Goal: Information Seeking & Learning: Learn about a topic

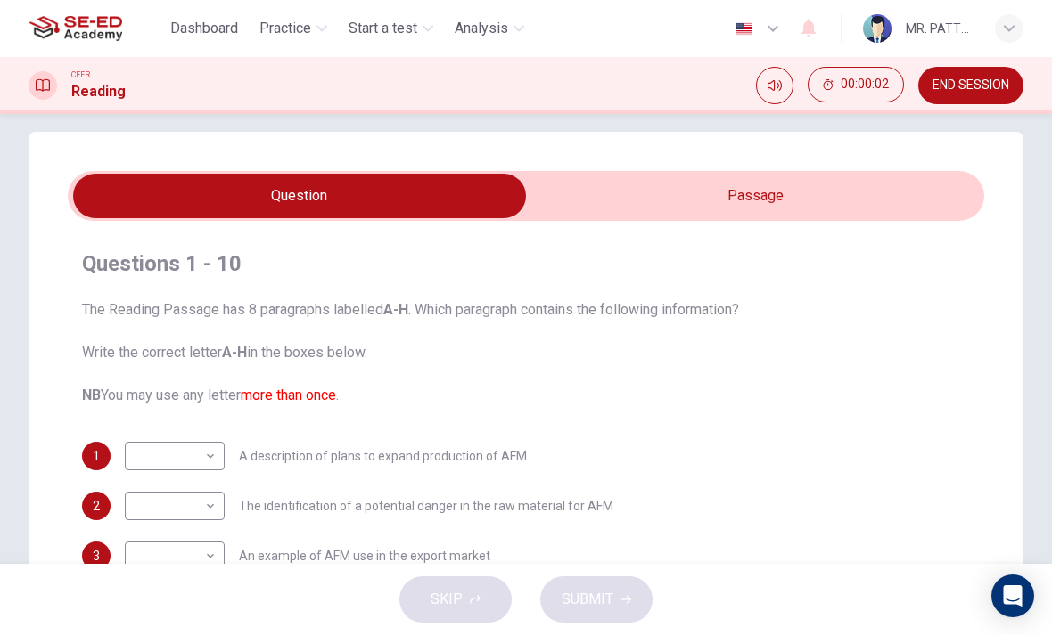
scroll to position [13, 0]
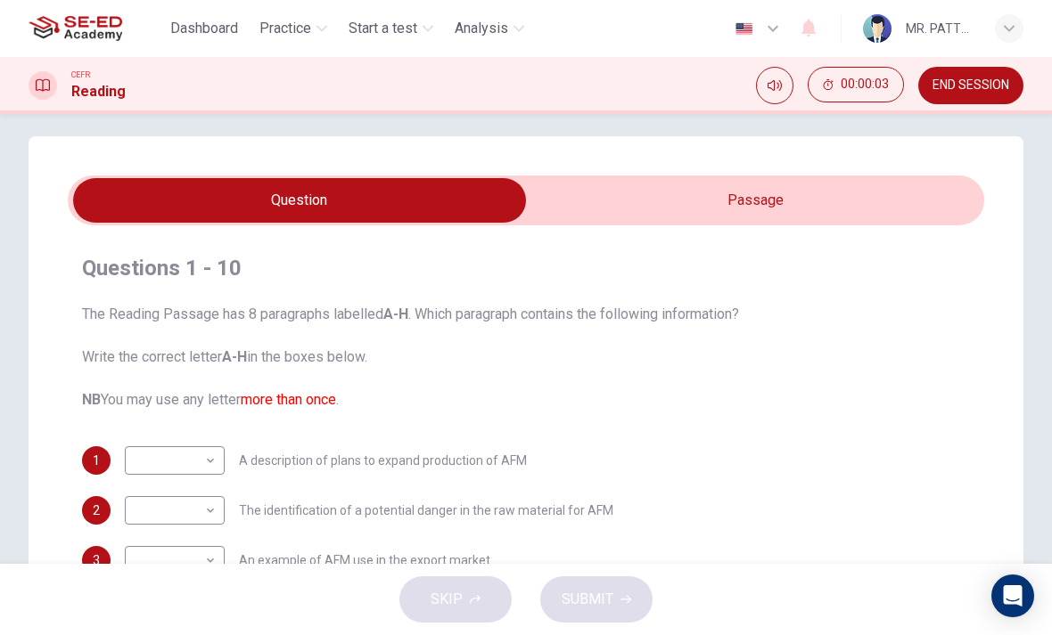
click at [214, 460] on body "This site uses cookies, as explained in our Privacy Policy . If you agree to th…" at bounding box center [526, 317] width 1052 height 635
click at [87, 385] on div at bounding box center [526, 317] width 1052 height 635
click at [561, 188] on input "checkbox" at bounding box center [299, 200] width 1374 height 45
checkbox input "true"
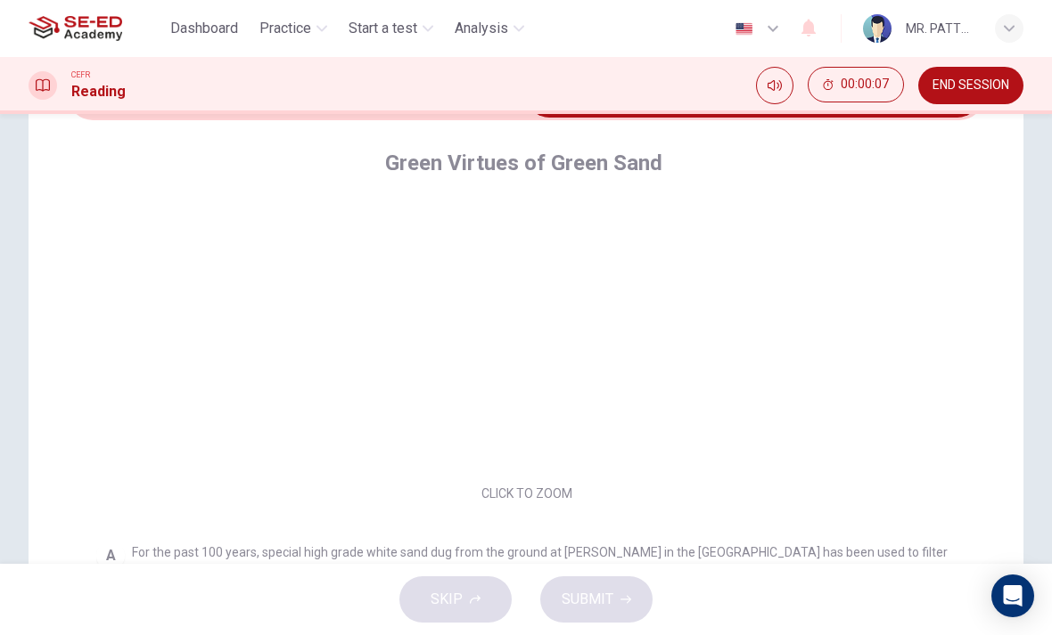
scroll to position [234, 0]
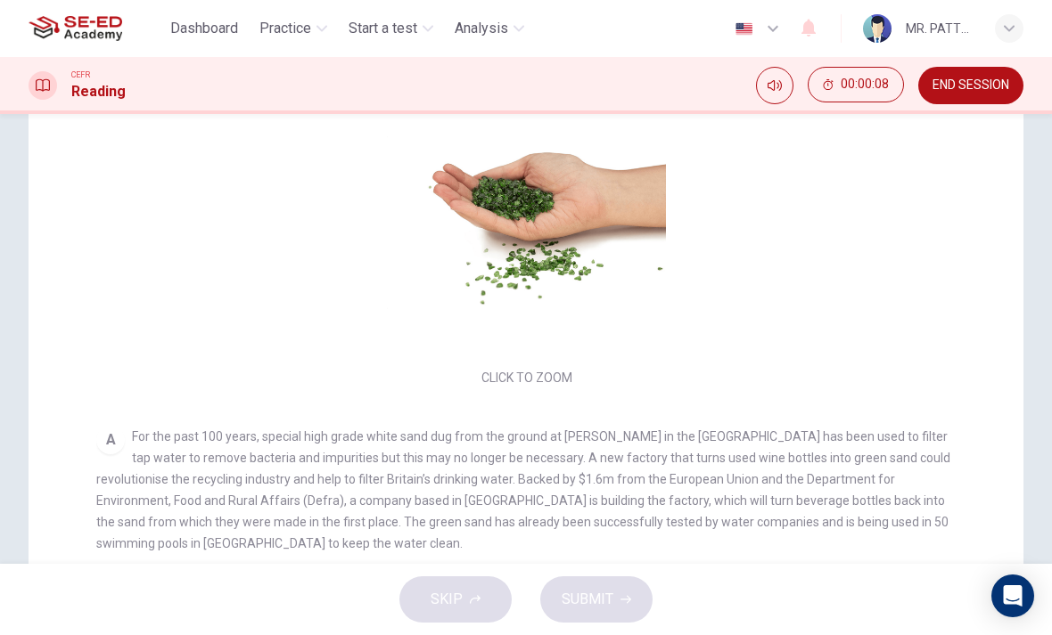
click at [202, 43] on button "Dashboard" at bounding box center [204, 28] width 82 height 32
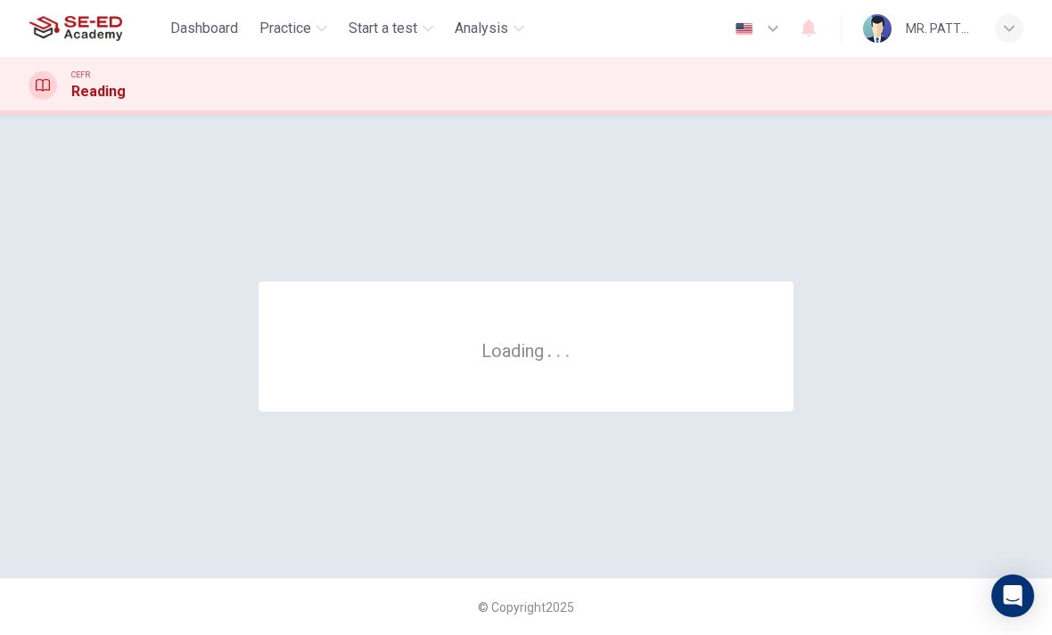
scroll to position [0, 0]
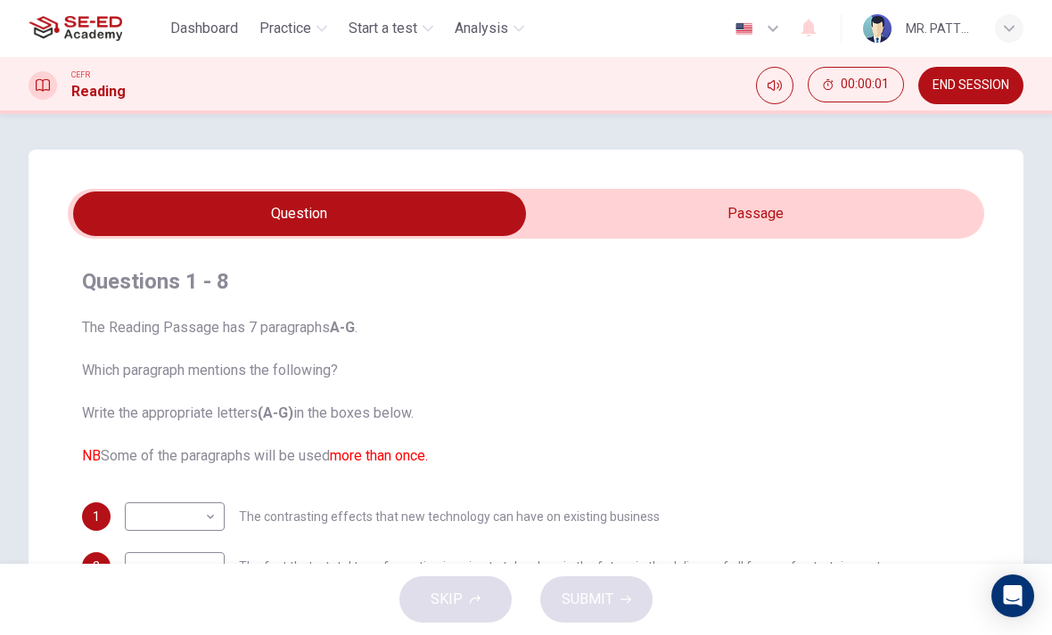
click at [578, 216] on input "checkbox" at bounding box center [299, 214] width 1374 height 45
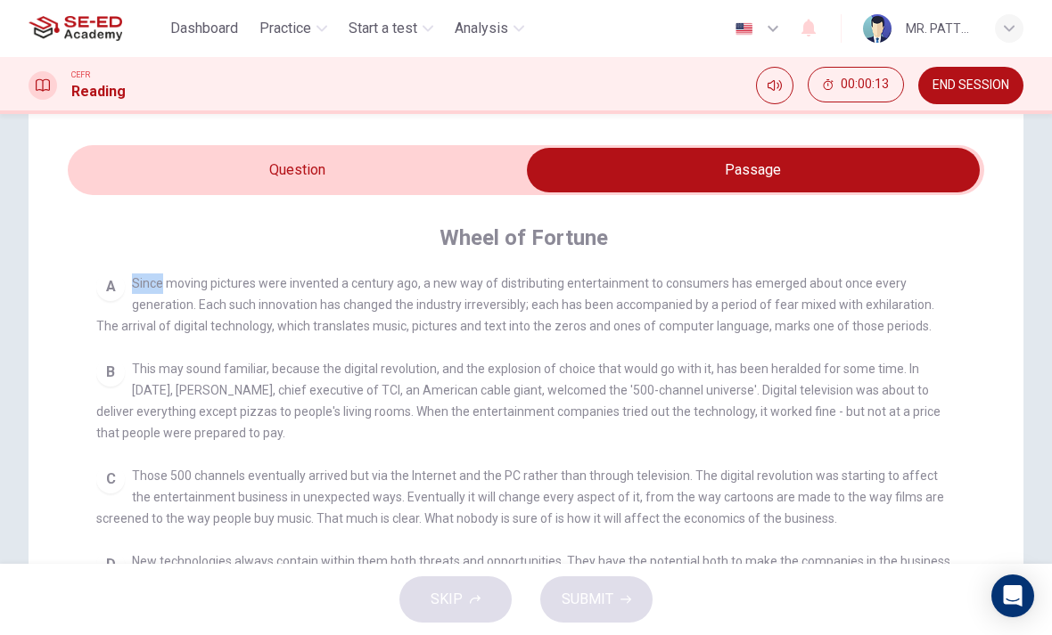
scroll to position [66, 0]
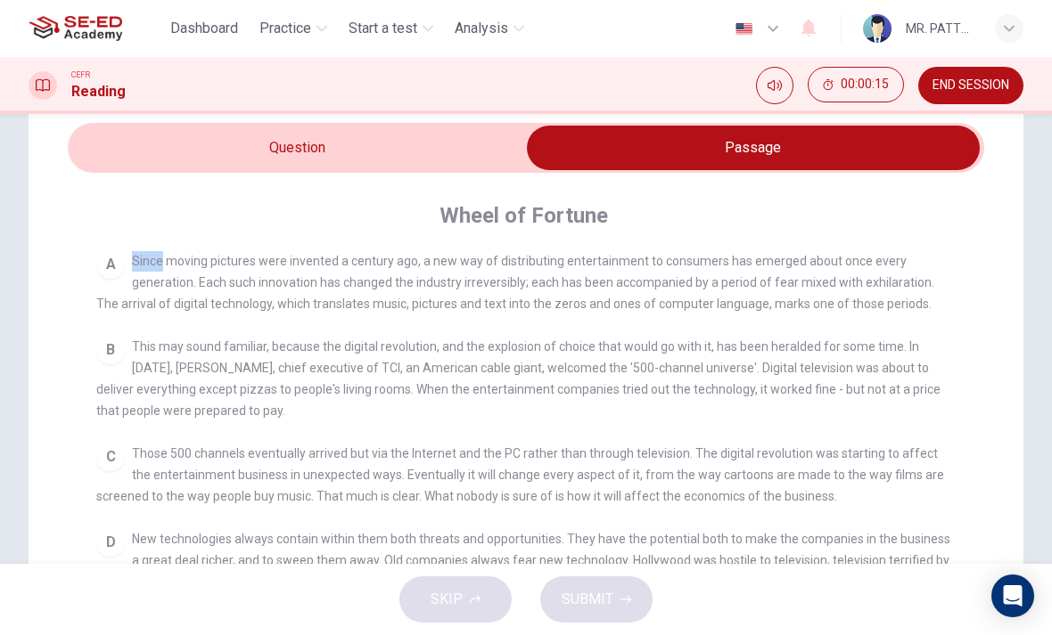
click at [192, 366] on span "This may sound familiar, because the digital revolution, and the explosion of c…" at bounding box center [518, 379] width 844 height 78
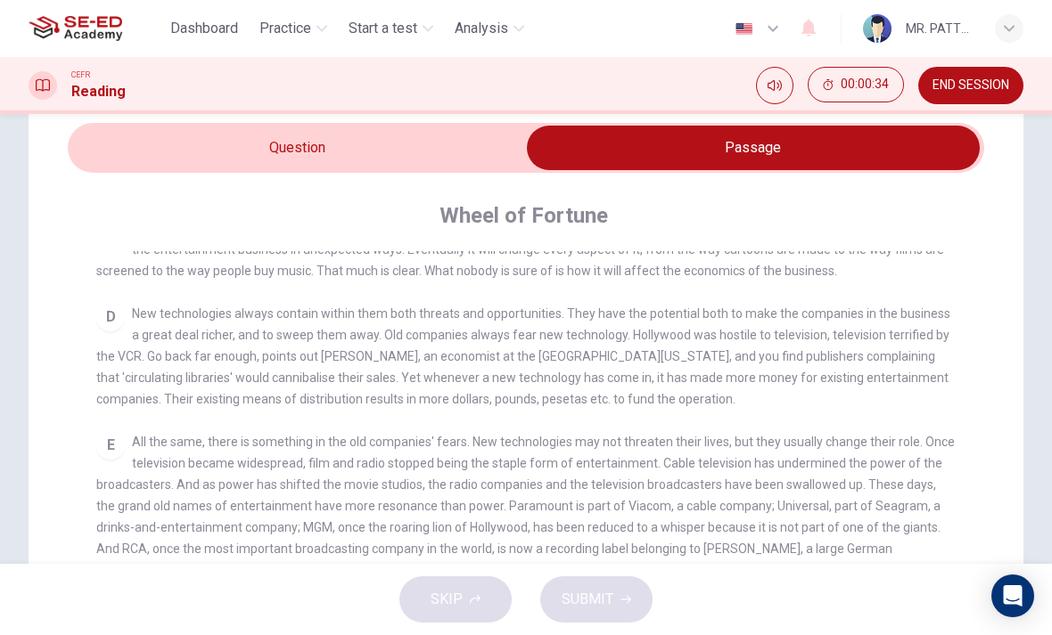
click at [76, 259] on div "Wheel of Fortune CLICK TO ZOOM Click to Zoom A Since moving pictures were inven…" at bounding box center [526, 545] width 916 height 745
click at [62, 224] on div "Questions 1 - 8 The Reading Passage has 7 paragraphs A-G . Which paragraph ment…" at bounding box center [526, 506] width 995 height 845
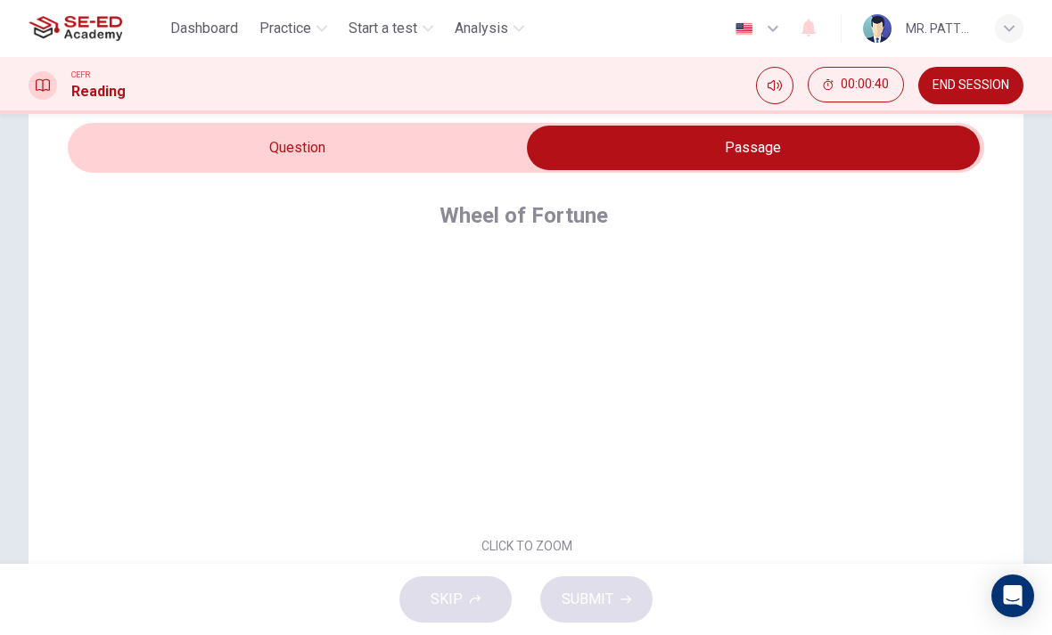
scroll to position [0, 0]
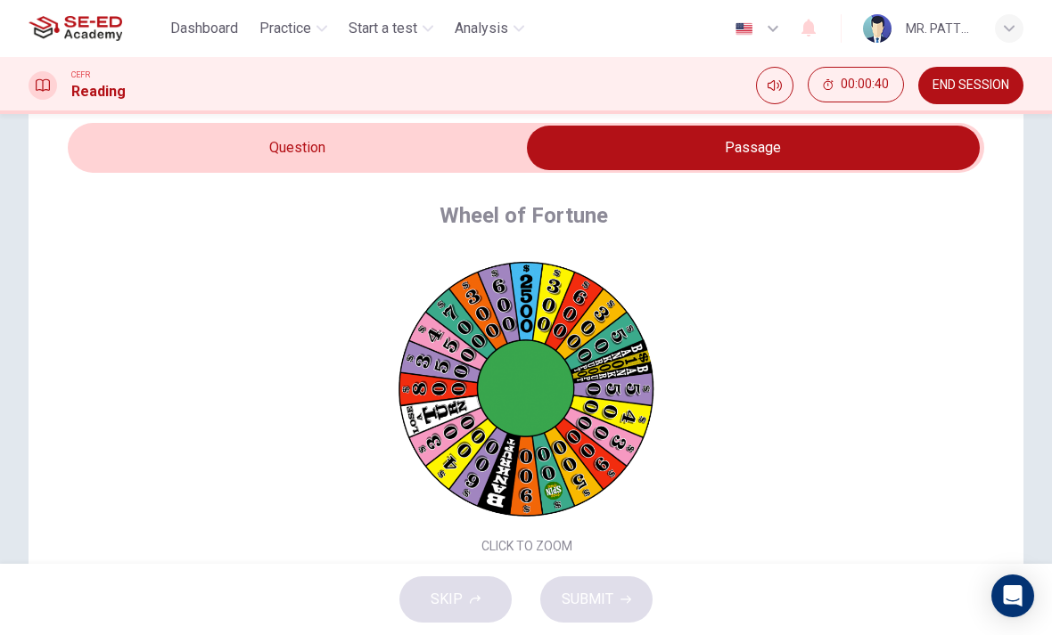
click at [840, 94] on button "00:00:40" at bounding box center [855, 85] width 96 height 36
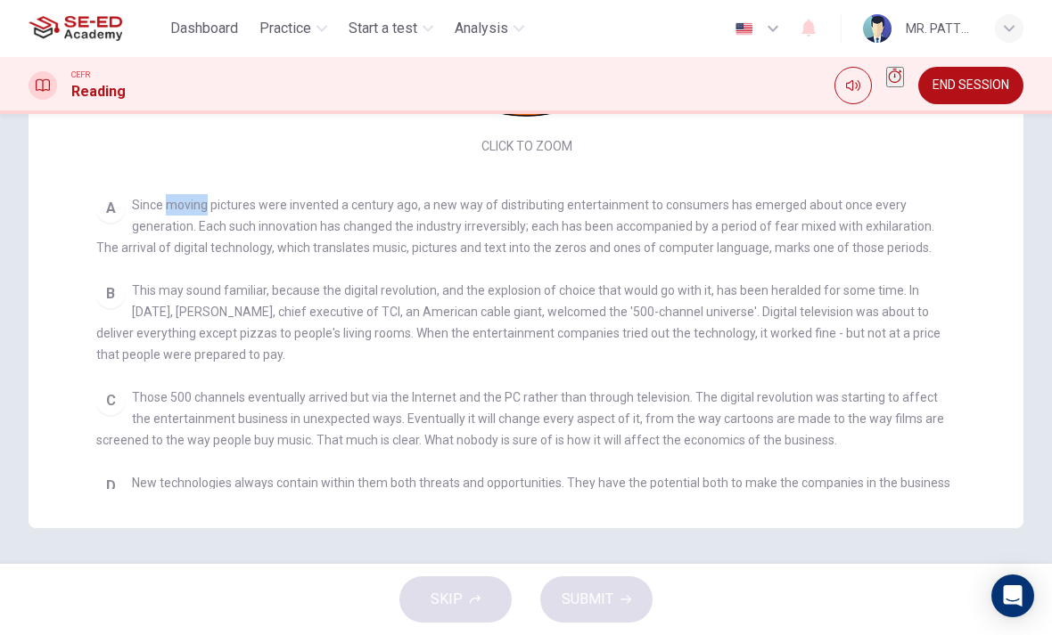
click at [774, 385] on div "CLICK TO ZOOM Click to Zoom A Since moving pictures were invented a century ago…" at bounding box center [537, 170] width 883 height 638
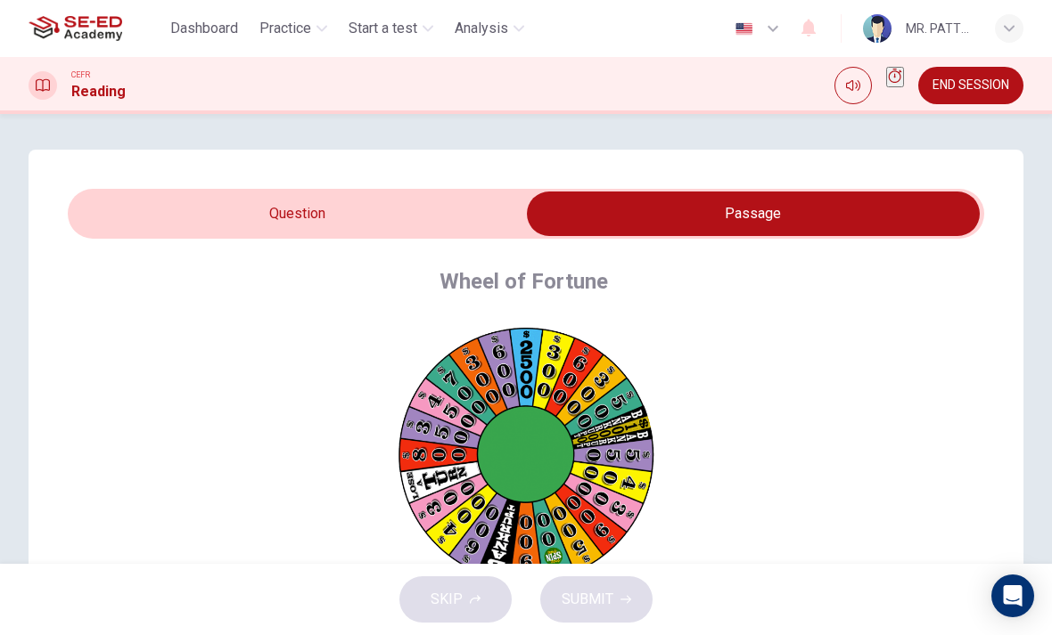
click at [184, 205] on input "checkbox" at bounding box center [753, 214] width 1374 height 45
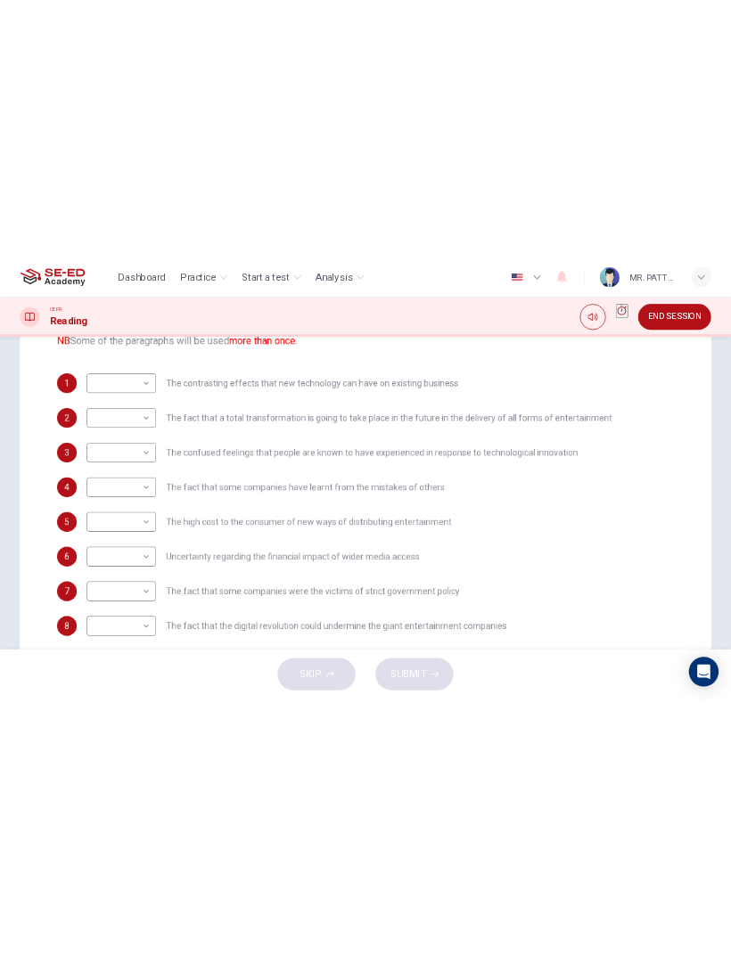
scroll to position [332, 0]
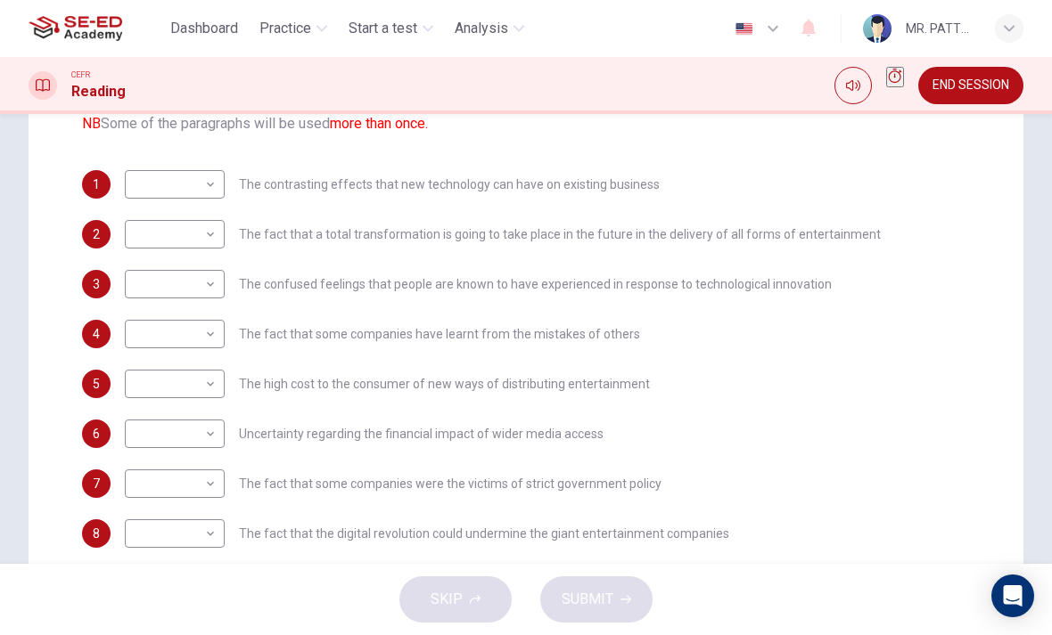
click at [225, 192] on div "​ ​ The contrasting effects that new technology can have on existing business" at bounding box center [392, 184] width 535 height 29
click at [228, 190] on div "​ ​ The contrasting effects that new technology can have on existing business" at bounding box center [392, 184] width 535 height 29
click at [208, 188] on body "This site uses cookies, as explained in our Privacy Policy . If you agree to th…" at bounding box center [526, 317] width 1052 height 635
click at [782, 294] on div at bounding box center [526, 317] width 1052 height 635
click at [217, 191] on body "This site uses cookies, as explained in our Privacy Policy . If you agree to th…" at bounding box center [526, 317] width 1052 height 635
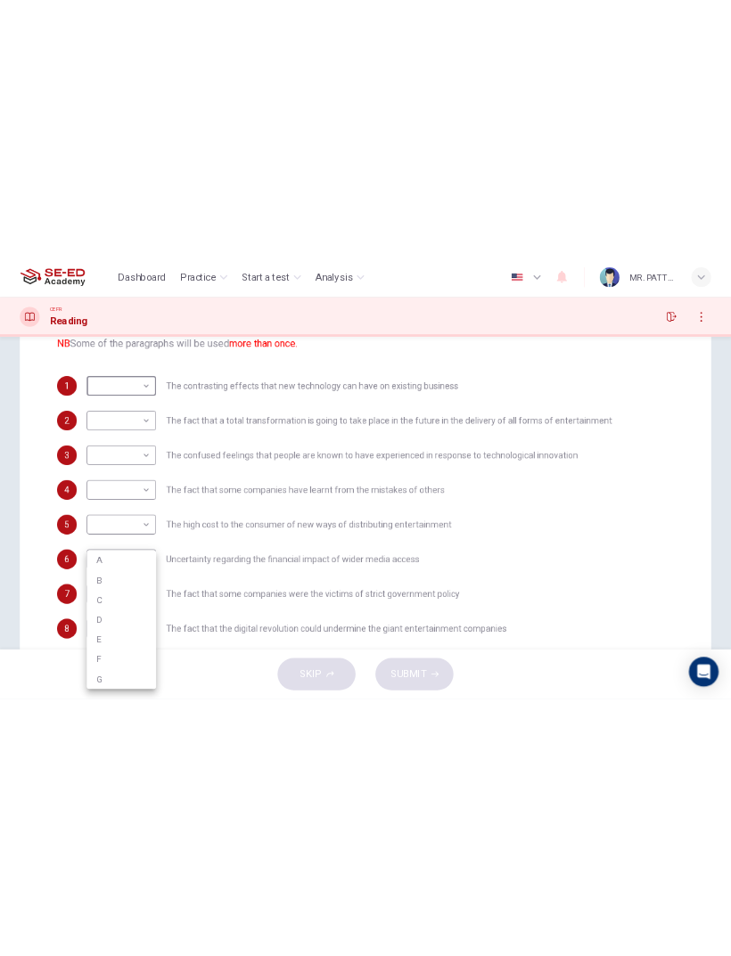
scroll to position [99, 0]
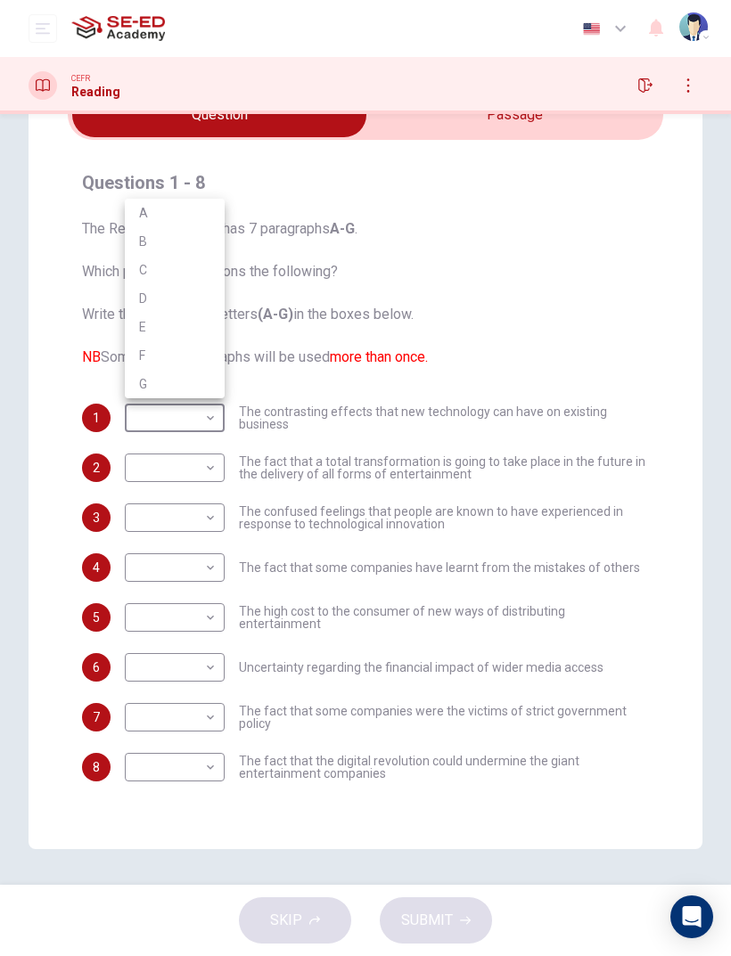
click at [592, 399] on div at bounding box center [365, 478] width 731 height 956
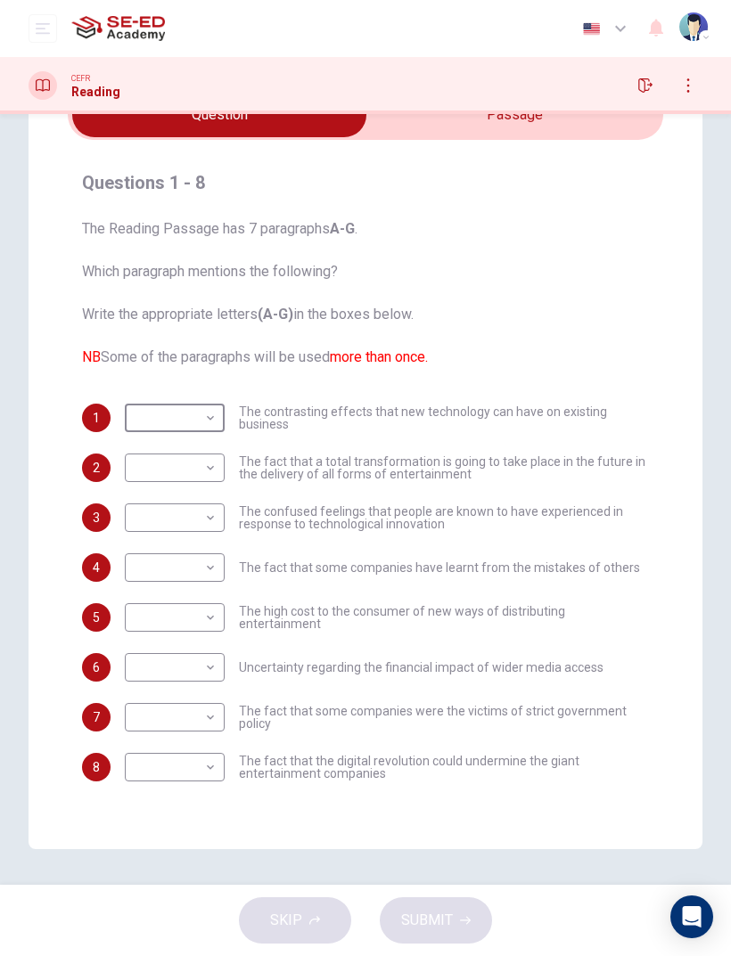
click at [548, 119] on input "checkbox" at bounding box center [219, 115] width 893 height 45
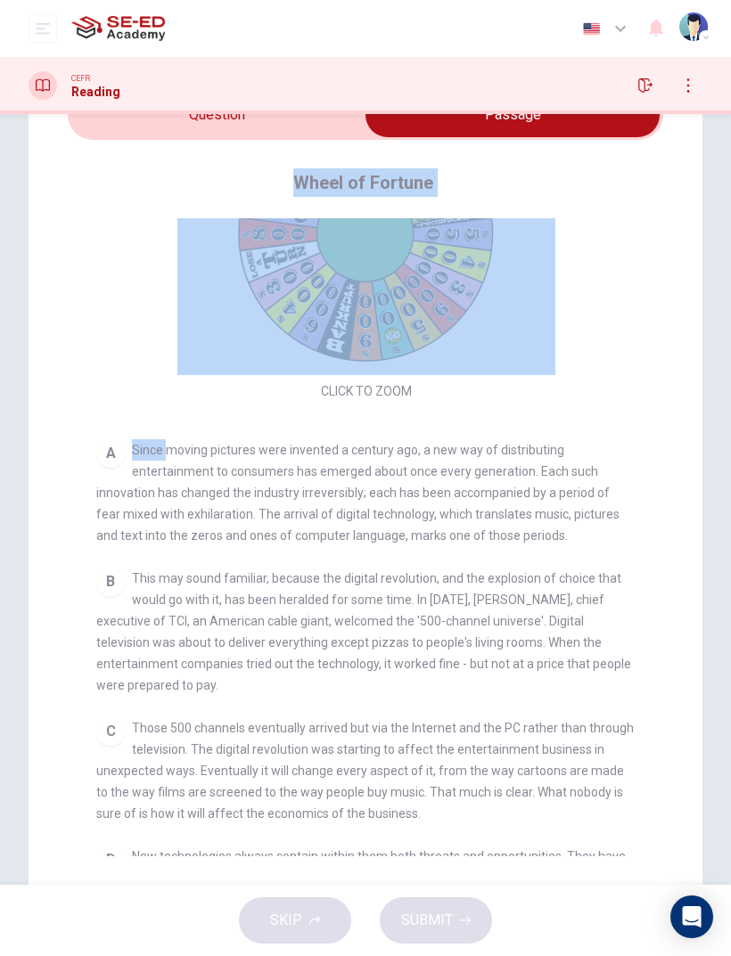
scroll to position [184, 0]
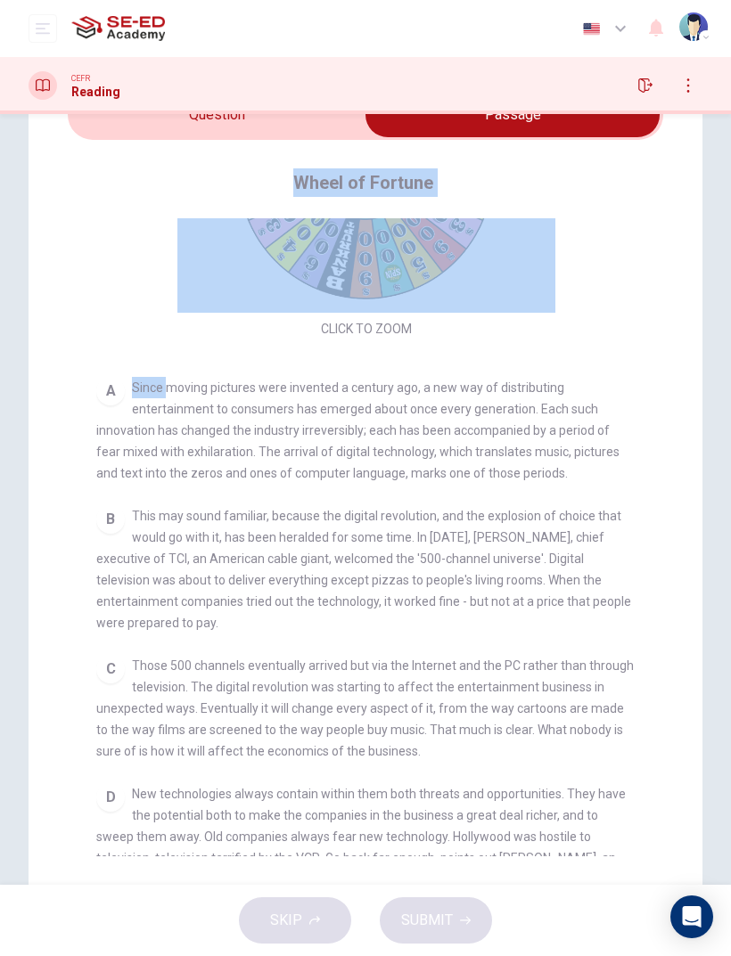
click at [572, 471] on div "A Since moving pictures were invented a century ago, a new way of distributing …" at bounding box center [365, 430] width 539 height 107
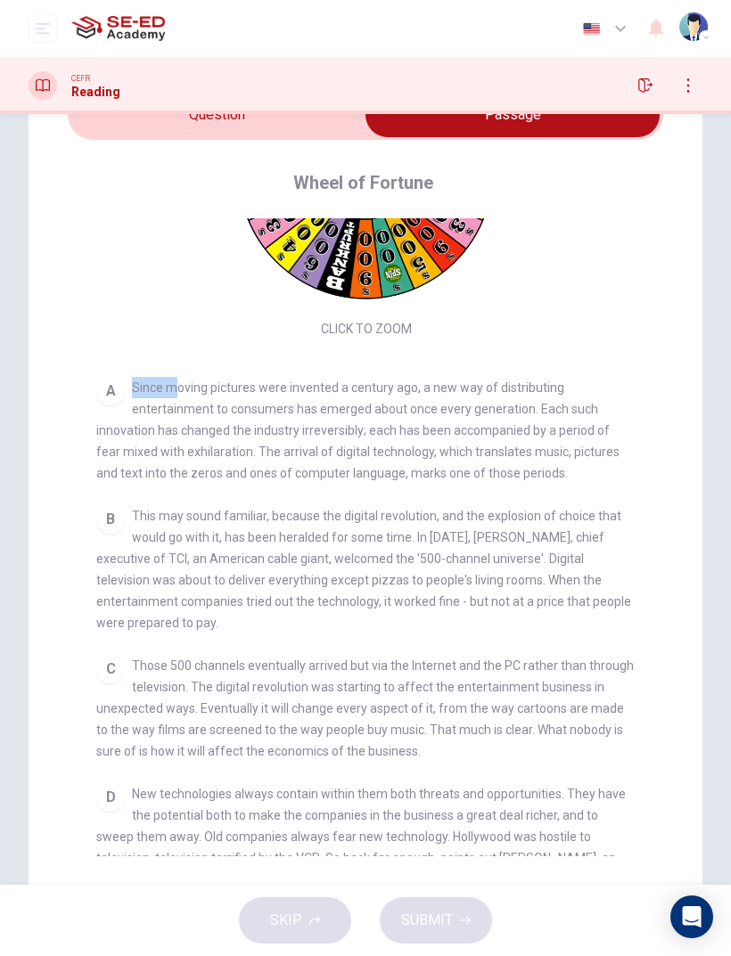
click at [170, 405] on span "Since moving pictures were invented a century ago, a new way of distributing en…" at bounding box center [357, 431] width 523 height 100
click at [132, 407] on span "Since moving pictures were invented a century ago, a new way of distributing en…" at bounding box center [357, 431] width 523 height 100
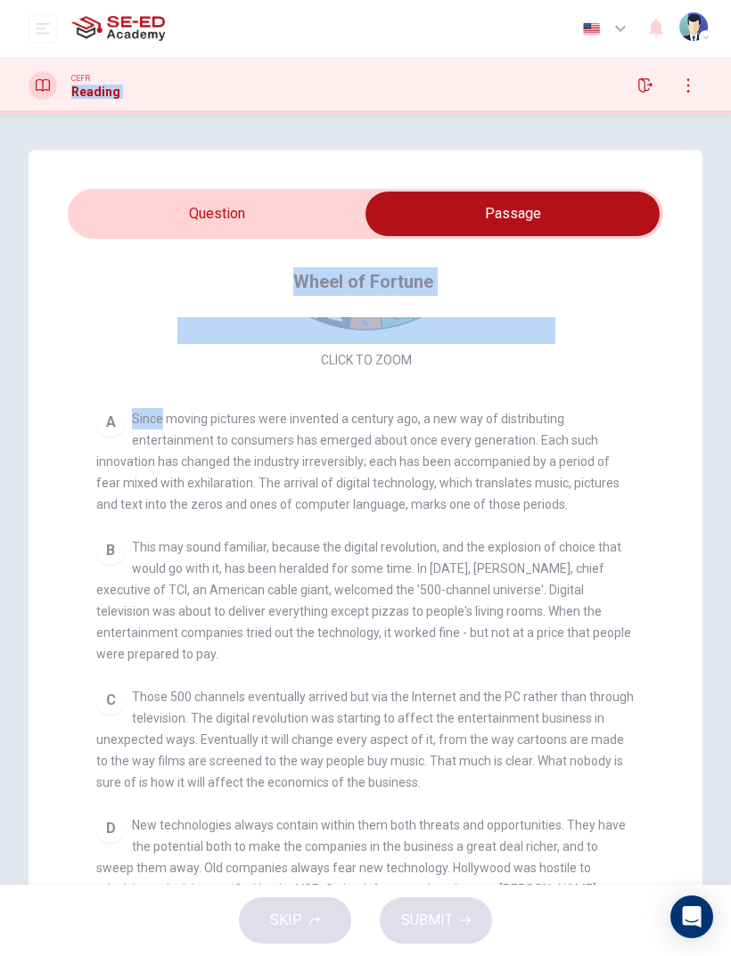
scroll to position [53, 0]
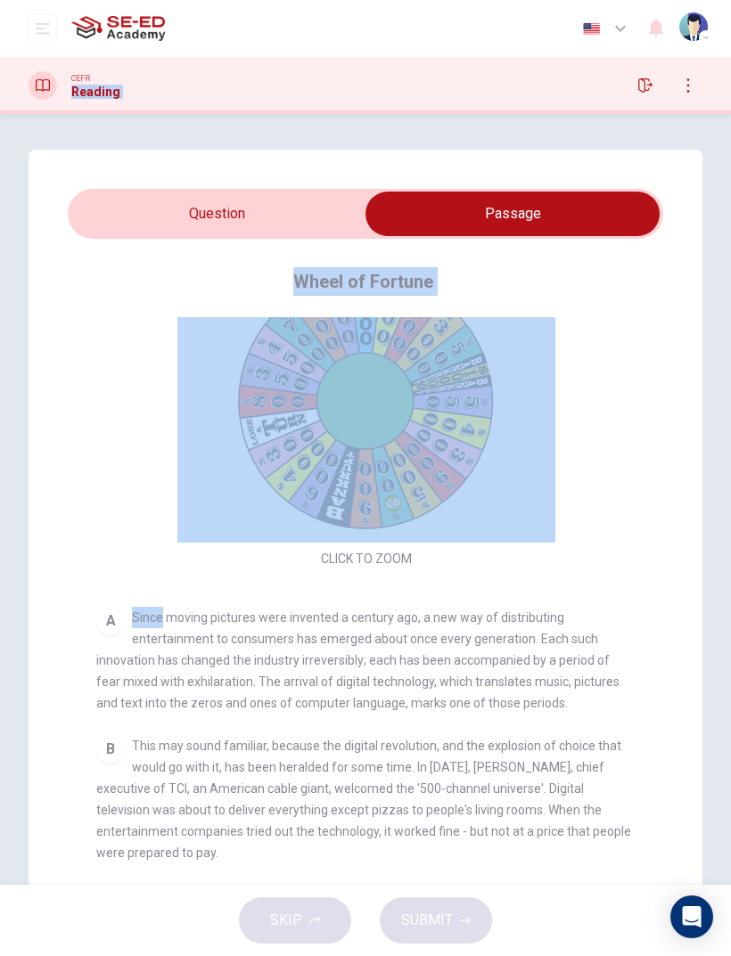
click at [151, 233] on input "checkbox" at bounding box center [512, 214] width 893 height 45
checkbox input "false"
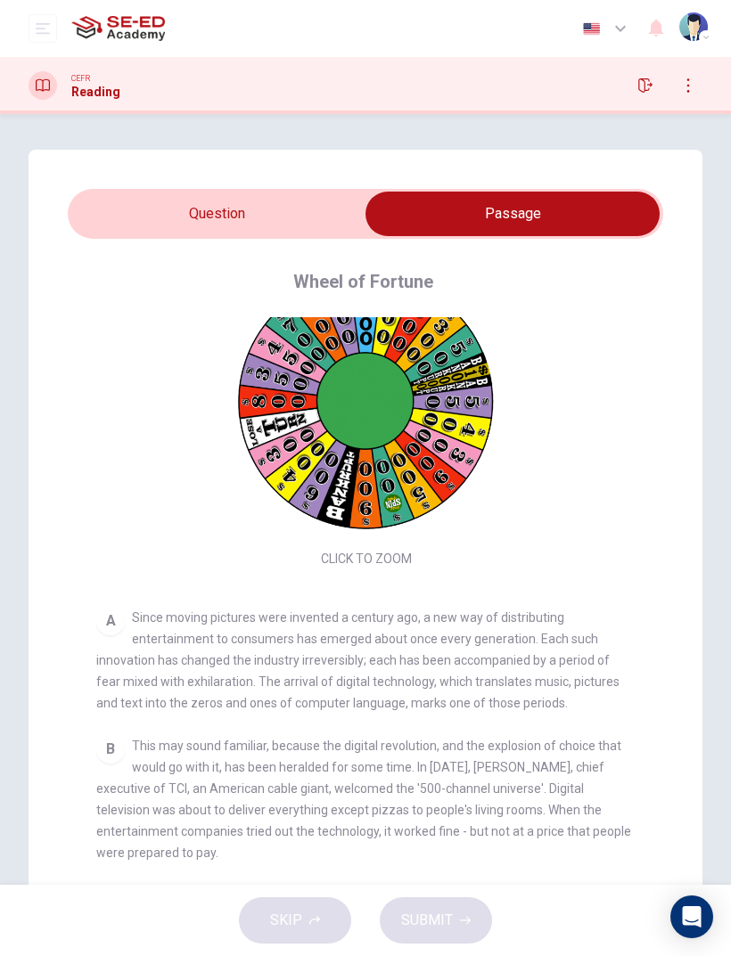
scroll to position [0, 0]
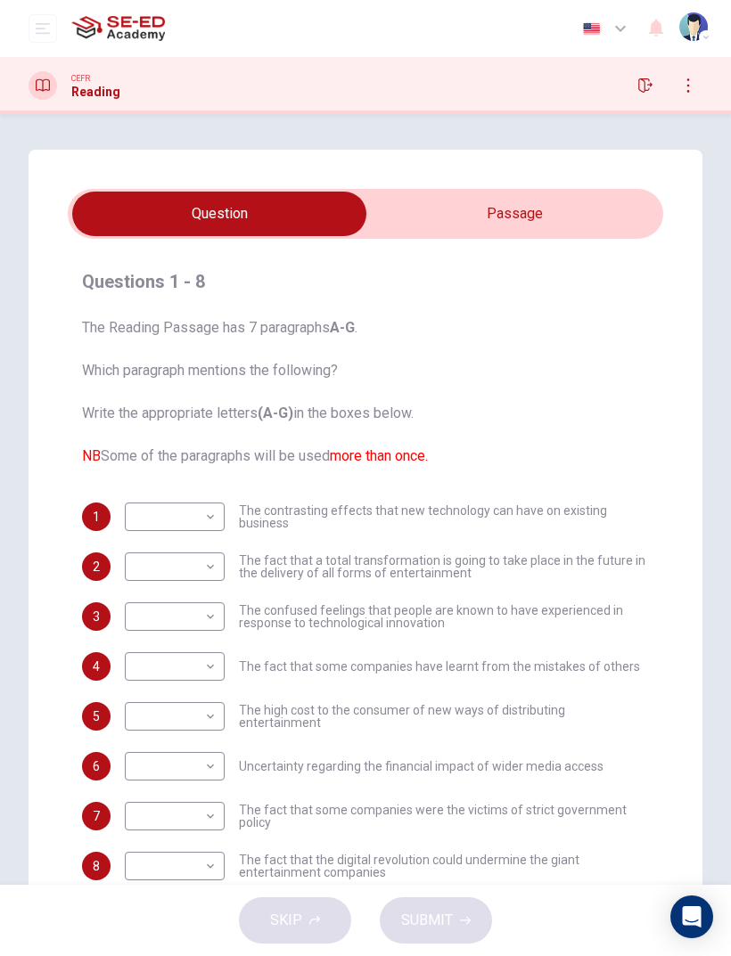
click at [193, 512] on body "This site uses cookies, as explained in our Privacy Policy . If you agree to th…" at bounding box center [365, 478] width 731 height 956
click at [150, 550] on li "A" at bounding box center [175, 545] width 100 height 29
type input "A"
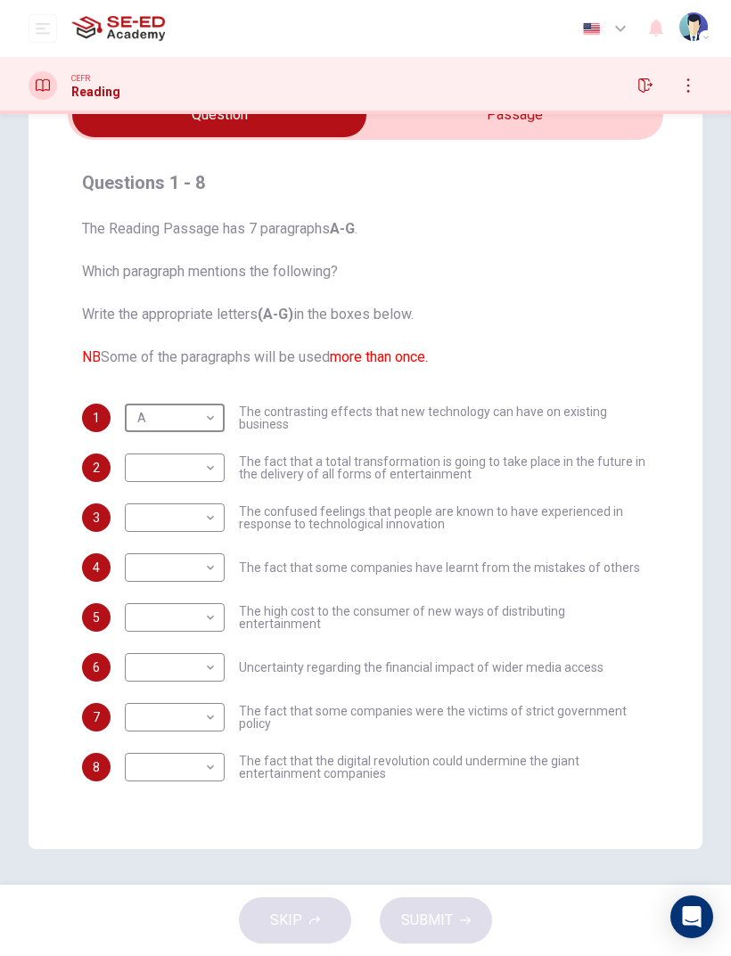
scroll to position [99, 0]
click at [173, 634] on body "This site uses cookies, as explained in our Privacy Policy . If you agree to th…" at bounding box center [365, 478] width 731 height 956
click at [147, 634] on li "E" at bounding box center [175, 870] width 100 height 29
type input "E"
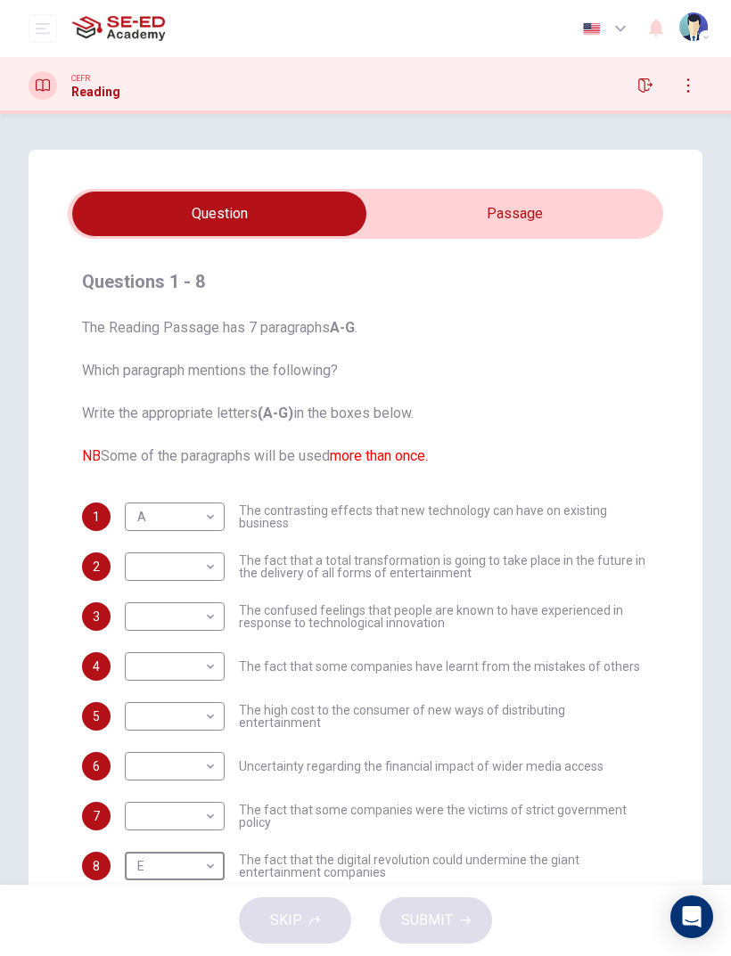
click at [156, 618] on body "This site uses cookies, as explained in our Privacy Policy . If you agree to th…" at bounding box center [365, 478] width 731 height 956
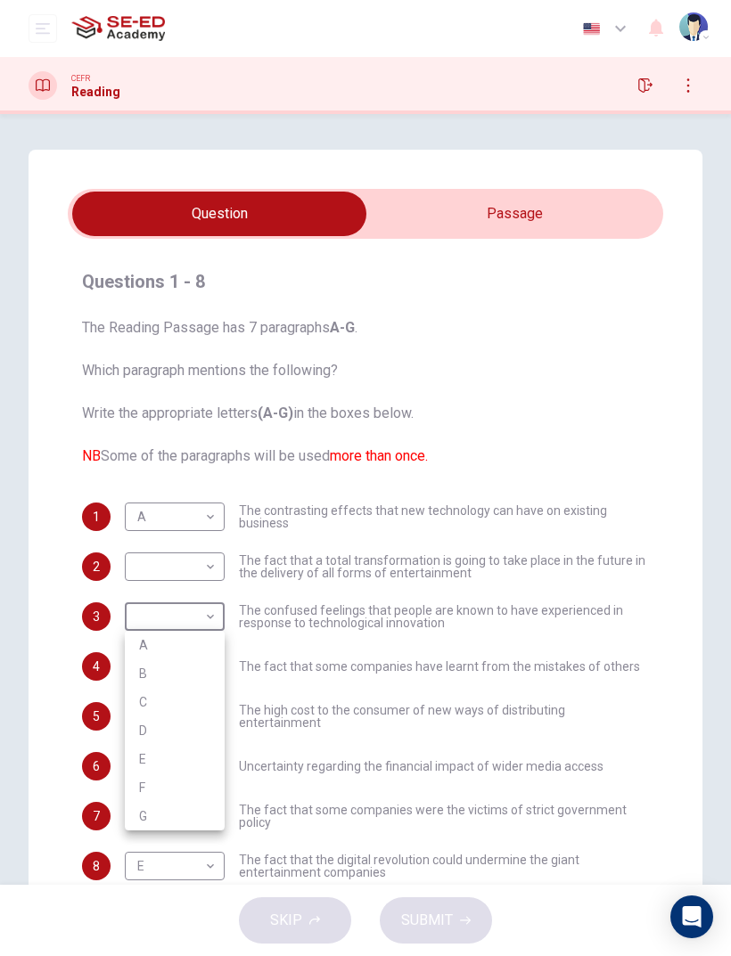
click at [155, 634] on li "C" at bounding box center [175, 702] width 100 height 29
type input "C"
click at [163, 558] on body "This site uses cookies, as explained in our Privacy Policy . If you agree to th…" at bounding box center [365, 478] width 731 height 956
click at [144, 634] on li "G" at bounding box center [175, 766] width 100 height 29
type input "G"
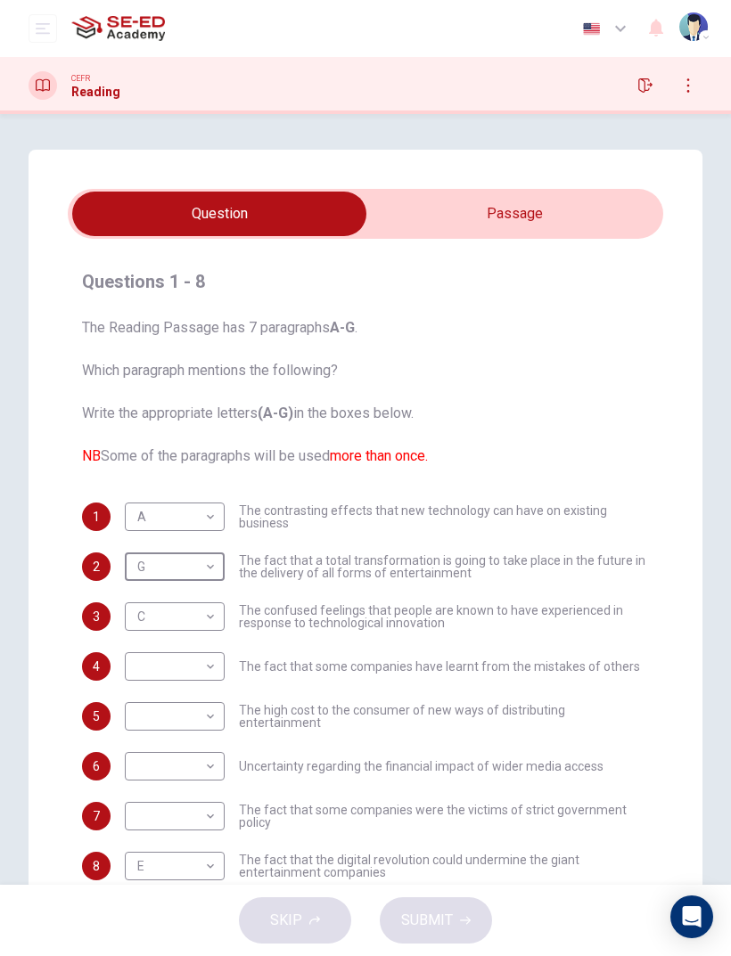
click at [169, 634] on body "This site uses cookies, as explained in our Privacy Policy . If you agree to th…" at bounding box center [365, 478] width 731 height 956
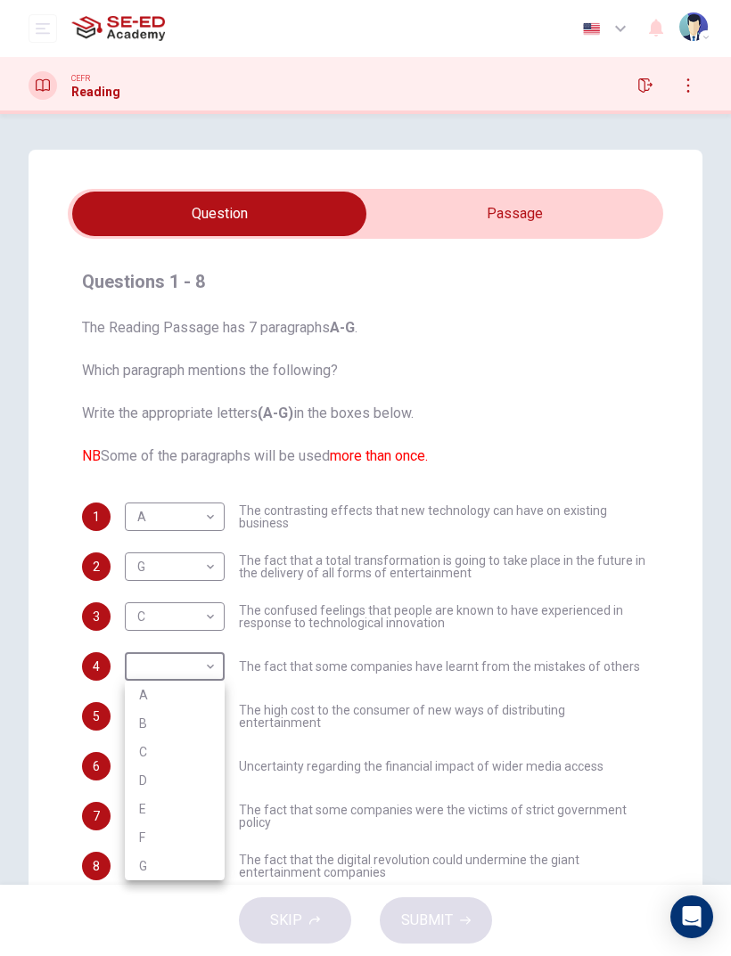
click at [151, 634] on li "D" at bounding box center [175, 780] width 100 height 29
type input "D"
click at [162, 634] on body "This site uses cookies, as explained in our Privacy Policy . If you agree to th…" at bounding box center [365, 478] width 731 height 956
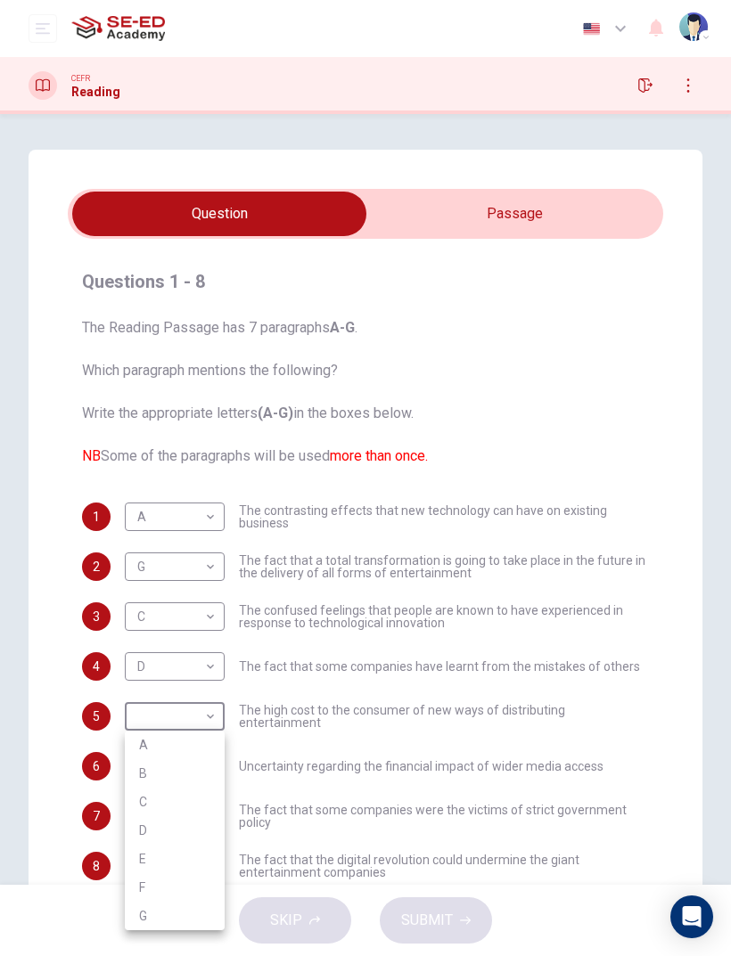
click at [148, 634] on li "B" at bounding box center [175, 773] width 100 height 29
type input "B"
click at [167, 634] on body "This site uses cookies, as explained in our Privacy Policy . If you agree to th…" at bounding box center [365, 478] width 731 height 956
click at [153, 634] on li "F" at bounding box center [175, 899] width 100 height 29
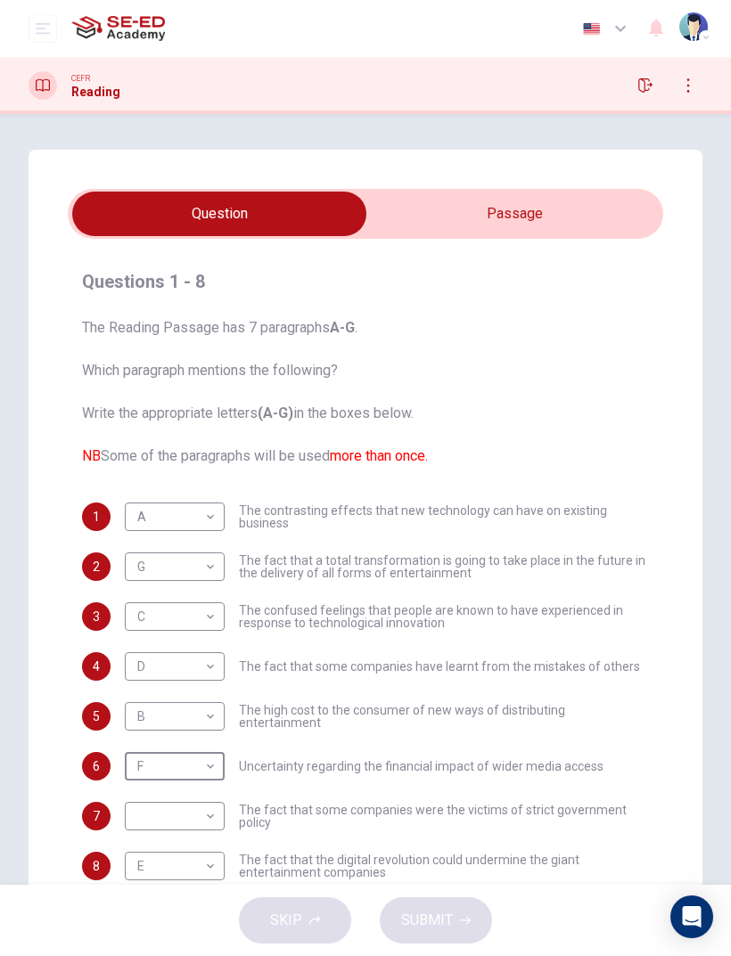
type input "F"
click at [160, 634] on body "This site uses cookies, as explained in our Privacy Policy . If you agree to th…" at bounding box center [365, 478] width 731 height 956
click at [135, 634] on li "D" at bounding box center [175, 842] width 100 height 29
type input "D"
click at [455, 634] on button "SUBMIT" at bounding box center [436, 920] width 112 height 46
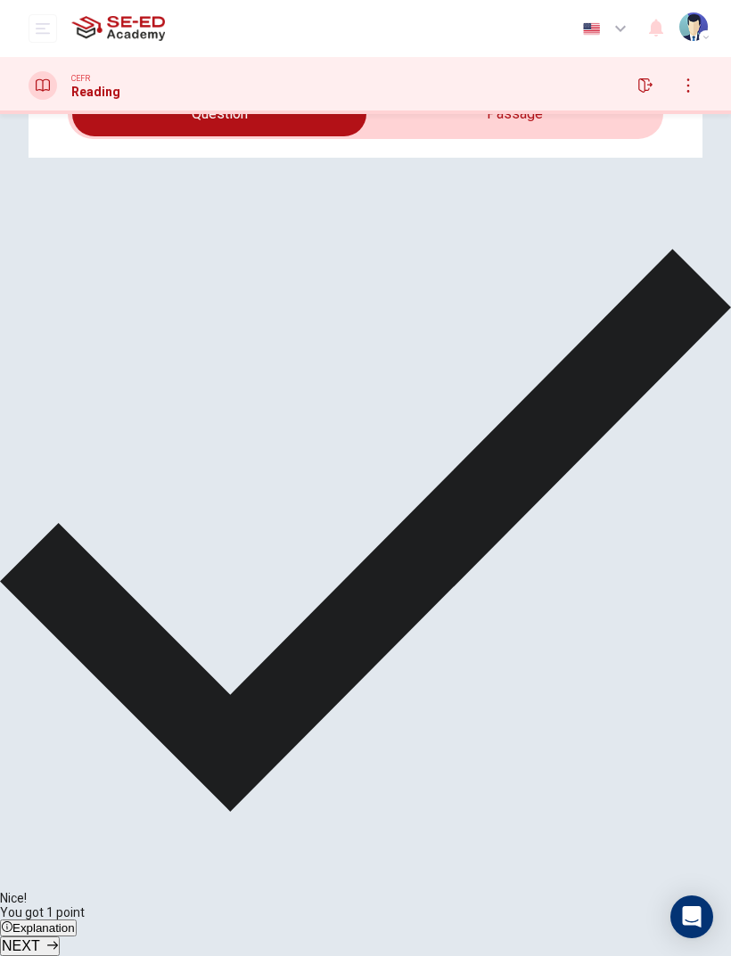
scroll to position [99, 0]
click at [40, 634] on span "NEXT" at bounding box center [21, 945] width 38 height 15
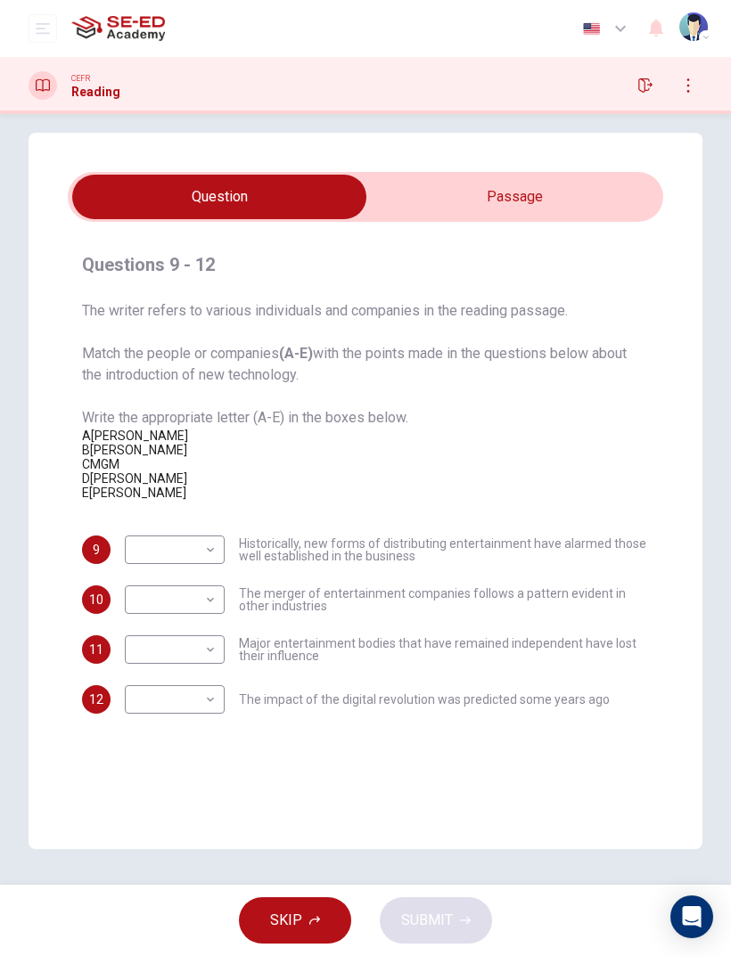
scroll to position [120, 0]
click at [198, 621] on body "This site uses cookies, as explained in our Privacy Policy . If you agree to th…" at bounding box center [365, 478] width 731 height 956
click at [594, 591] on div at bounding box center [365, 478] width 731 height 956
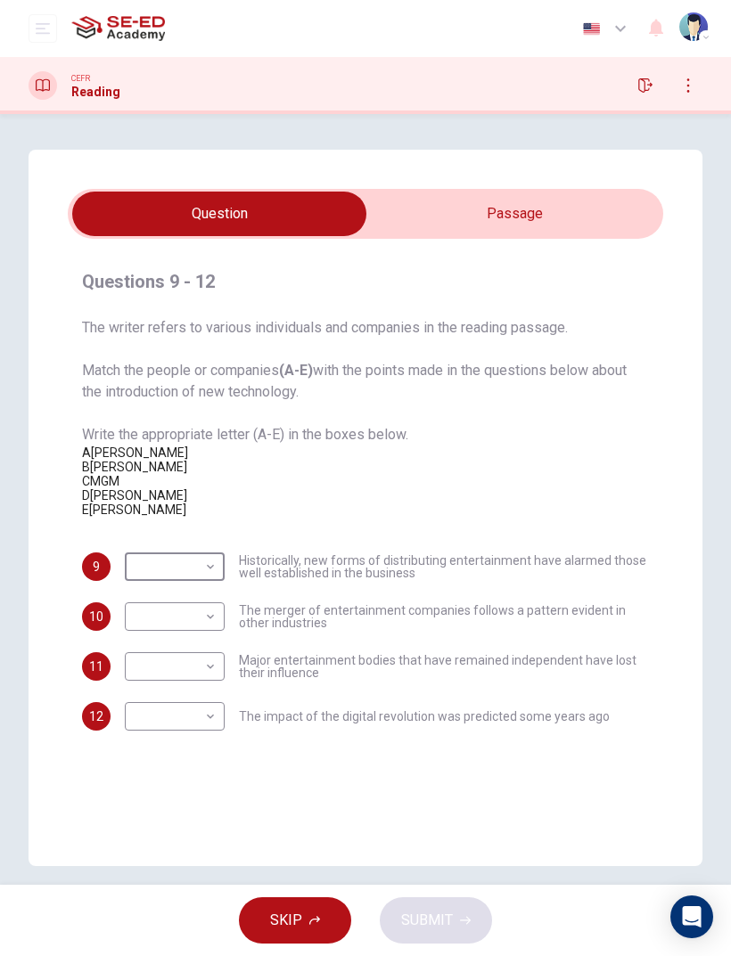
scroll to position [0, 0]
click at [580, 235] on input "checkbox" at bounding box center [219, 214] width 893 height 45
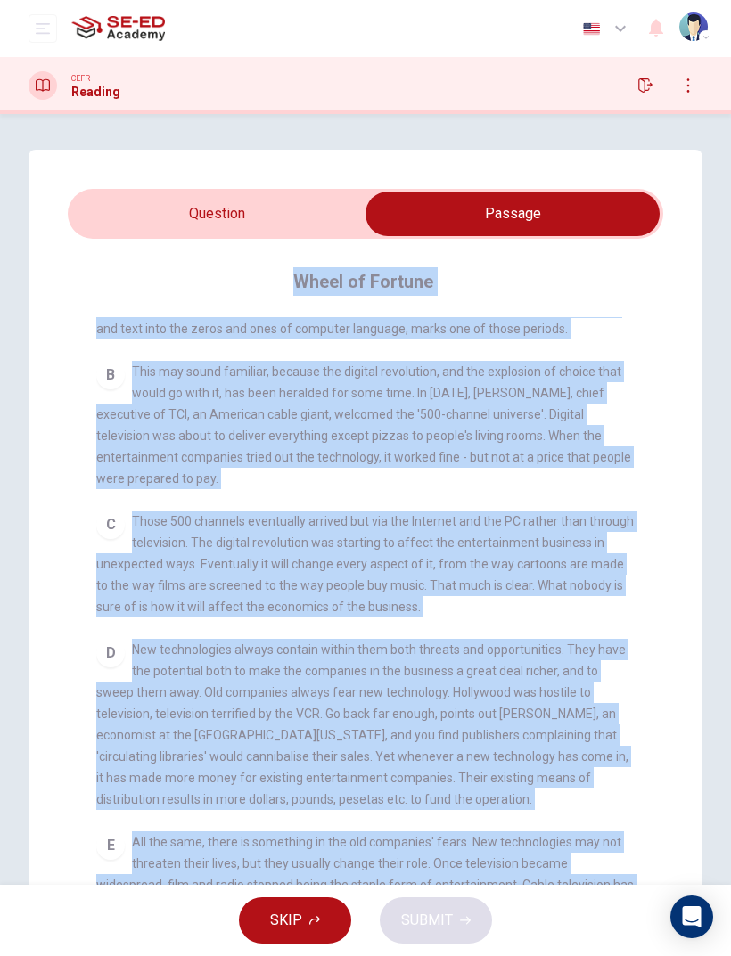
click at [46, 485] on div "Questions 9 - 12 The writer refers to various individuals and companies in the …" at bounding box center [366, 572] width 674 height 845
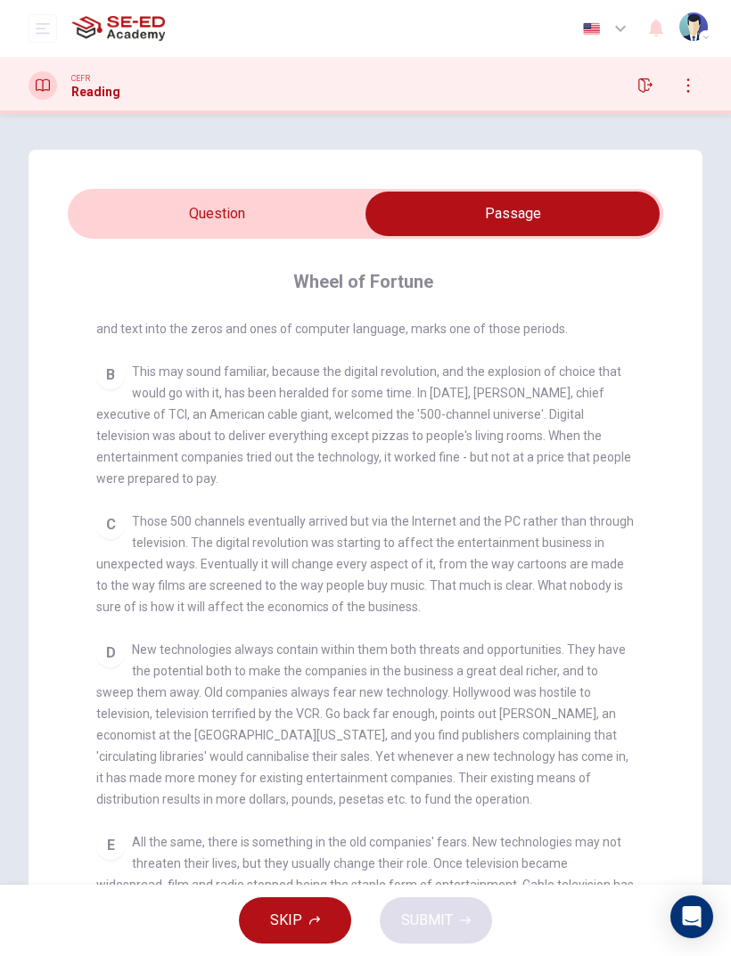
click at [165, 213] on input "checkbox" at bounding box center [512, 214] width 893 height 45
checkbox input "false"
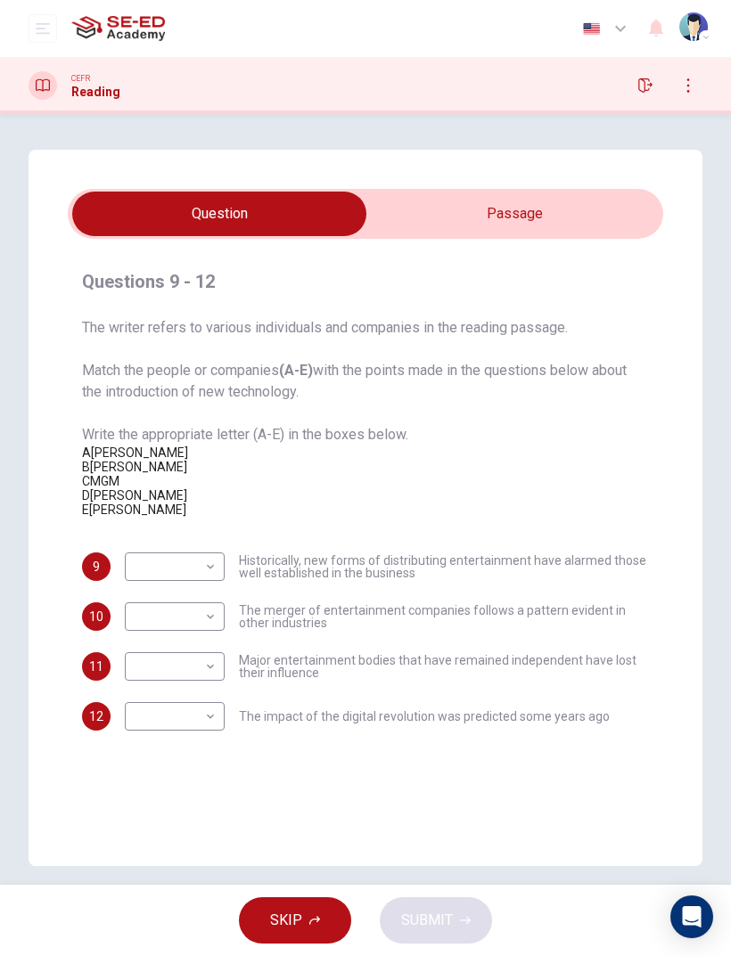
click at [202, 634] on body "This site uses cookies, as explained in our Privacy Policy . If you agree to th…" at bounding box center [365, 478] width 731 height 956
click at [142, 634] on li "B" at bounding box center [175, 795] width 100 height 29
type input "B"
click at [149, 634] on body "This site uses cookies, as explained in our Privacy Policy . If you agree to th…" at bounding box center [365, 478] width 731 height 956
click at [144, 634] on li "E" at bounding box center [175, 927] width 100 height 29
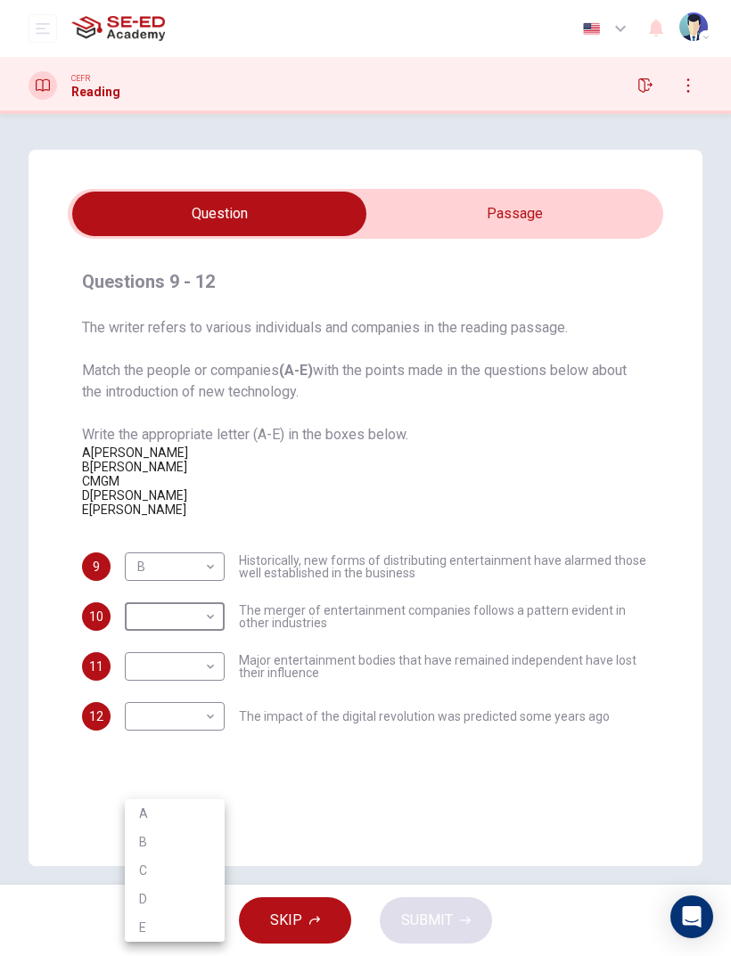
type input "E"
click at [147, 634] on body "This site uses cookies, as explained in our Privacy Policy . If you agree to th…" at bounding box center [365, 478] width 731 height 956
click at [146, 634] on li "C" at bounding box center [175, 870] width 100 height 29
type input "C"
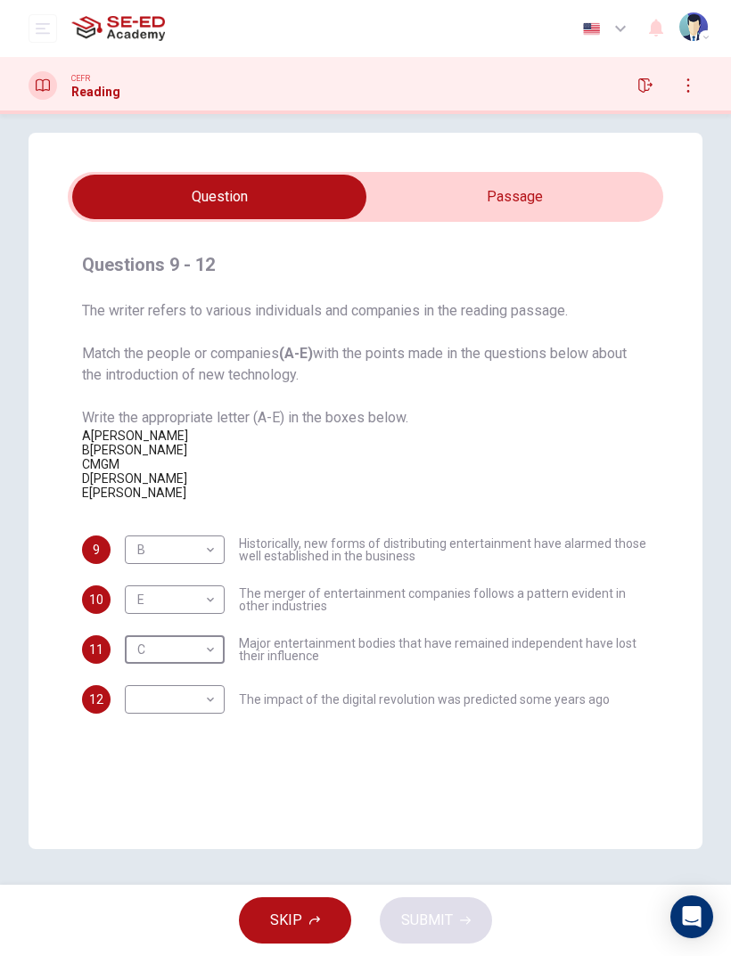
scroll to position [94, 0]
click at [169, 634] on body "This site uses cookies, as explained in our Privacy Policy . If you agree to th…" at bounding box center [365, 478] width 731 height 956
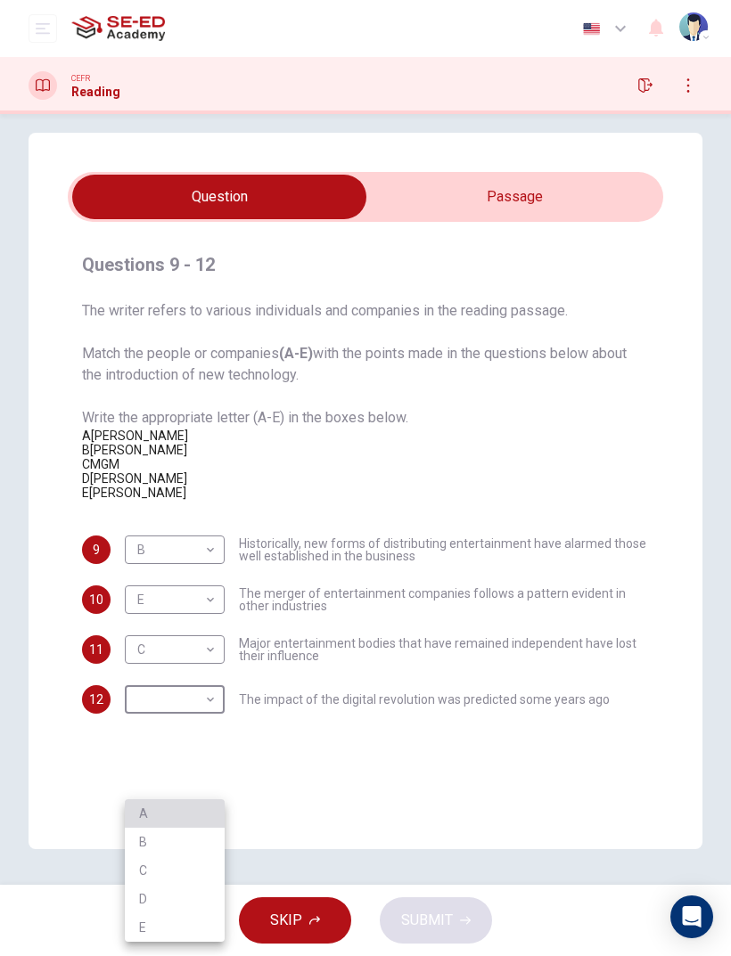
click at [144, 634] on li "A" at bounding box center [175, 813] width 100 height 29
type input "A"
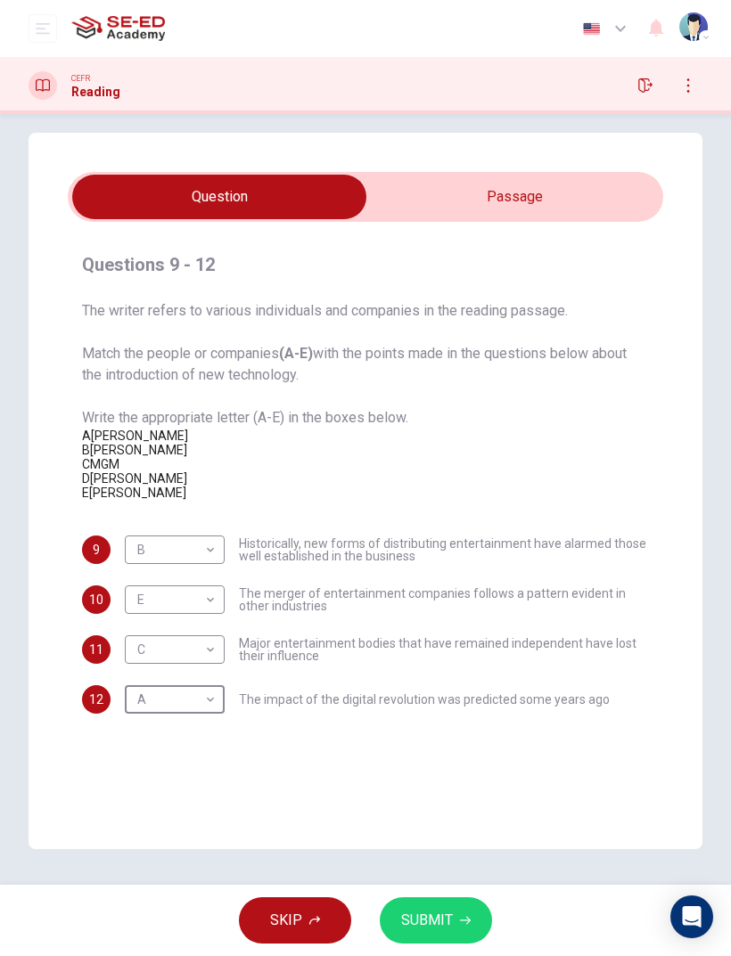
click at [291, 634] on span "SKIP" at bounding box center [286, 920] width 32 height 25
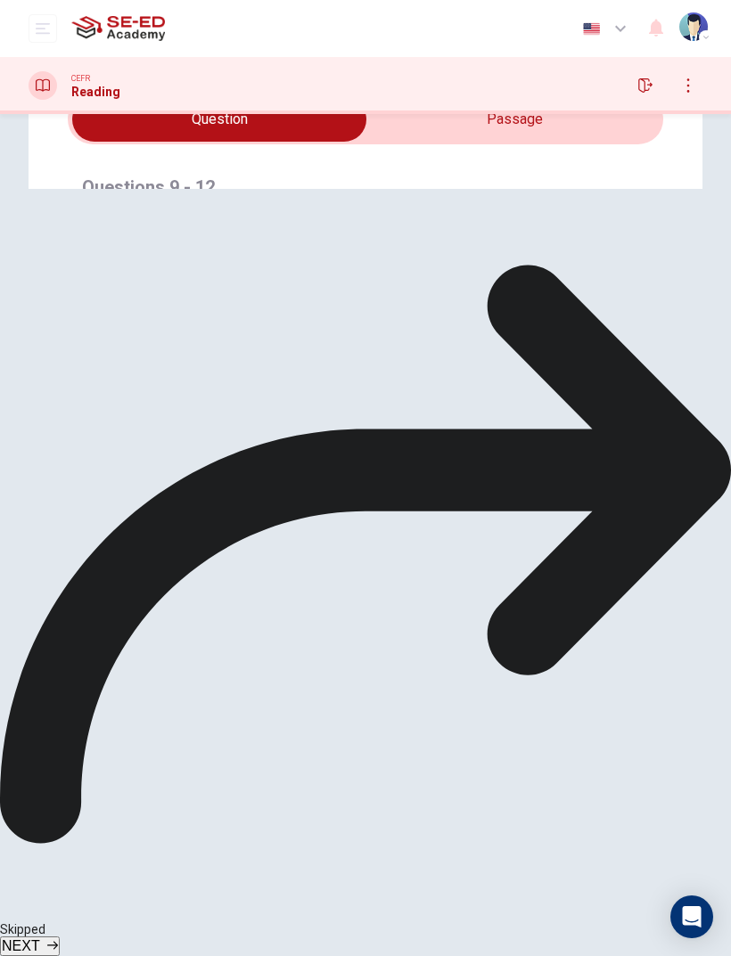
click at [216, 634] on icon at bounding box center [365, 554] width 731 height 731
click at [40, 634] on span "NEXT" at bounding box center [21, 945] width 38 height 15
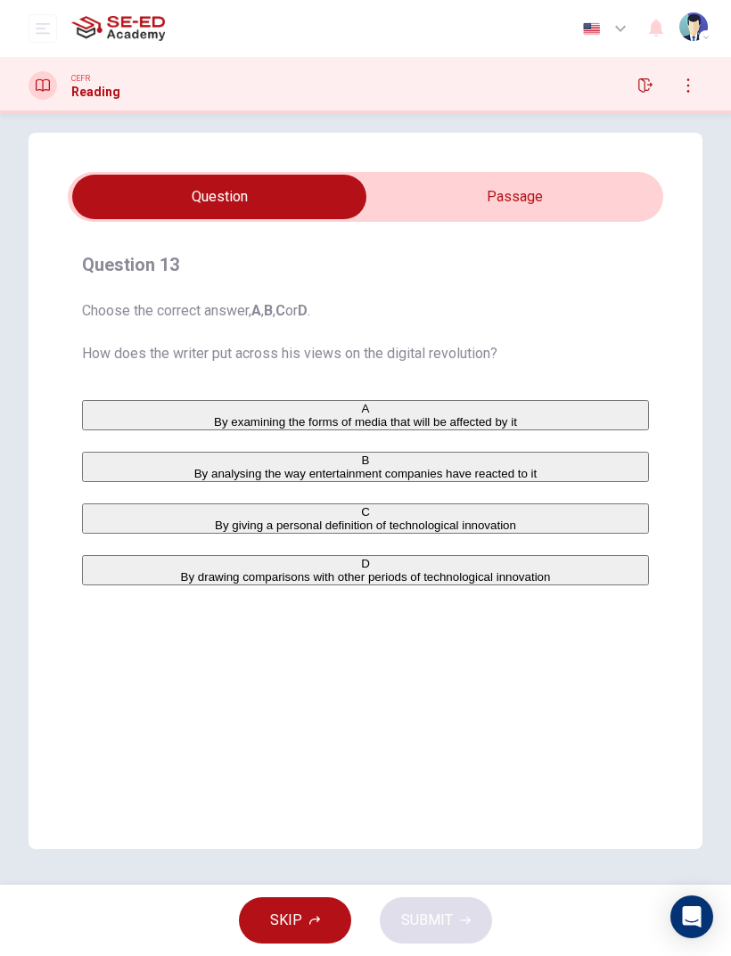
scroll to position [17, 0]
click at [578, 184] on input "checkbox" at bounding box center [219, 197] width 893 height 45
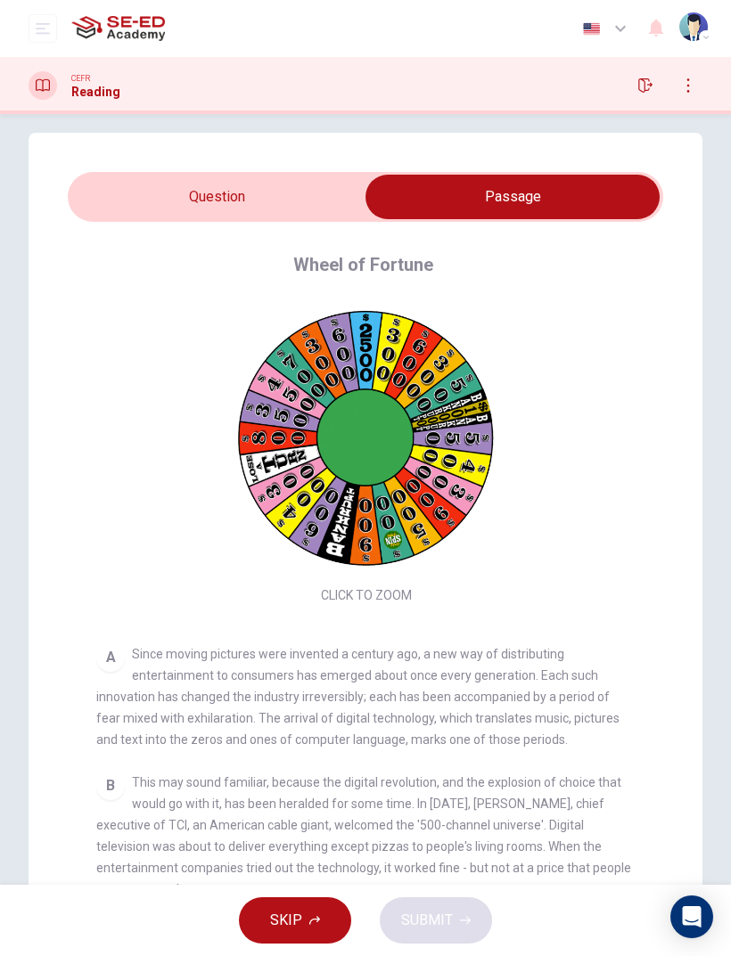
click at [307, 213] on input "checkbox" at bounding box center [512, 197] width 893 height 45
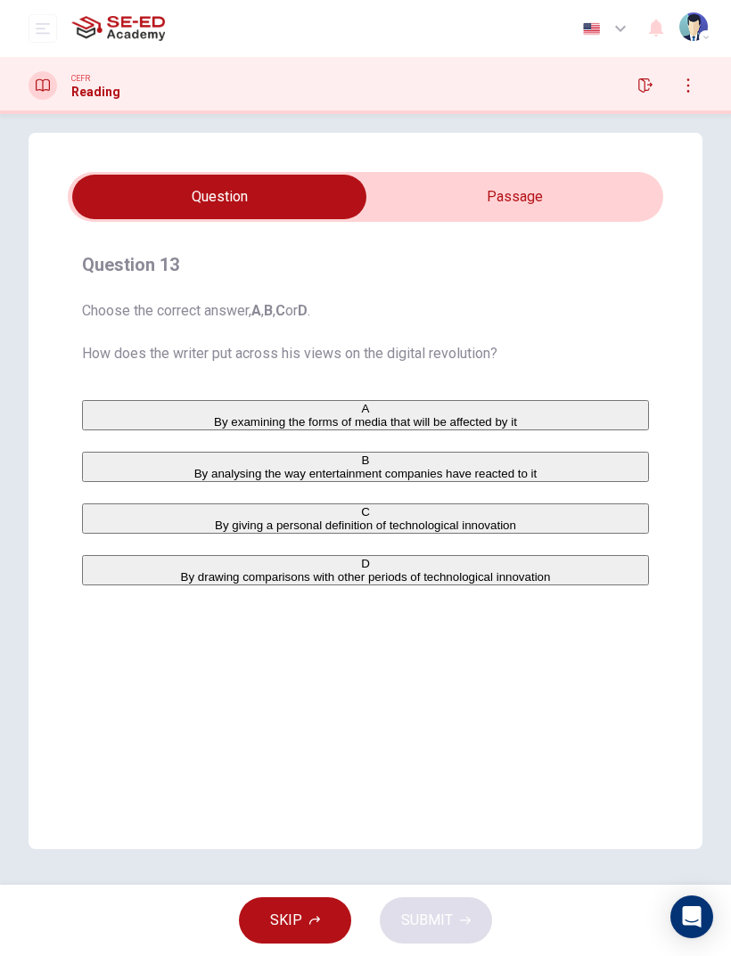
click at [615, 204] on input "checkbox" at bounding box center [219, 197] width 893 height 45
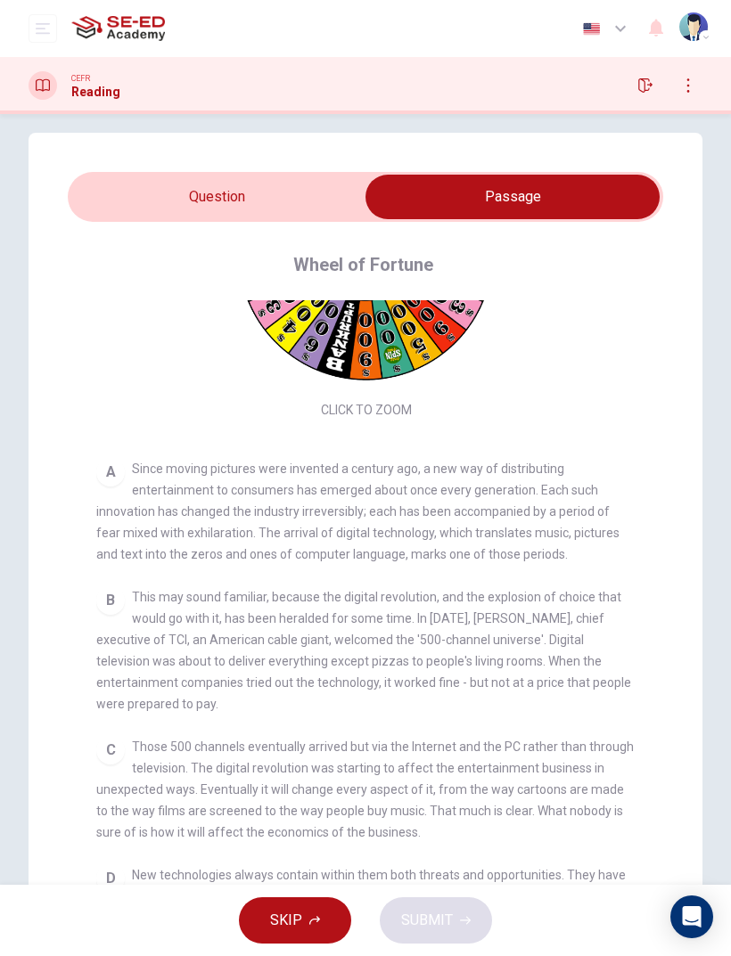
click at [725, 279] on div "Question 13 Choose the correct answer, A , B , C or D . How does the writer put…" at bounding box center [365, 555] width 731 height 845
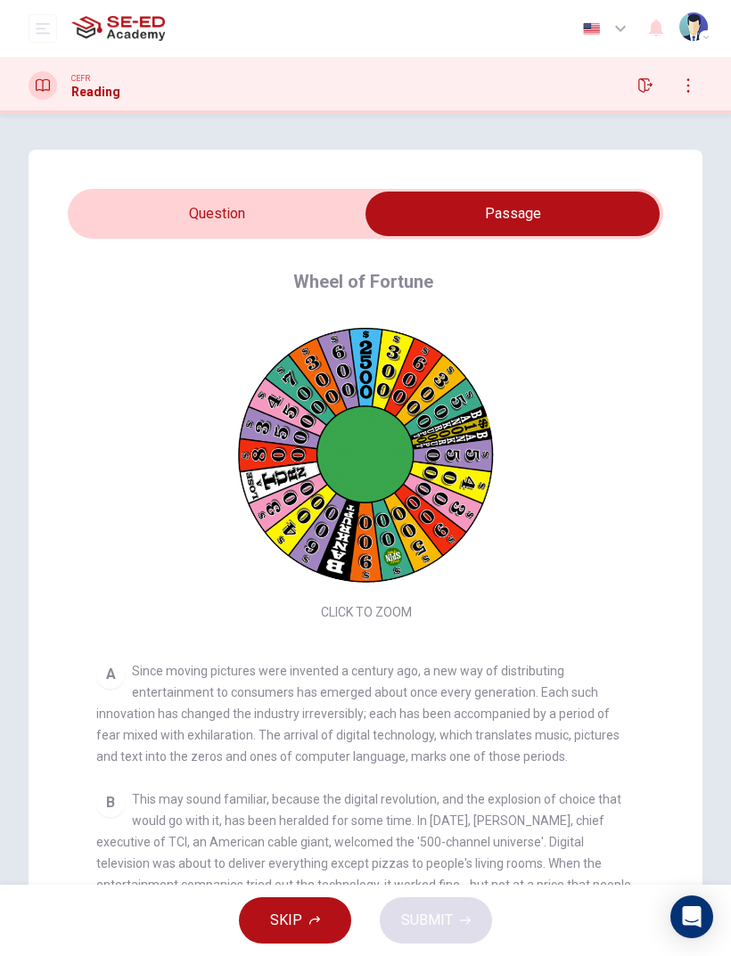
scroll to position [0, 0]
click at [160, 634] on span "Since moving pictures were invented a century ago, a new way of distributing en…" at bounding box center [357, 714] width 523 height 100
click at [198, 634] on span "Since moving pictures were invented a century ago, a new way of distributing en…" at bounding box center [357, 714] width 523 height 100
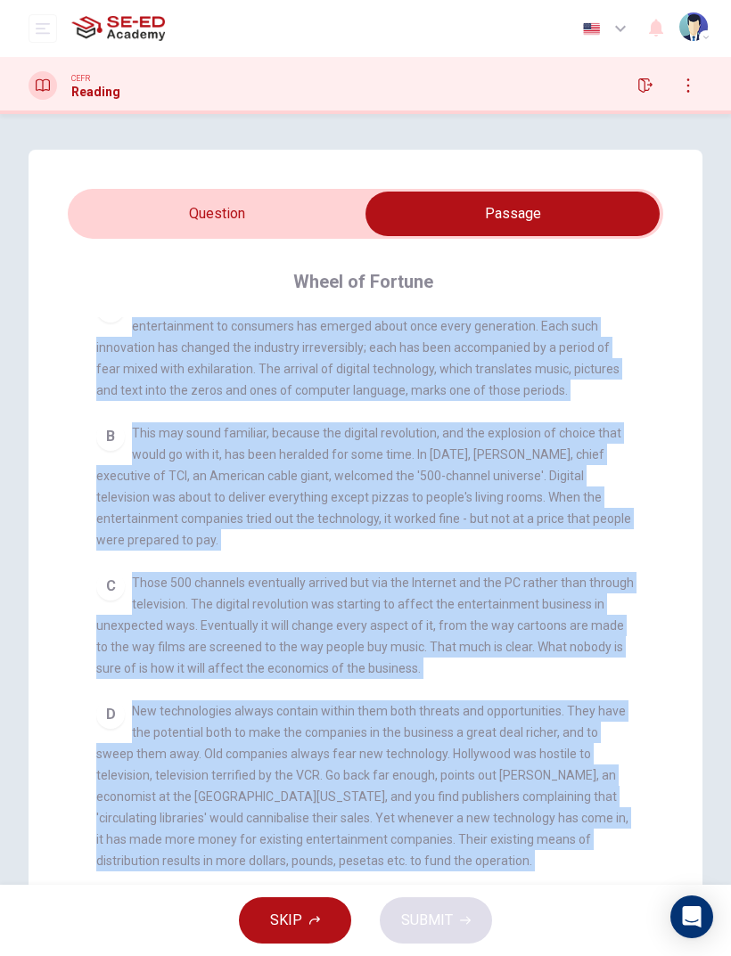
scroll to position [259, 0]
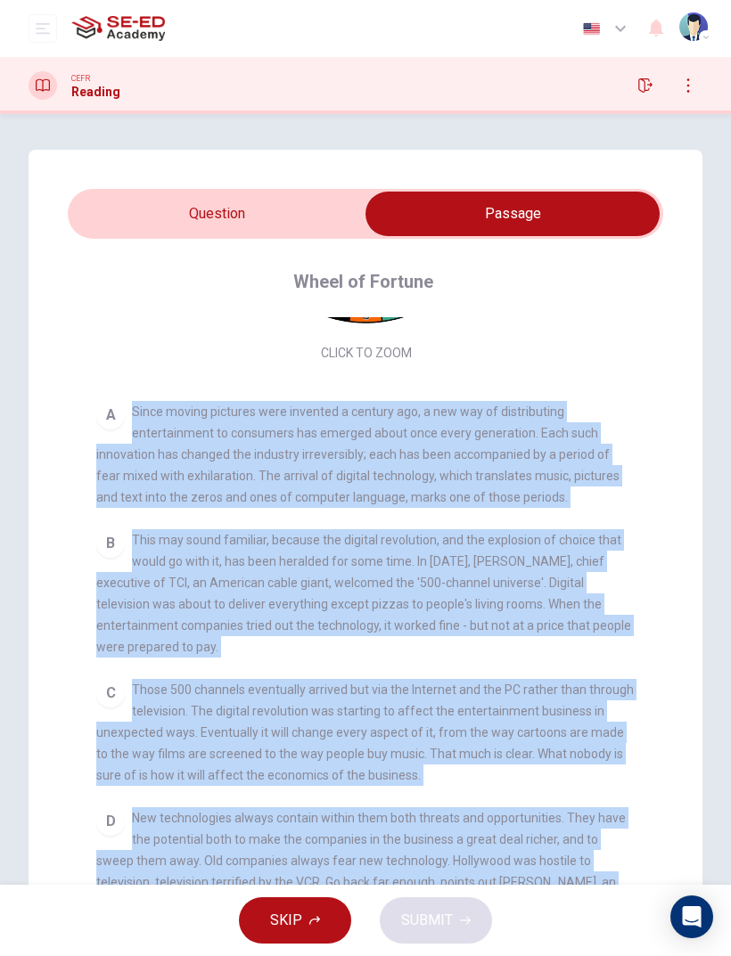
click at [154, 212] on input "checkbox" at bounding box center [512, 214] width 893 height 45
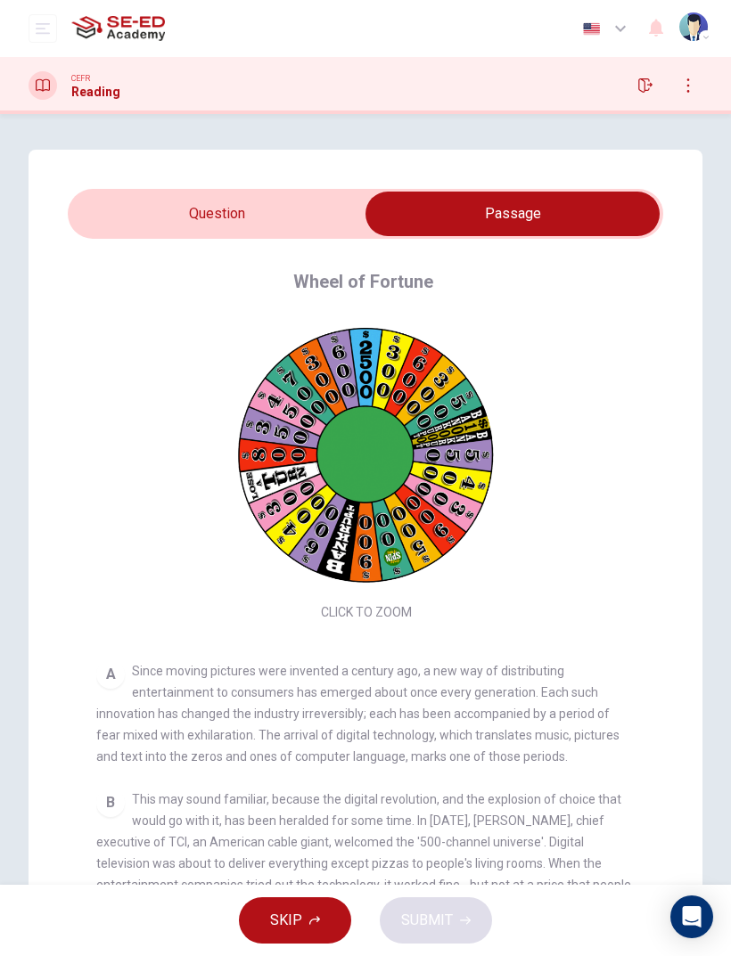
scroll to position [0, 0]
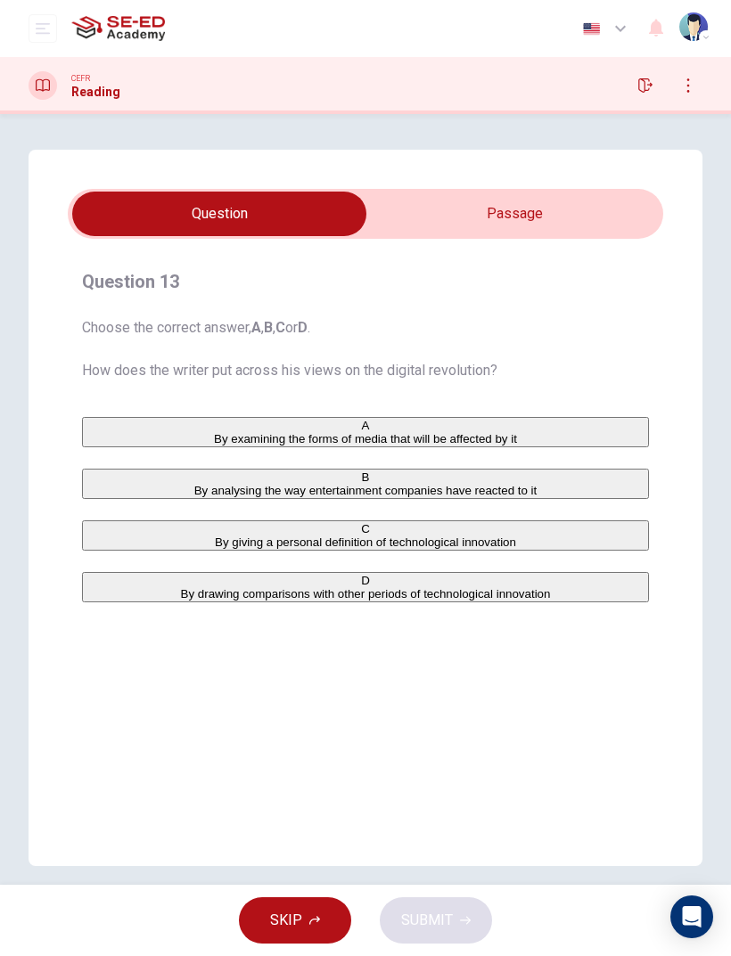
click at [107, 587] on div "D" at bounding box center [365, 580] width 563 height 13
click at [454, 634] on button "SUBMIT" at bounding box center [436, 920] width 112 height 46
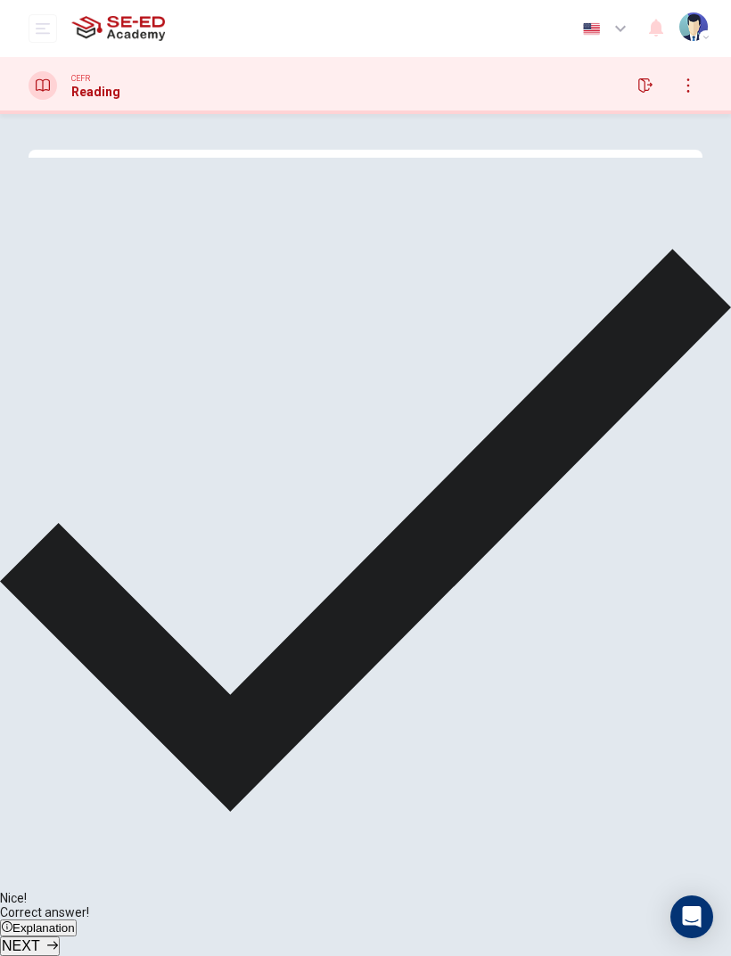
click at [40, 634] on span "NEXT" at bounding box center [21, 945] width 38 height 15
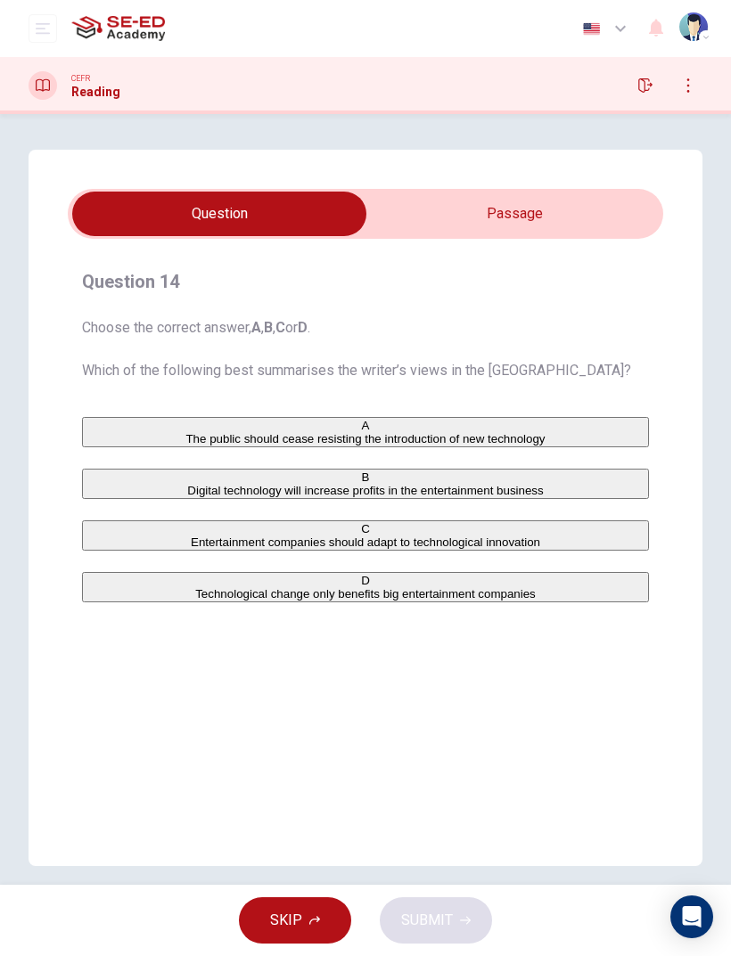
click at [550, 226] on input "checkbox" at bounding box center [219, 214] width 893 height 45
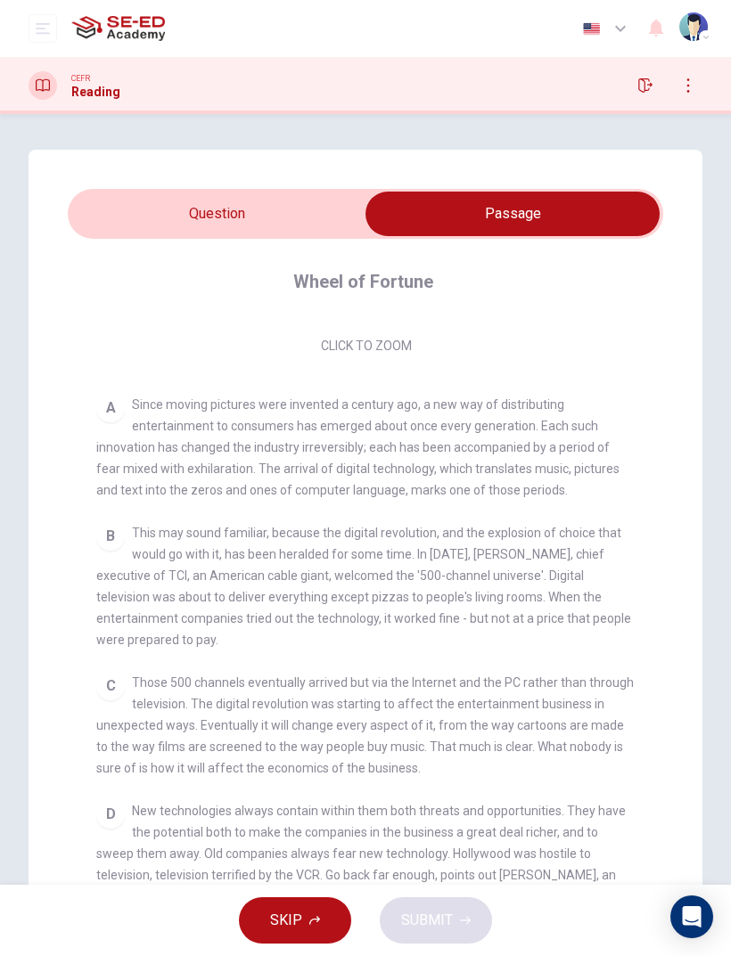
scroll to position [272, 0]
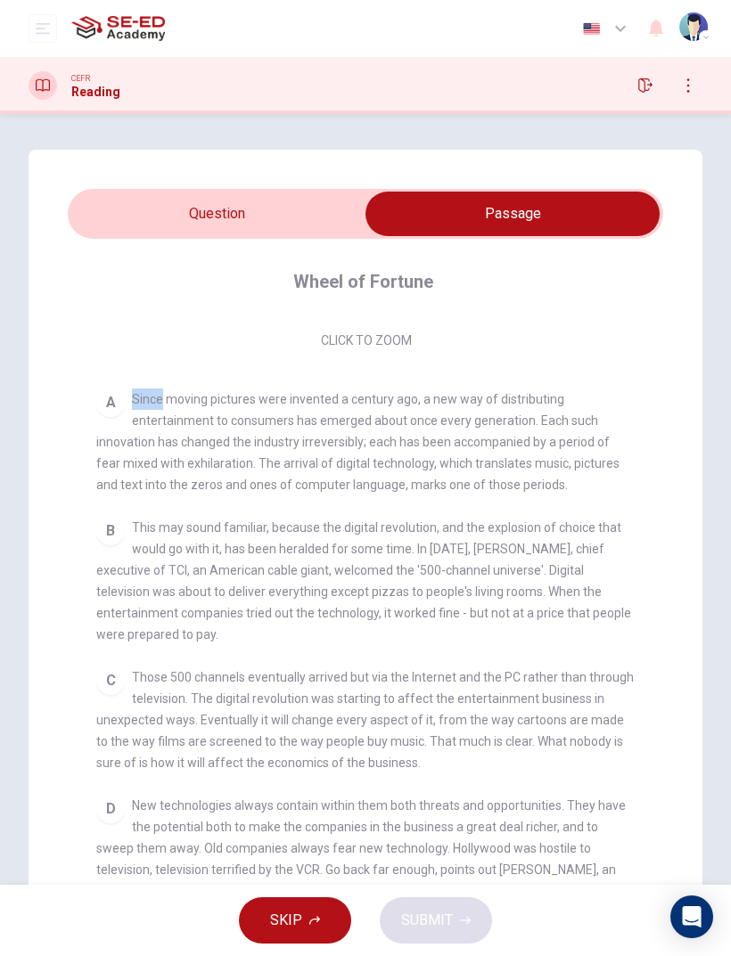
click at [196, 398] on span "Since moving pictures were invented a century ago, a new way of distributing en…" at bounding box center [357, 442] width 523 height 100
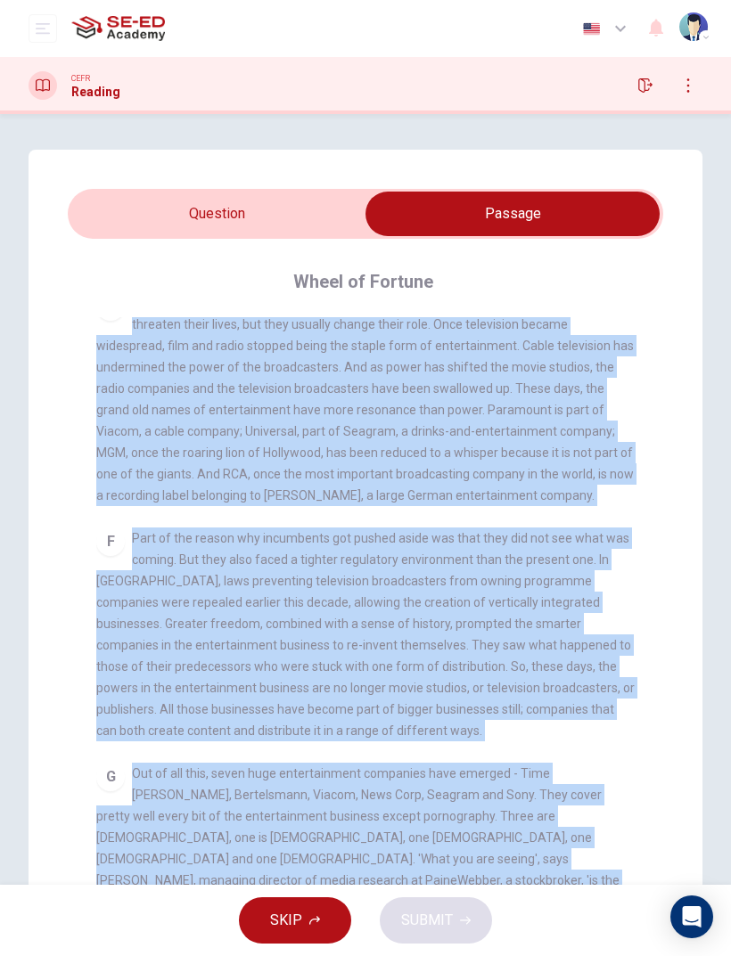
scroll to position [0, 0]
click at [197, 634] on div "SKIP SUBMIT" at bounding box center [365, 920] width 731 height 71
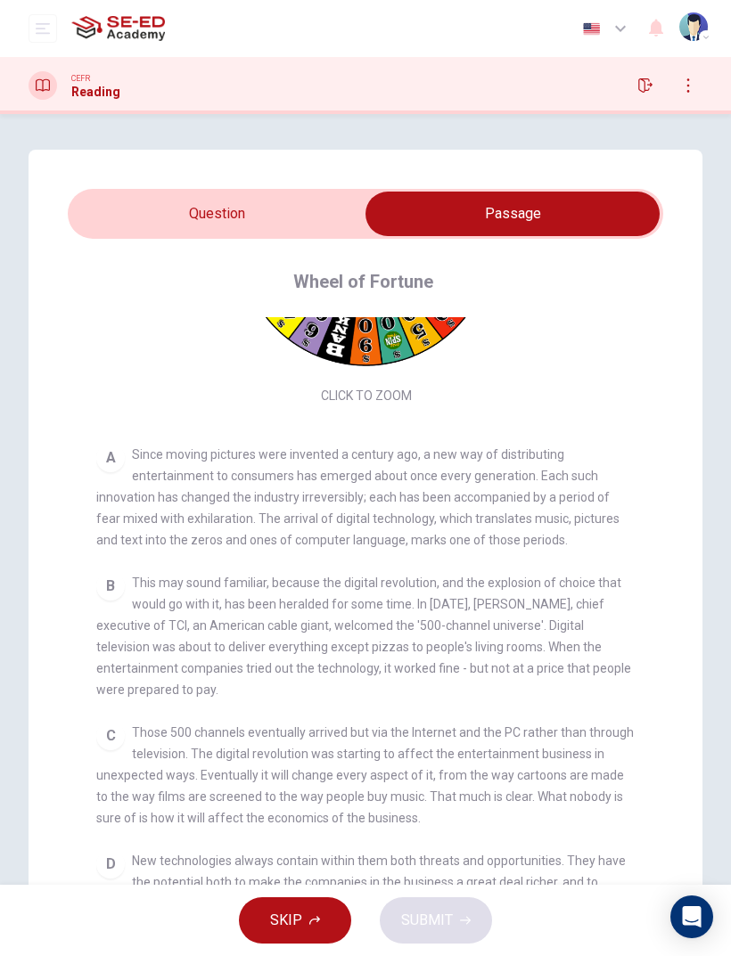
scroll to position [218, 0]
click at [148, 450] on span "Since moving pictures were invented a century ago, a new way of distributing en…" at bounding box center [357, 496] width 523 height 100
click at [67, 498] on div "Question 14 Choose the correct answer, A , B , C or D . Which of the following …" at bounding box center [366, 572] width 674 height 845
click at [160, 466] on span "Since moving pictures were invented a century ago, a new way of distributing en…" at bounding box center [357, 496] width 523 height 100
click at [331, 545] on div "A Since moving pictures were invented a century ago, a new way of distributing …" at bounding box center [365, 495] width 539 height 107
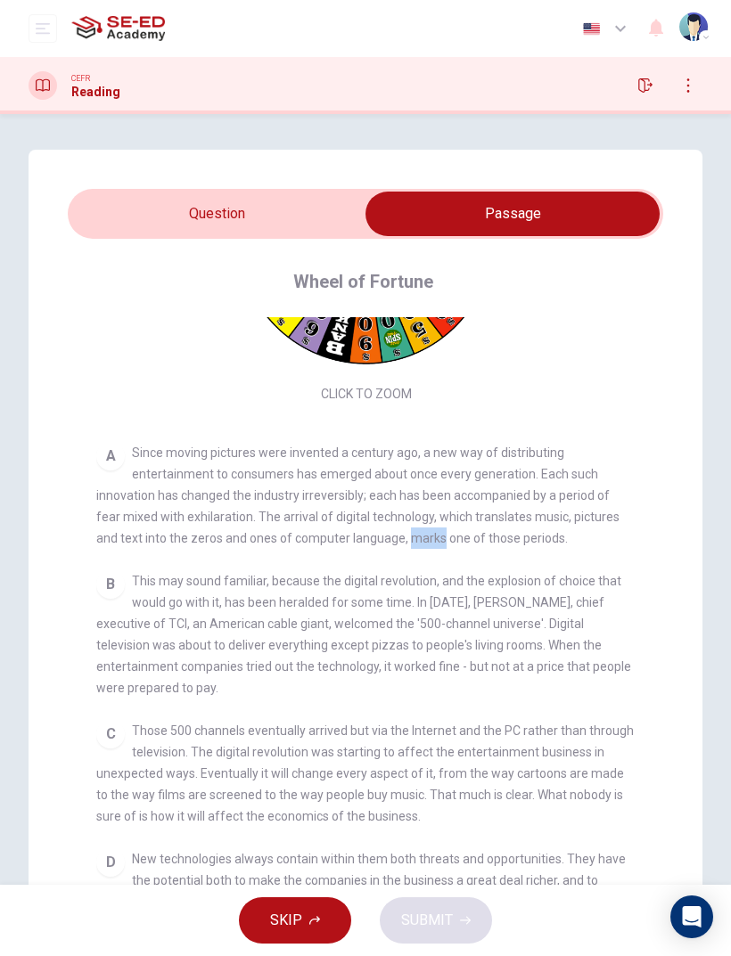
click at [630, 577] on div "B This may sound familiar, because the digital revolution, and the explosion of…" at bounding box center [365, 634] width 539 height 128
click at [594, 634] on div "B This may sound familiar, because the digital revolution, and the explosion of…" at bounding box center [365, 634] width 539 height 128
click at [135, 456] on span "Since moving pictures were invented a century ago, a new way of distributing en…" at bounding box center [357, 496] width 523 height 100
click at [198, 447] on span "Since moving pictures were invented a century ago, a new way of distributing en…" at bounding box center [357, 496] width 523 height 100
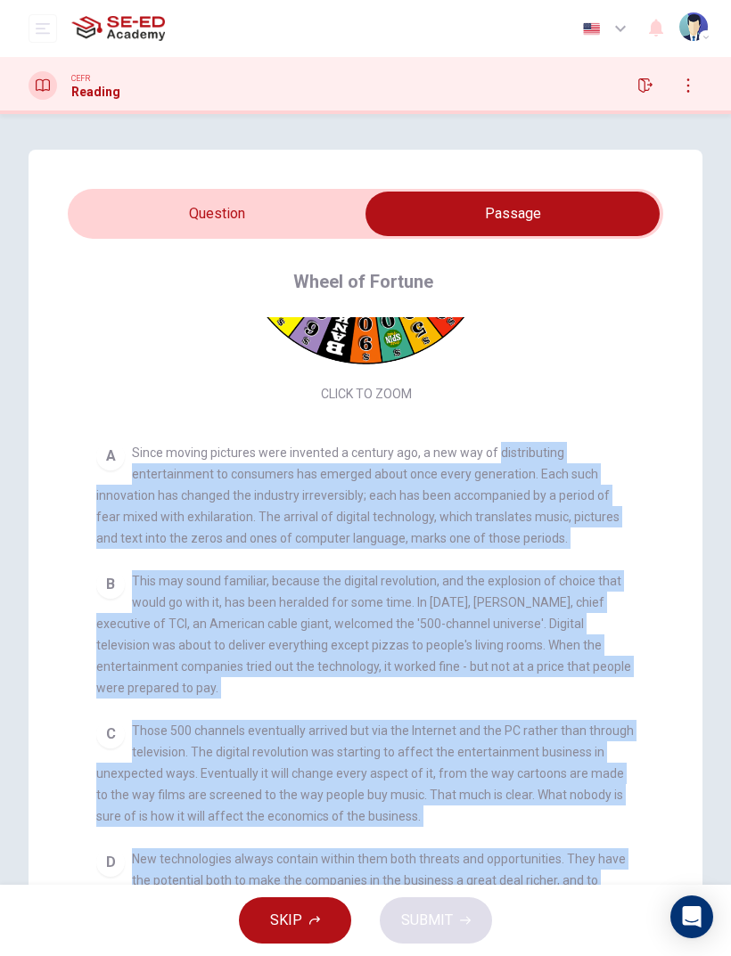
scroll to position [70, 0]
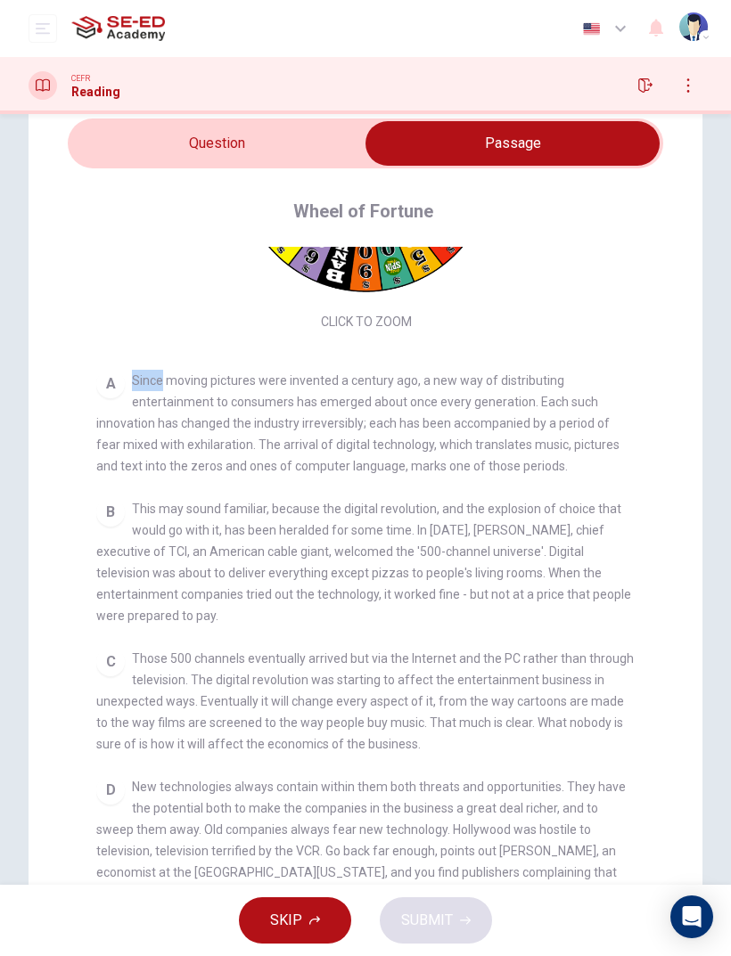
click at [592, 417] on span "Since moving pictures were invented a century ago, a new way of distributing en…" at bounding box center [357, 423] width 523 height 100
click at [553, 435] on div "A Since moving pictures were invented a century ago, a new way of distributing …" at bounding box center [365, 423] width 539 height 107
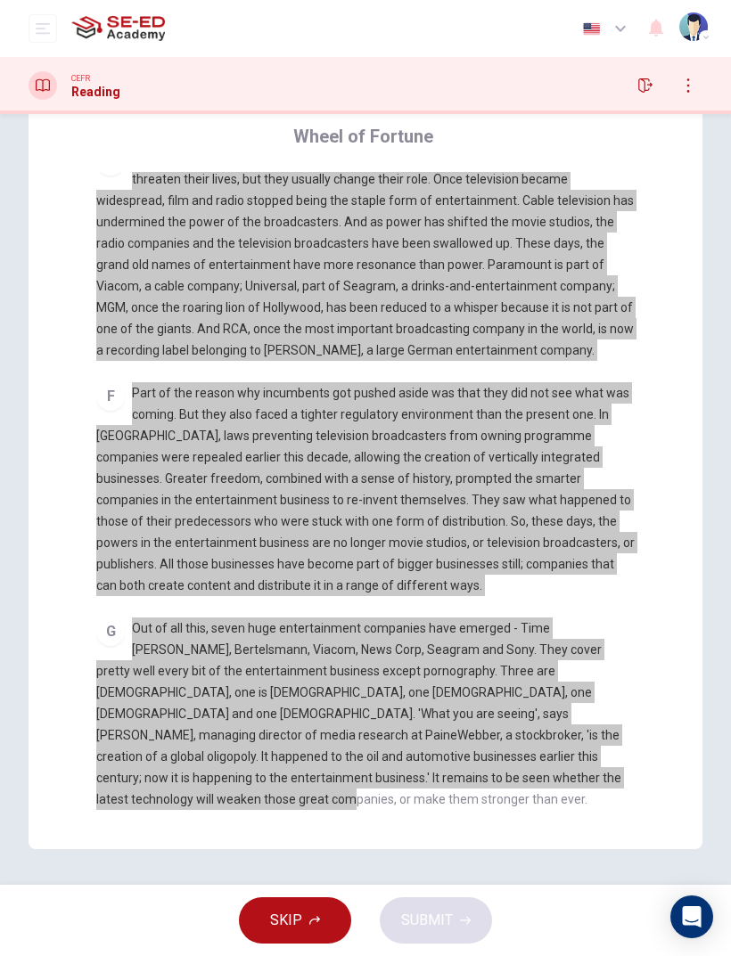
scroll to position [0, 0]
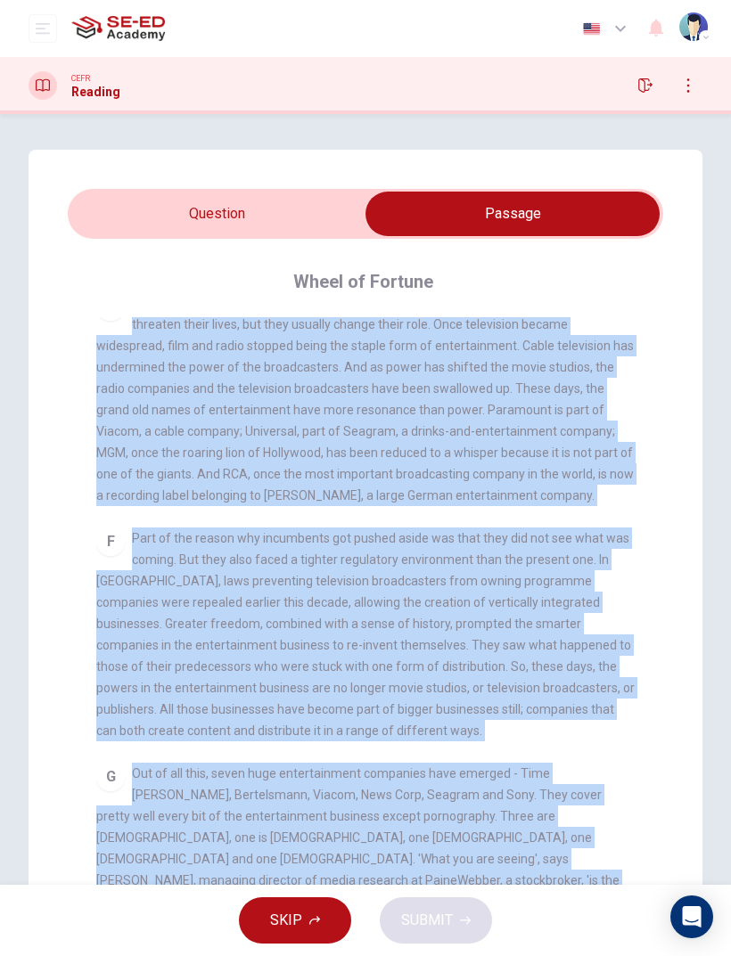
click at [36, 211] on div "Question 14 Choose the correct answer, A , B , C or D . Which of the following …" at bounding box center [366, 572] width 674 height 845
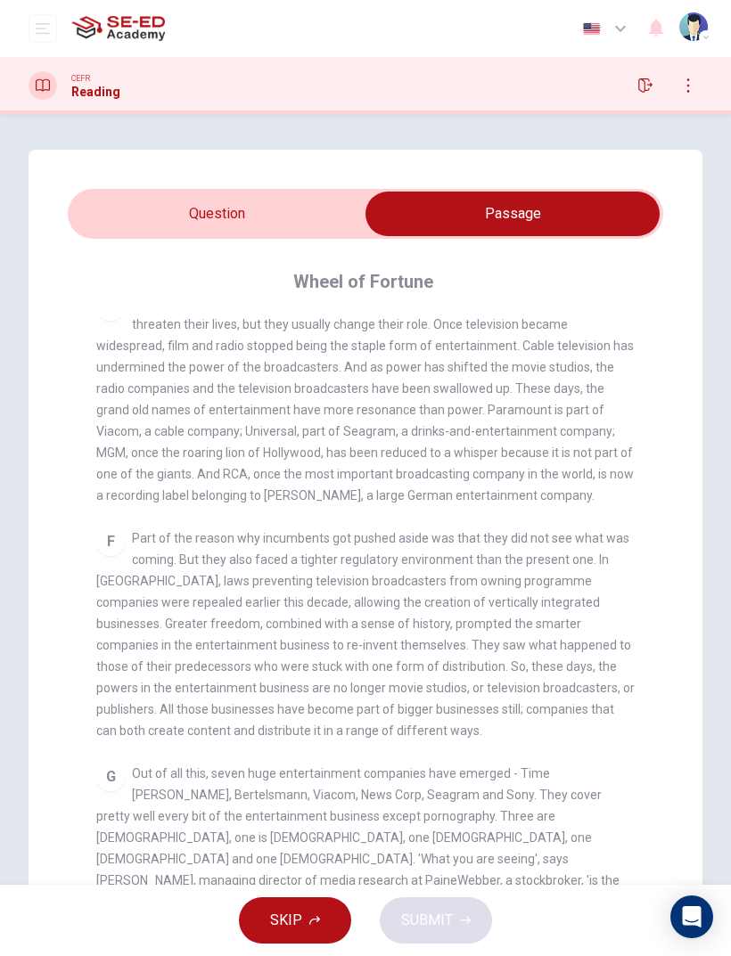
click at [89, 222] on input "checkbox" at bounding box center [512, 214] width 893 height 45
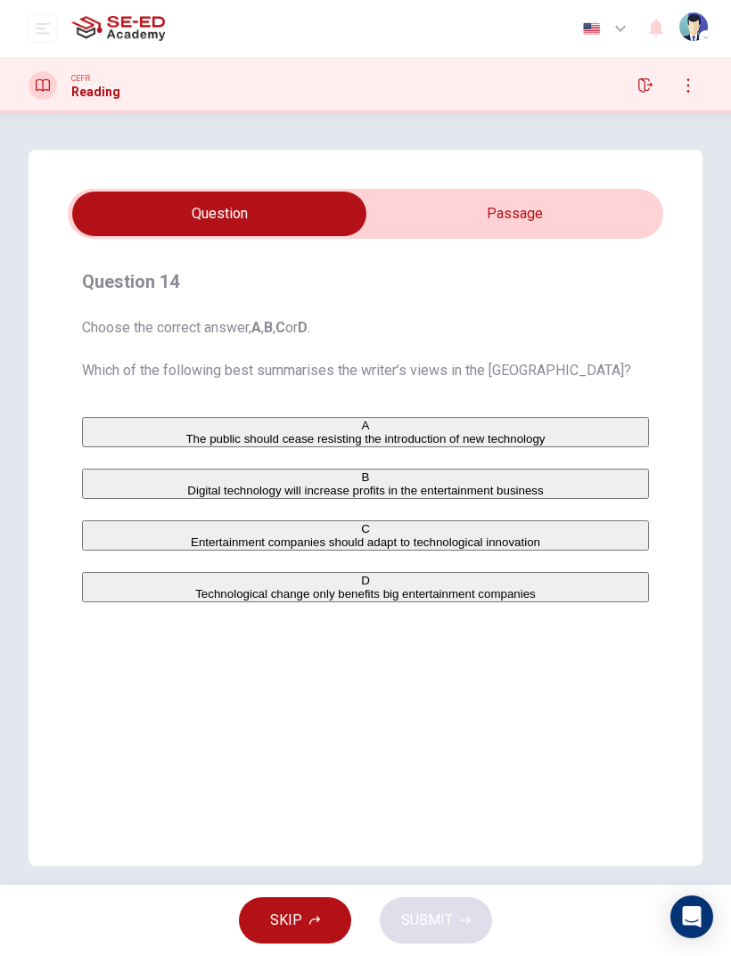
click at [88, 222] on input "checkbox" at bounding box center [219, 214] width 893 height 45
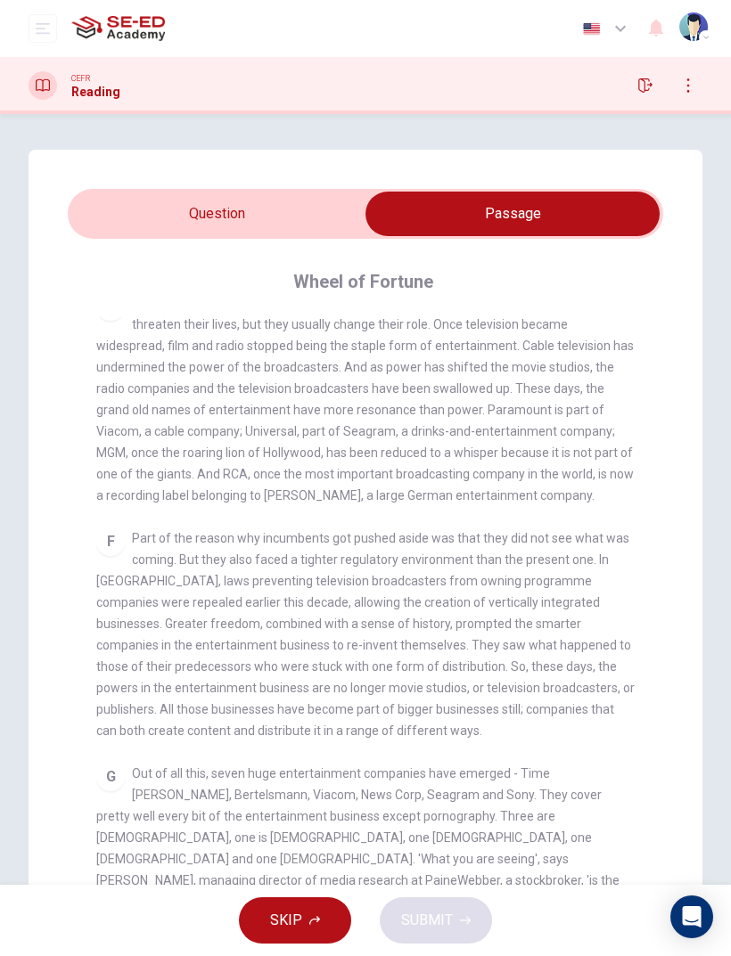
click at [115, 222] on input "checkbox" at bounding box center [512, 214] width 893 height 45
checkbox input "false"
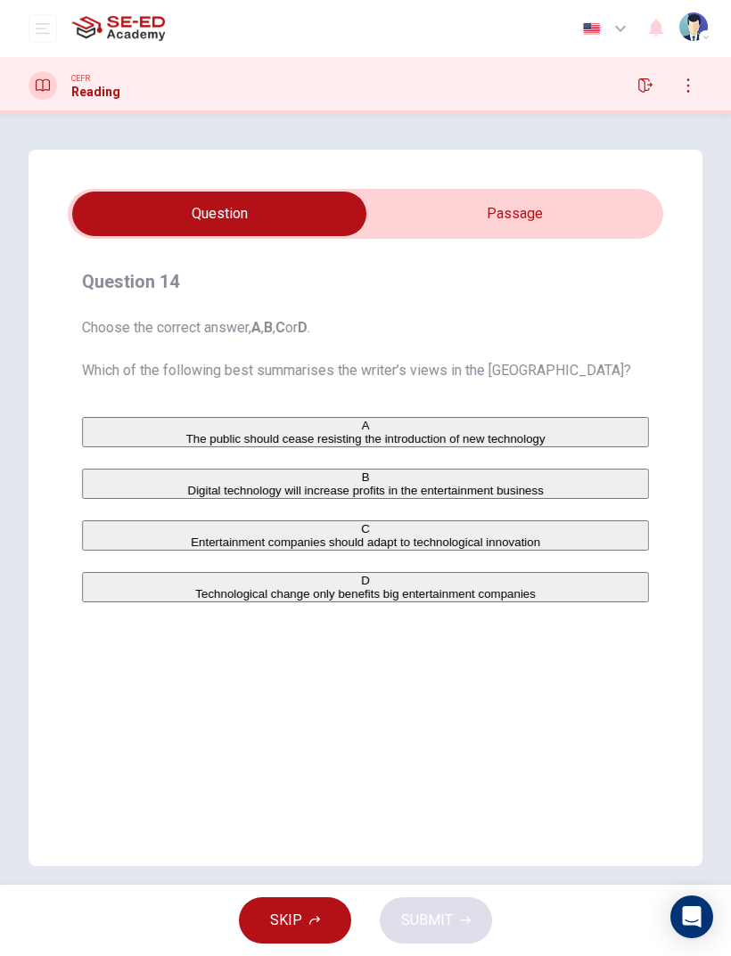
click at [102, 551] on button "C Entertainment companies should adapt to technological innovation" at bounding box center [365, 535] width 567 height 30
click at [446, 634] on span "SUBMIT" at bounding box center [427, 920] width 52 height 25
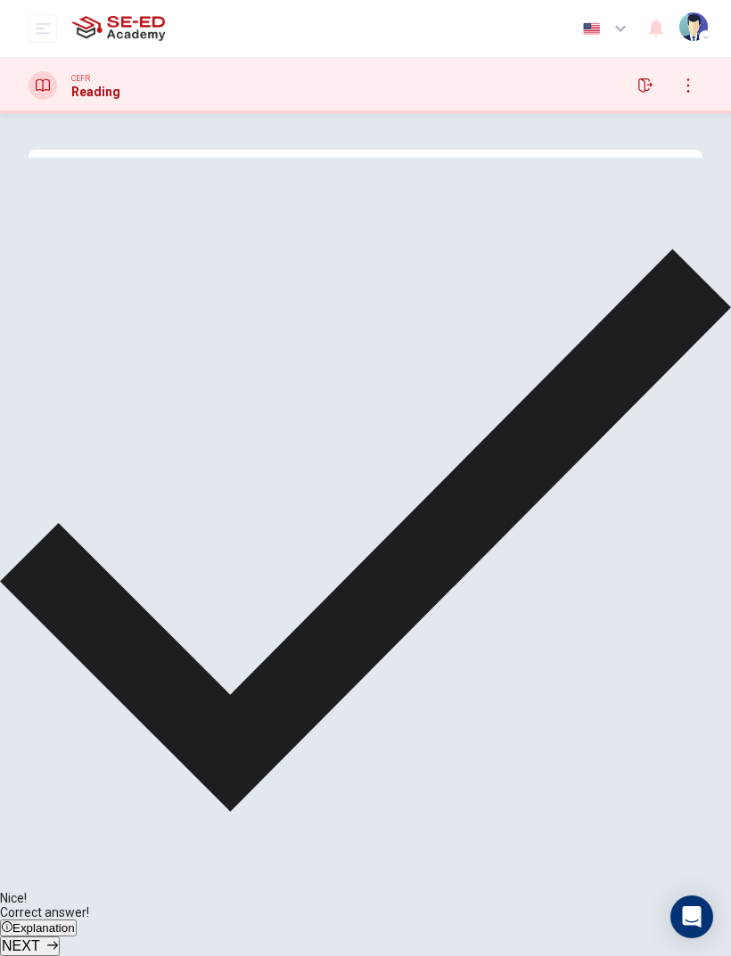
click at [40, 634] on span "NEXT" at bounding box center [21, 945] width 38 height 15
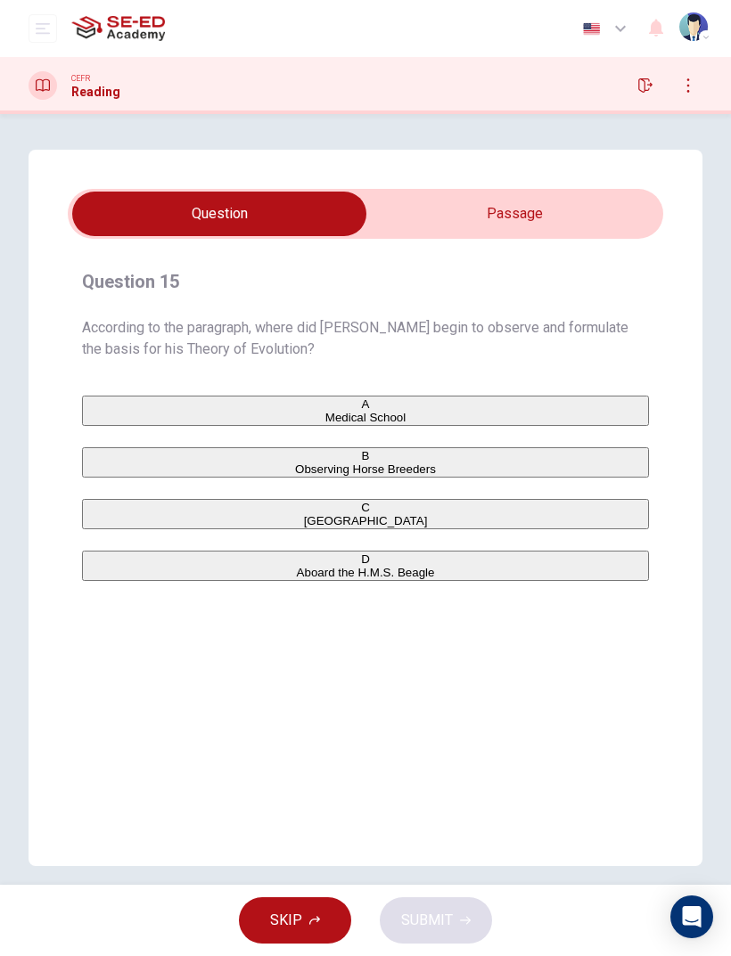
click at [572, 159] on div "Question 15 According to the paragraph, where did [PERSON_NAME] begin to observ…" at bounding box center [366, 508] width 674 height 716
click at [561, 233] on input "checkbox" at bounding box center [219, 214] width 893 height 45
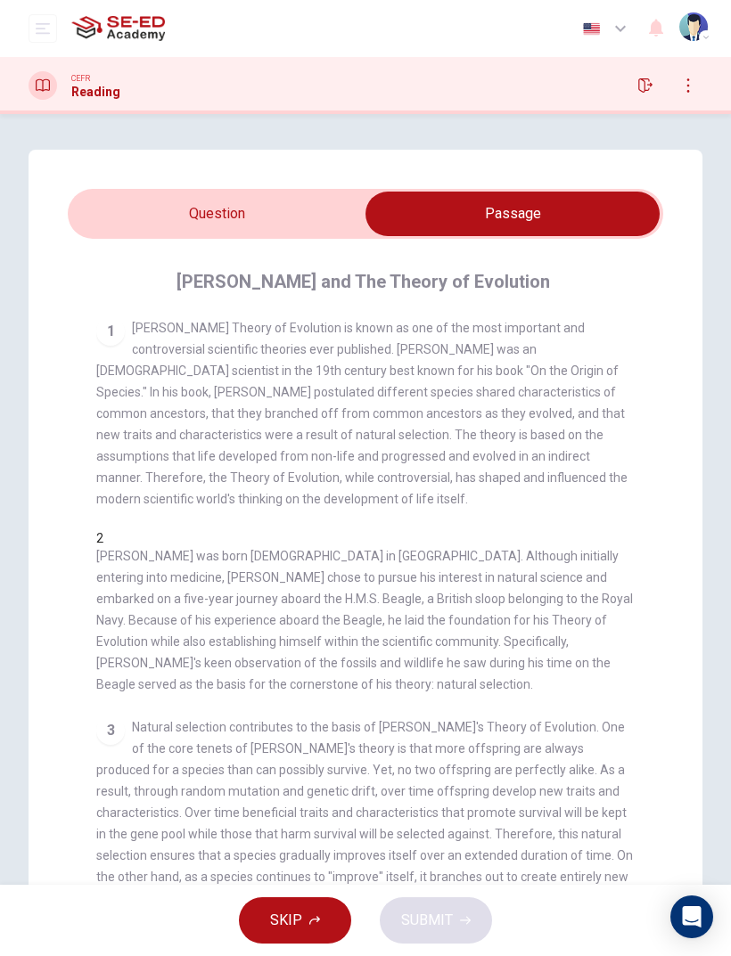
click at [154, 217] on input "checkbox" at bounding box center [512, 214] width 893 height 45
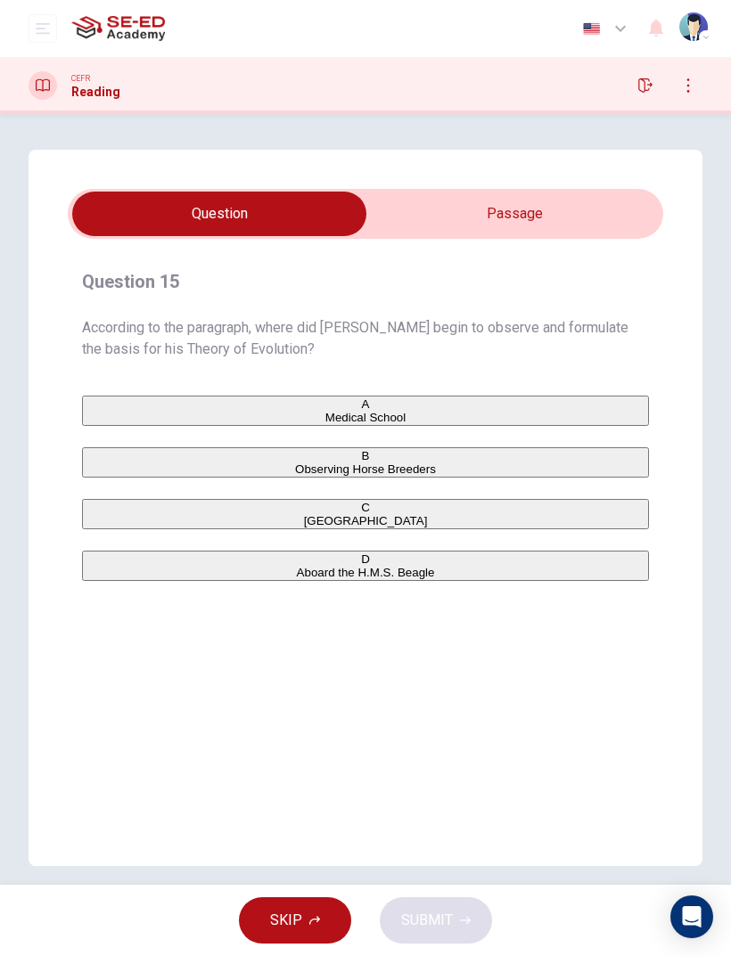
click at [602, 205] on input "checkbox" at bounding box center [219, 214] width 893 height 45
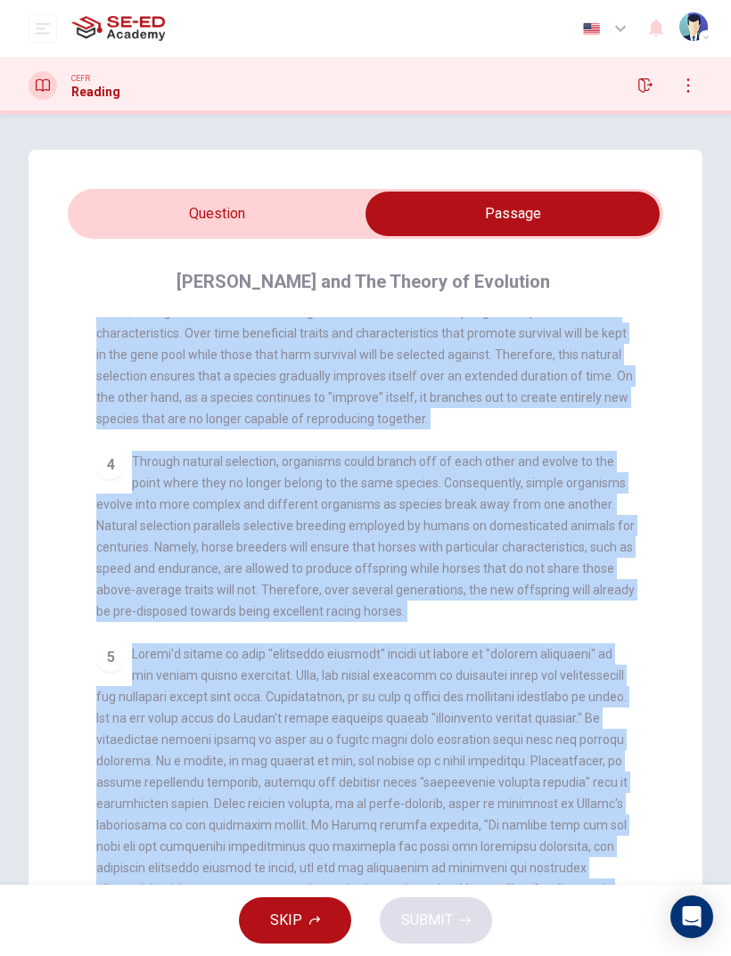
scroll to position [470, 0]
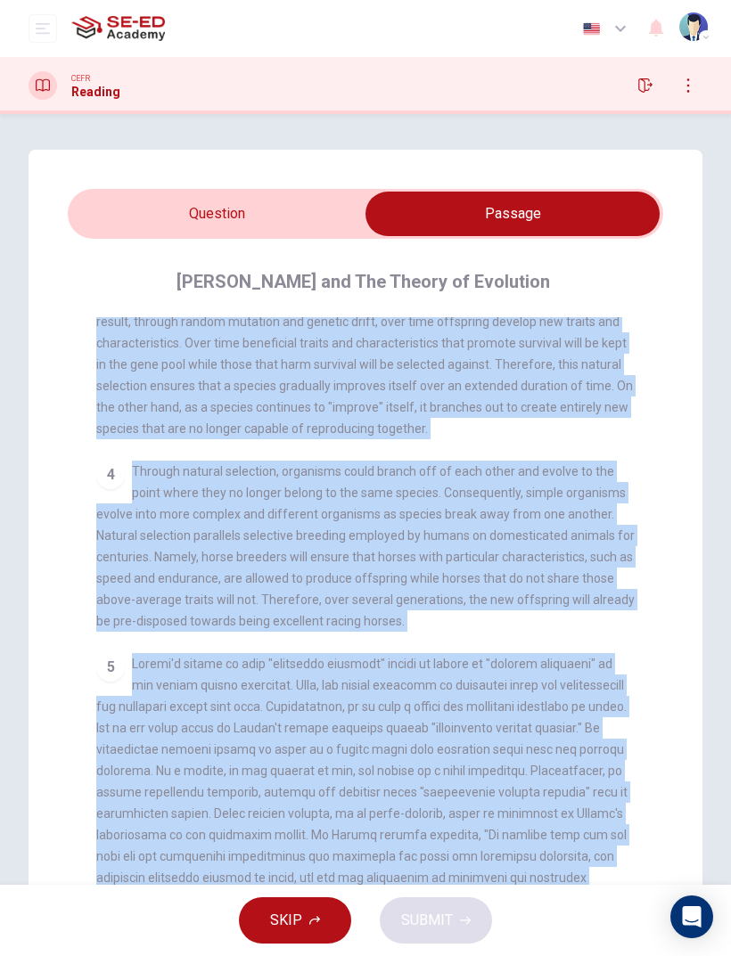
click at [68, 201] on input "checkbox" at bounding box center [512, 214] width 893 height 45
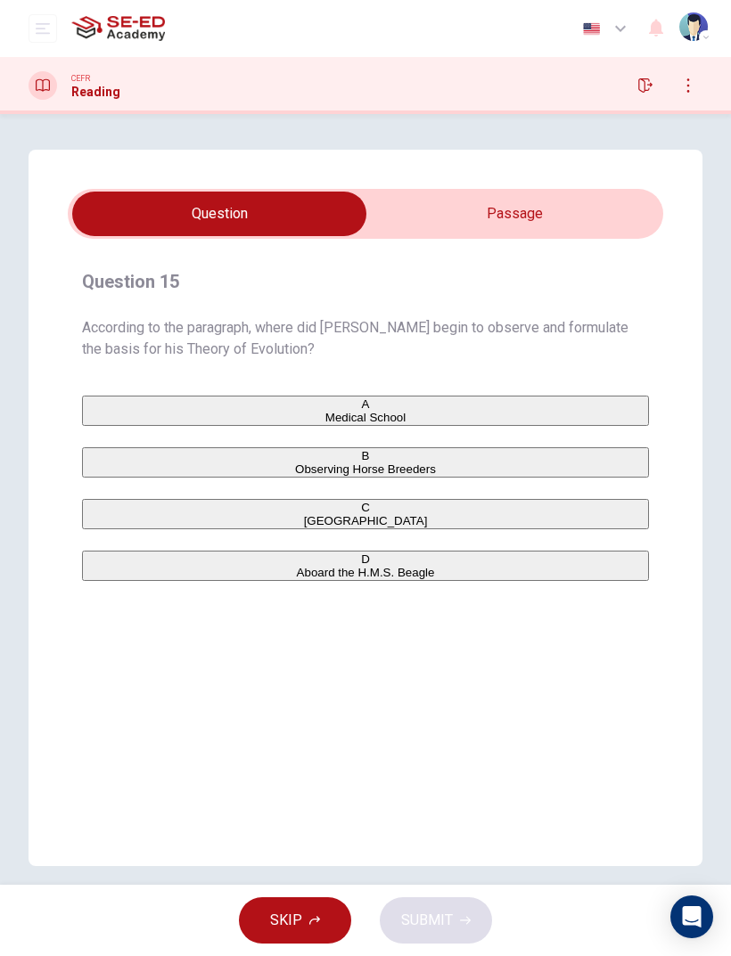
click at [601, 207] on input "checkbox" at bounding box center [219, 214] width 893 height 45
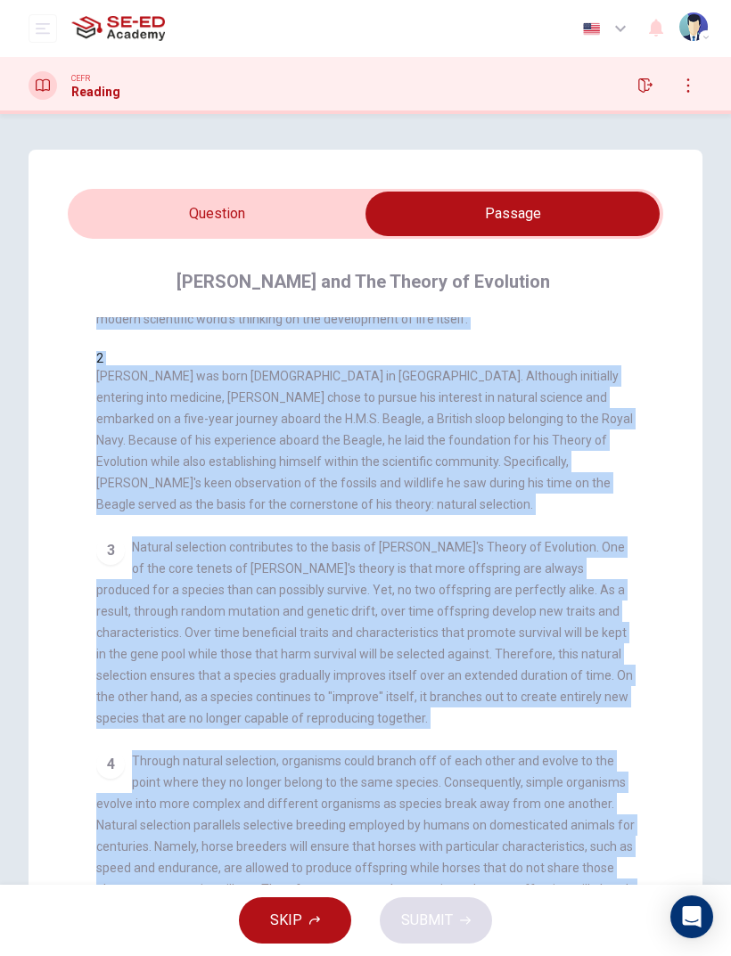
scroll to position [180, 0]
click at [50, 550] on div "Question 15 According to the paragraph, where did [PERSON_NAME] begin to observ…" at bounding box center [366, 572] width 674 height 845
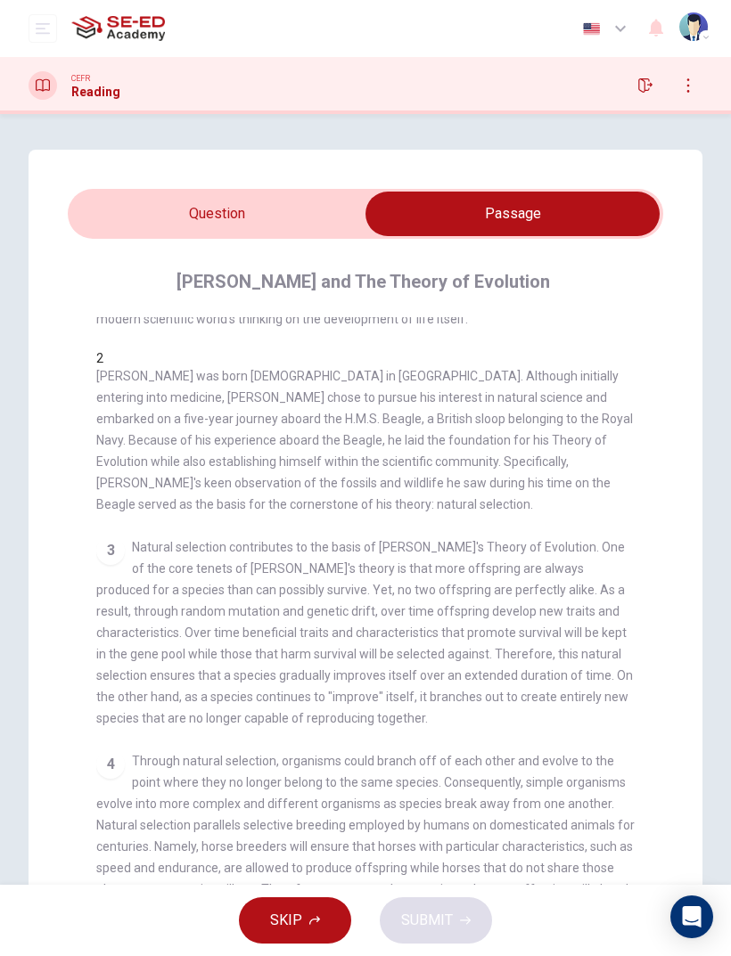
click at [137, 211] on input "checkbox" at bounding box center [512, 214] width 893 height 45
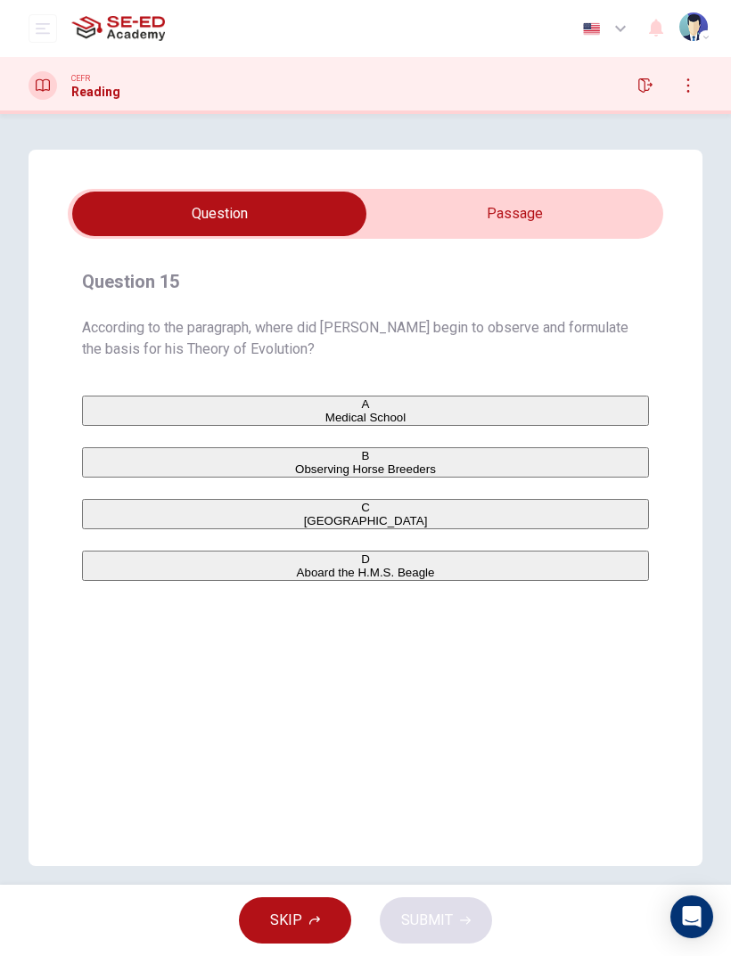
click at [114, 463] on div "B" at bounding box center [365, 455] width 563 height 13
click at [449, 634] on span "SUBMIT" at bounding box center [427, 920] width 52 height 25
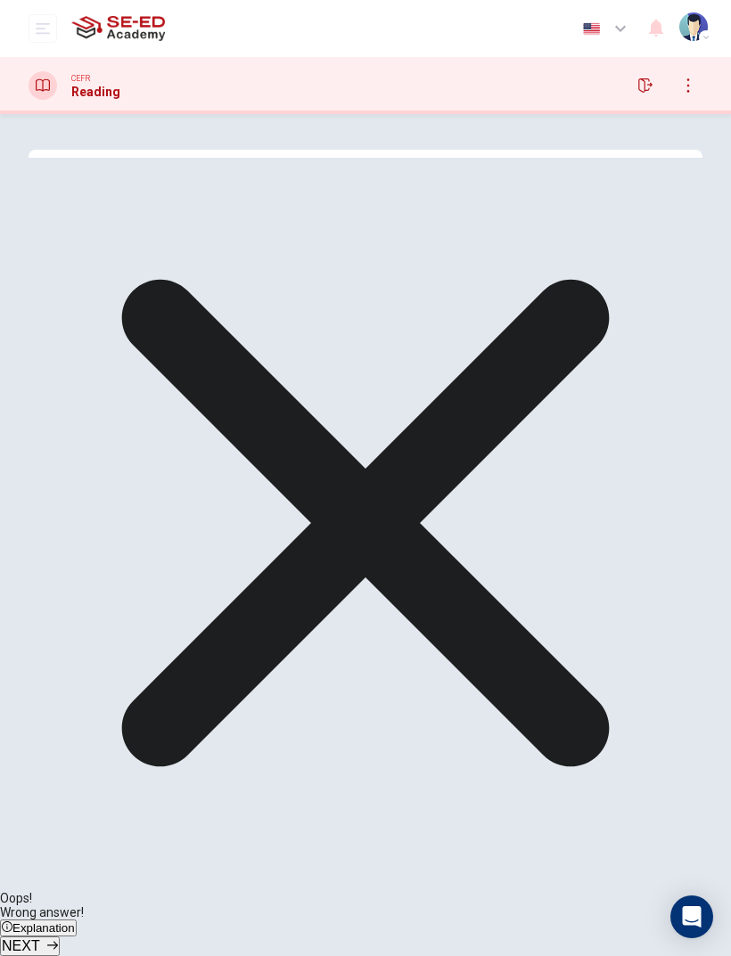
click at [60, 634] on button "NEXT" at bounding box center [30, 947] width 60 height 20
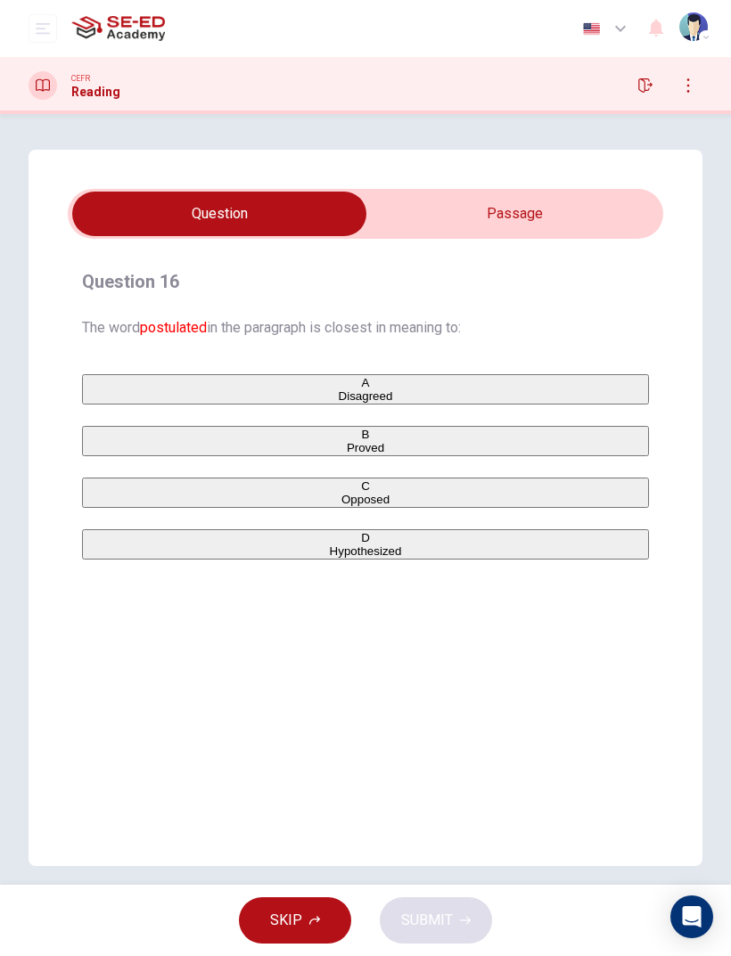
click at [582, 216] on input "checkbox" at bounding box center [219, 214] width 893 height 45
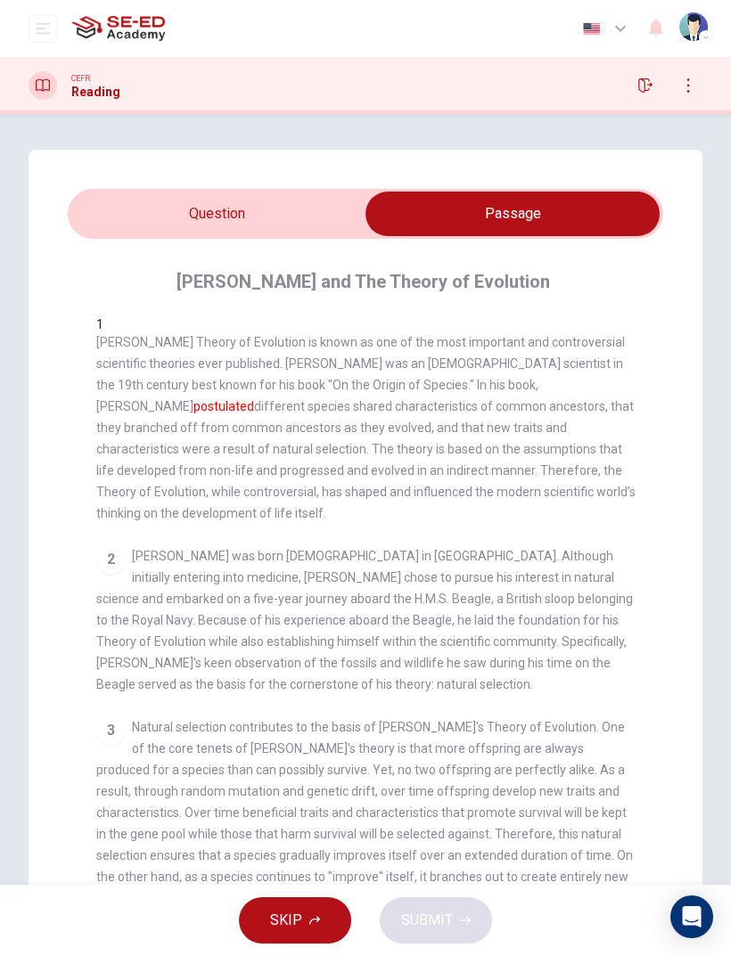
scroll to position [0, 0]
click at [146, 217] on input "checkbox" at bounding box center [512, 214] width 893 height 45
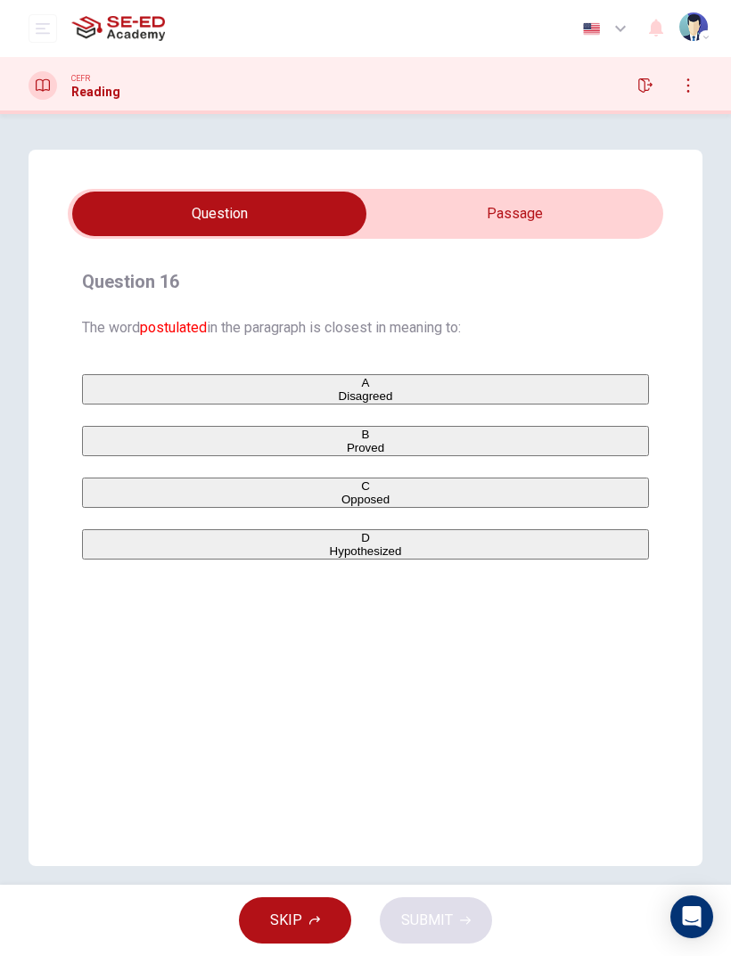
click at [575, 235] on input "checkbox" at bounding box center [219, 214] width 893 height 45
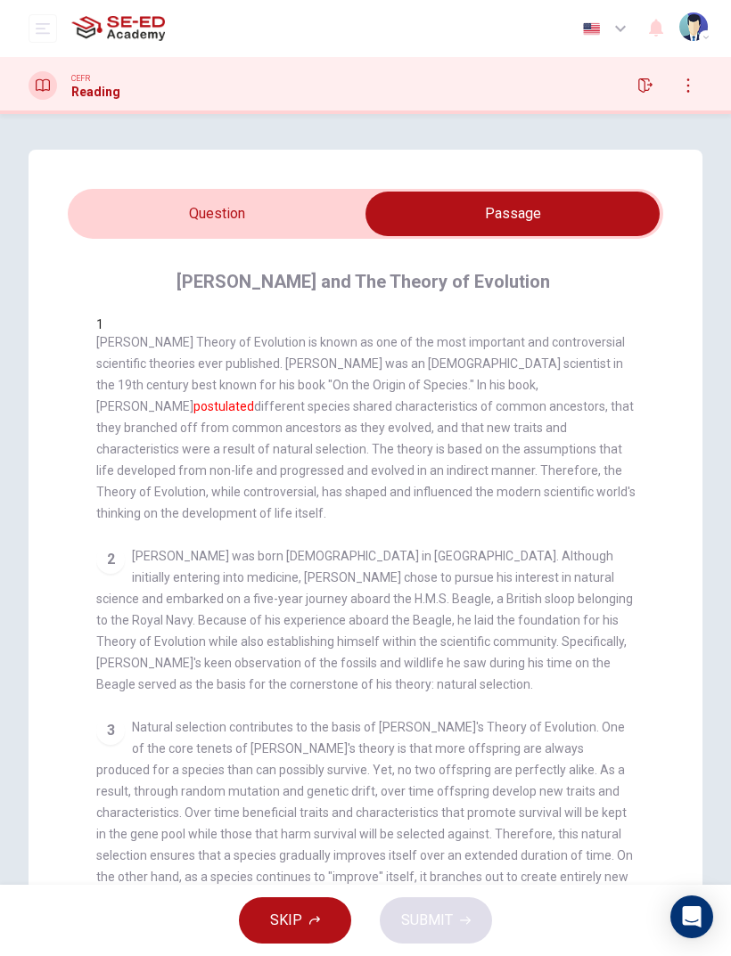
click at [186, 207] on input "checkbox" at bounding box center [512, 214] width 893 height 45
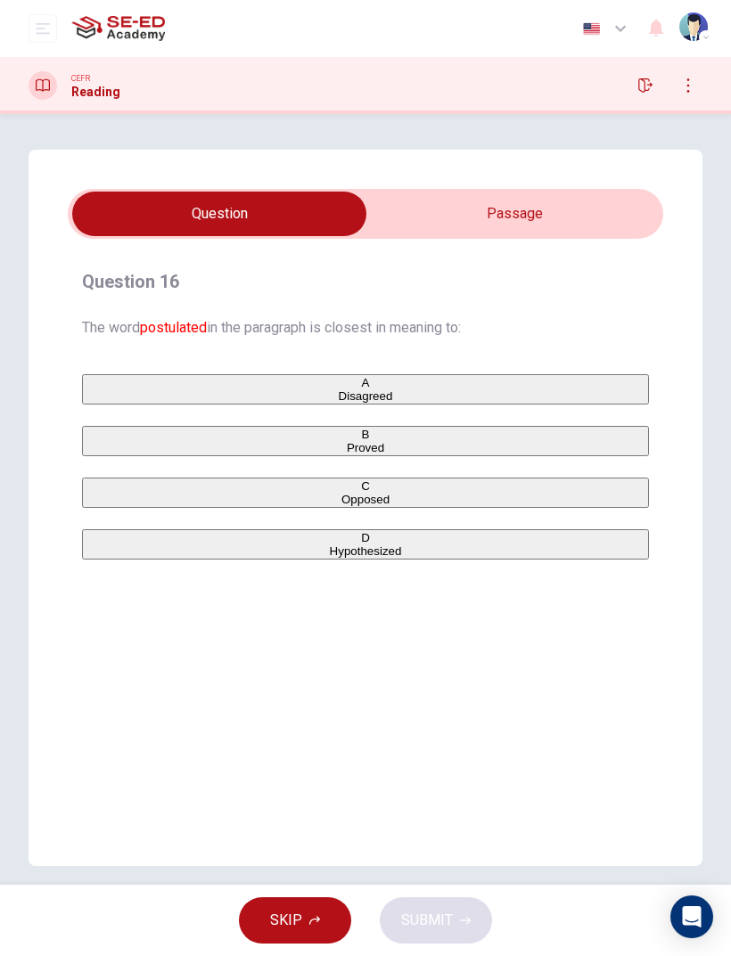
click at [577, 209] on input "checkbox" at bounding box center [219, 214] width 893 height 45
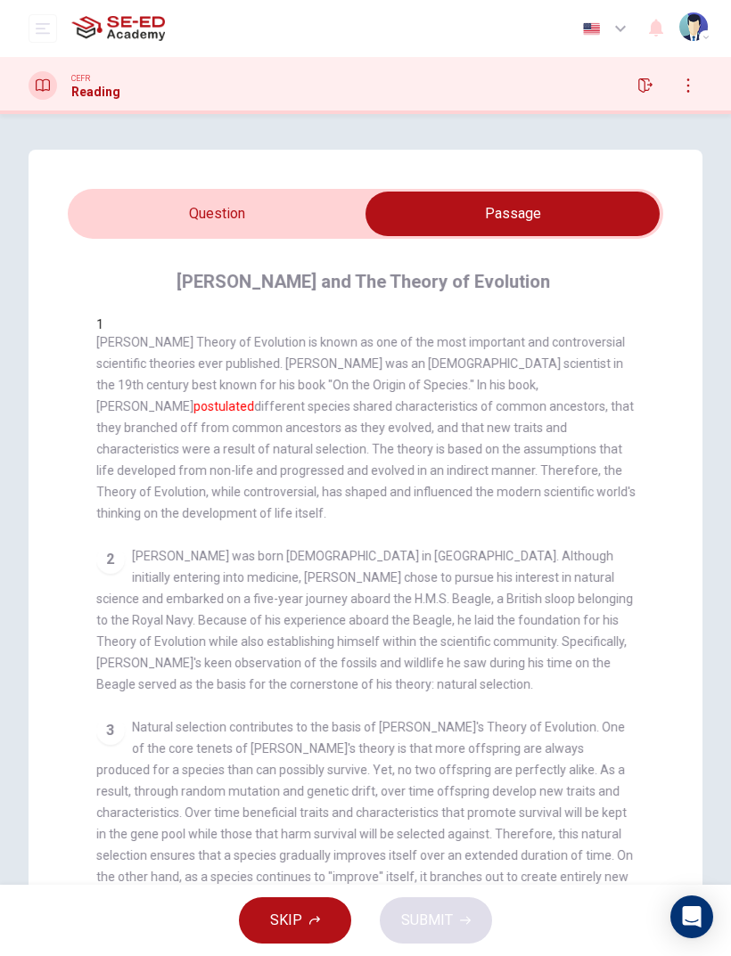
click at [249, 213] on input "checkbox" at bounding box center [512, 214] width 893 height 45
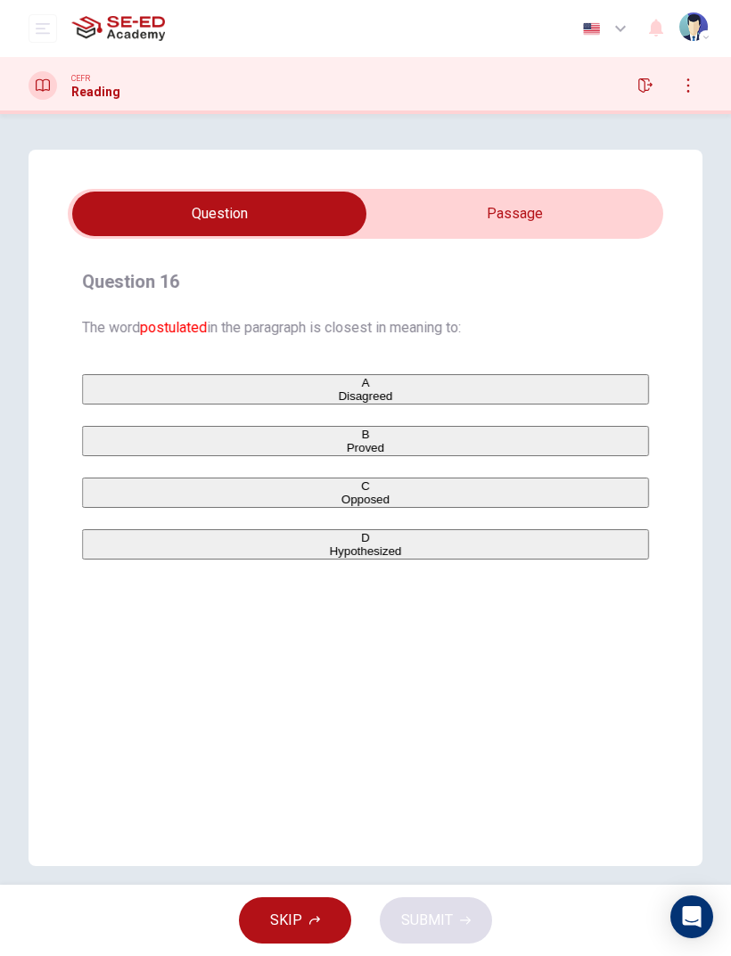
click at [110, 544] on div "D" at bounding box center [365, 537] width 563 height 13
click at [469, 634] on button "SUBMIT" at bounding box center [436, 920] width 112 height 46
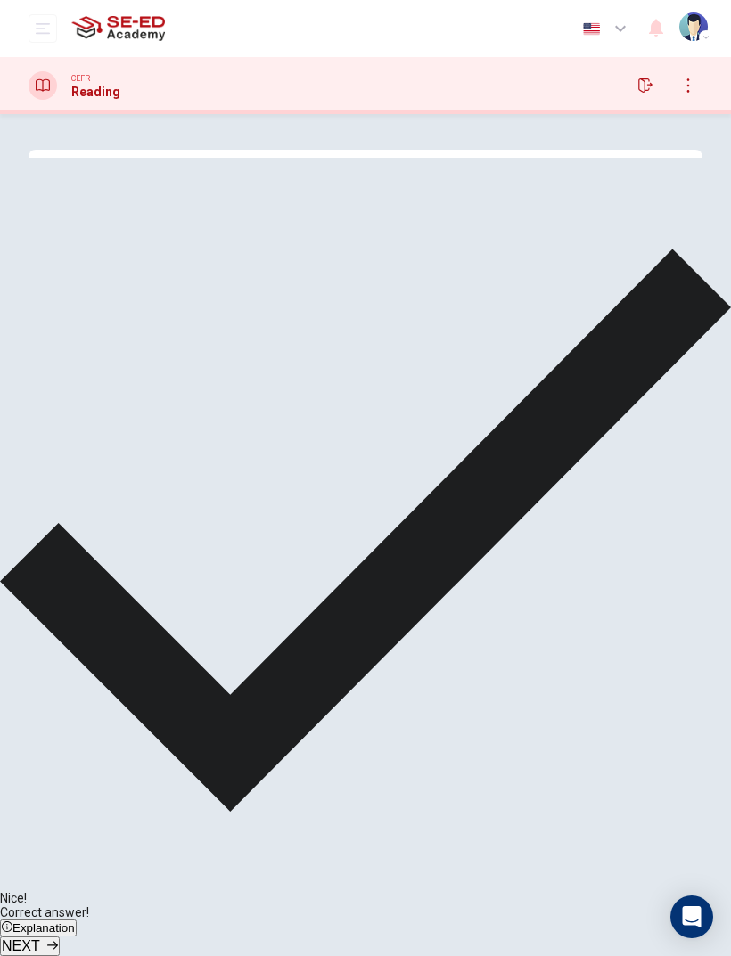
click at [40, 634] on span "NEXT" at bounding box center [21, 945] width 38 height 15
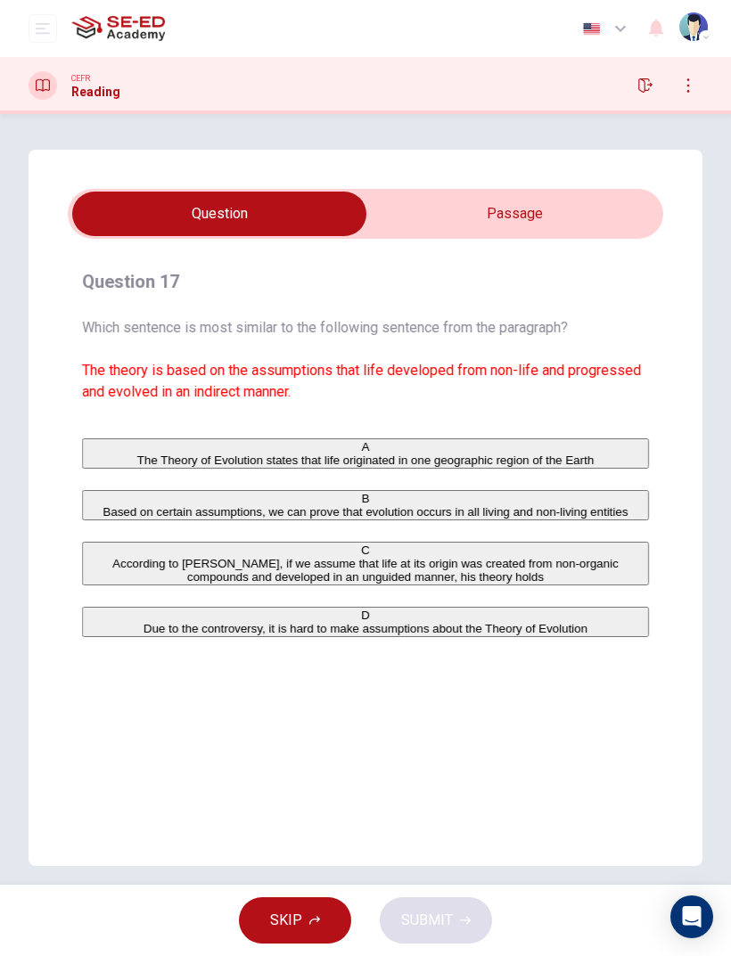
click at [514, 235] on input "checkbox" at bounding box center [219, 214] width 893 height 45
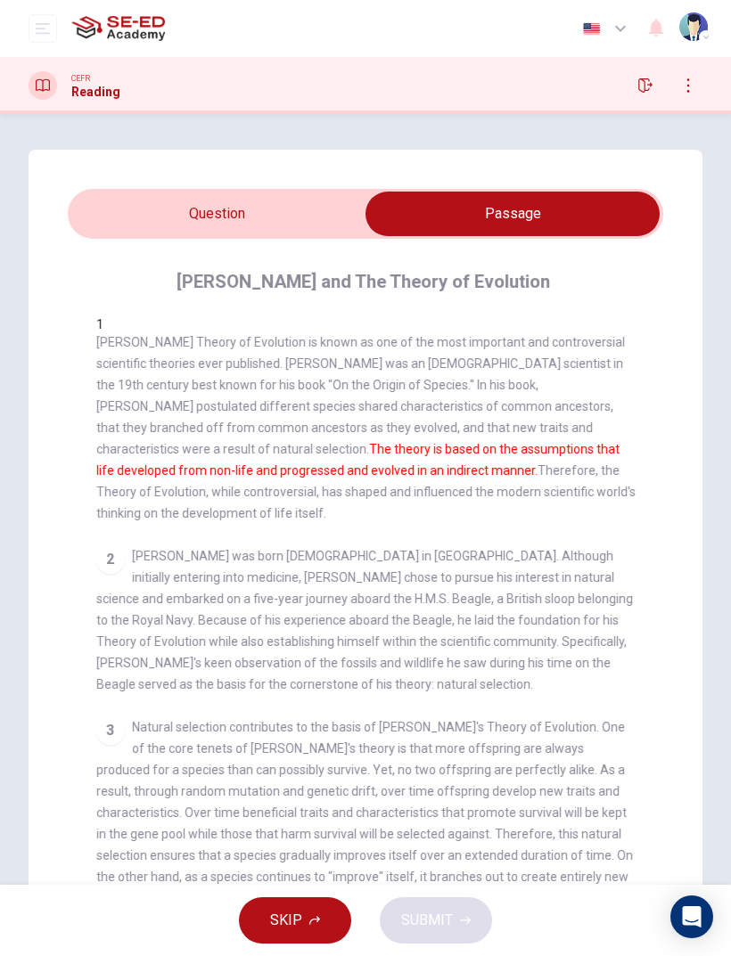
click at [191, 213] on input "checkbox" at bounding box center [512, 214] width 893 height 45
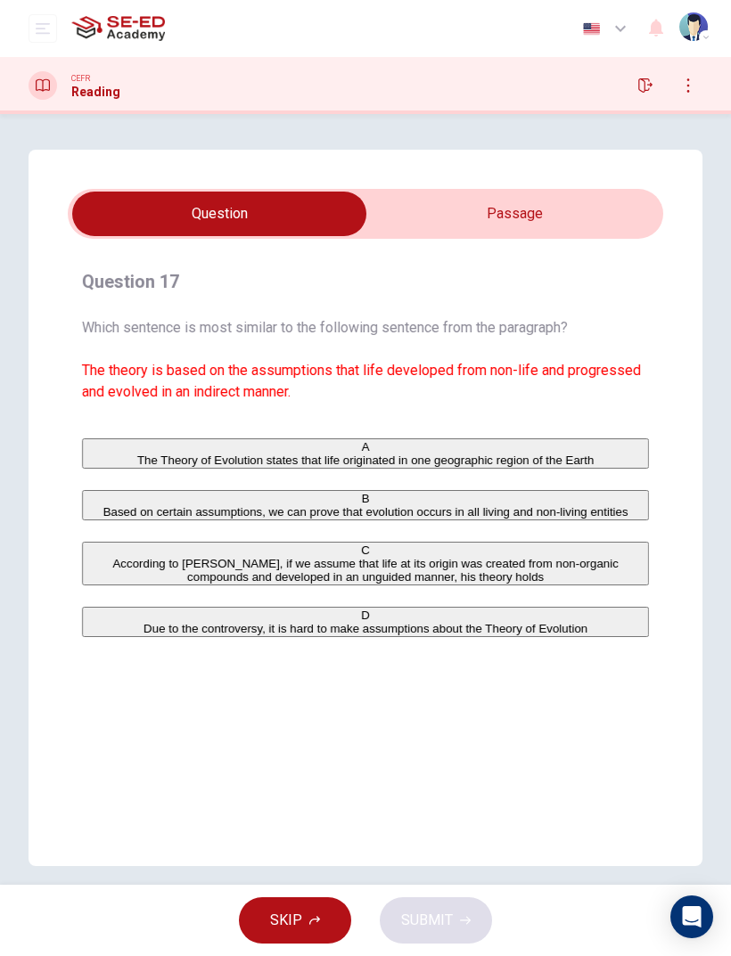
click at [109, 557] on div "C" at bounding box center [365, 550] width 563 height 13
click at [449, 634] on span "SUBMIT" at bounding box center [427, 920] width 52 height 25
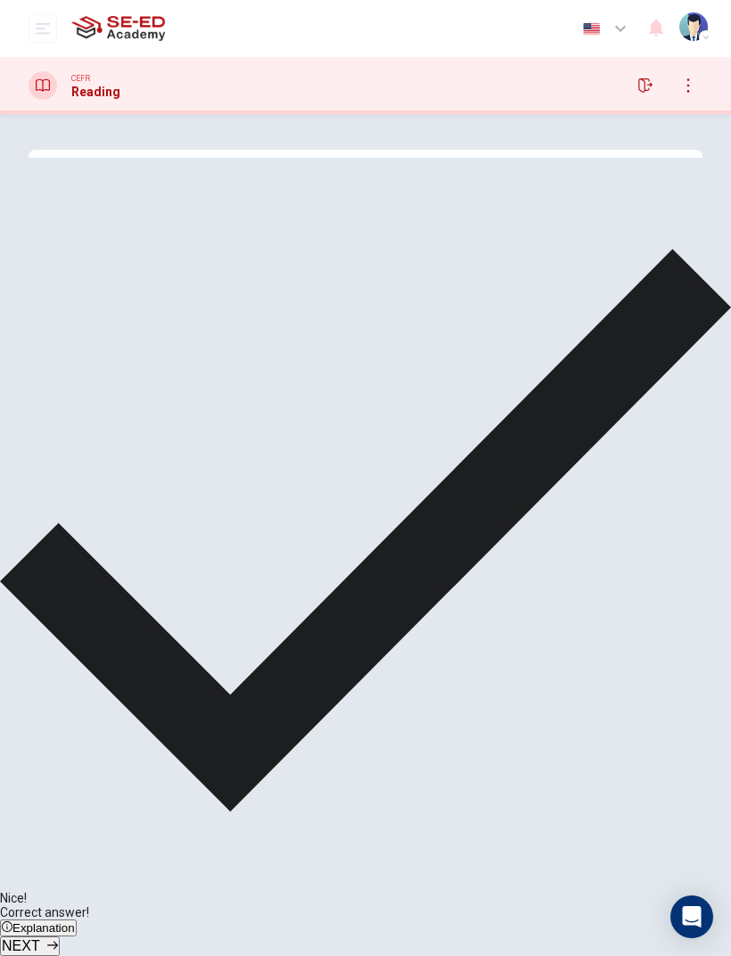
click at [40, 634] on span "NEXT" at bounding box center [21, 945] width 38 height 15
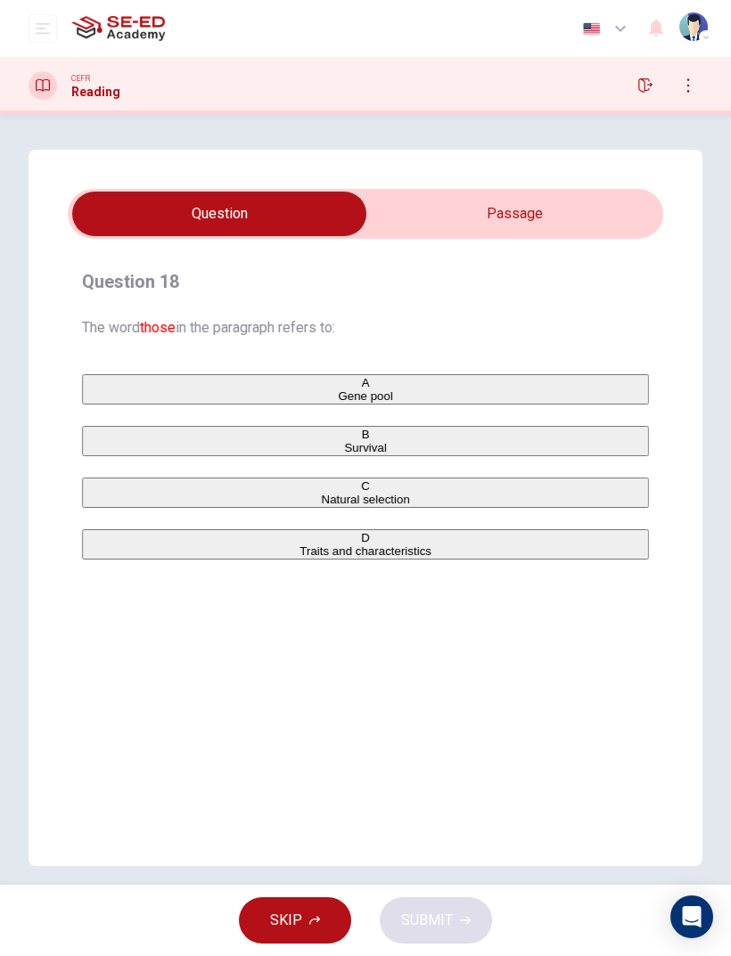
click at [612, 209] on input "checkbox" at bounding box center [219, 214] width 893 height 45
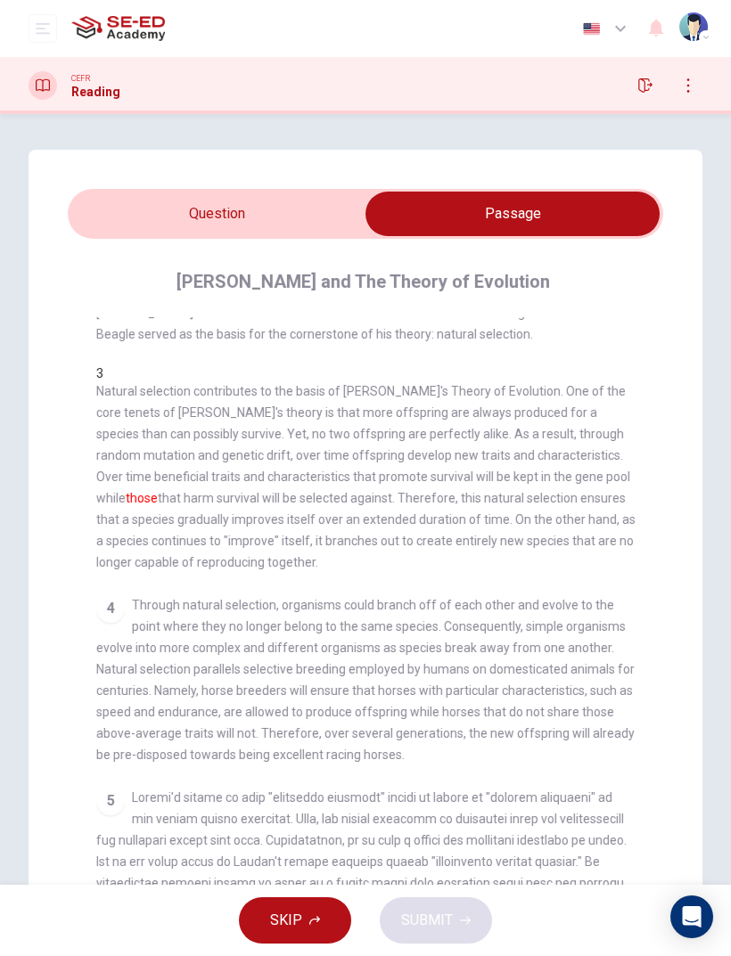
scroll to position [345, 0]
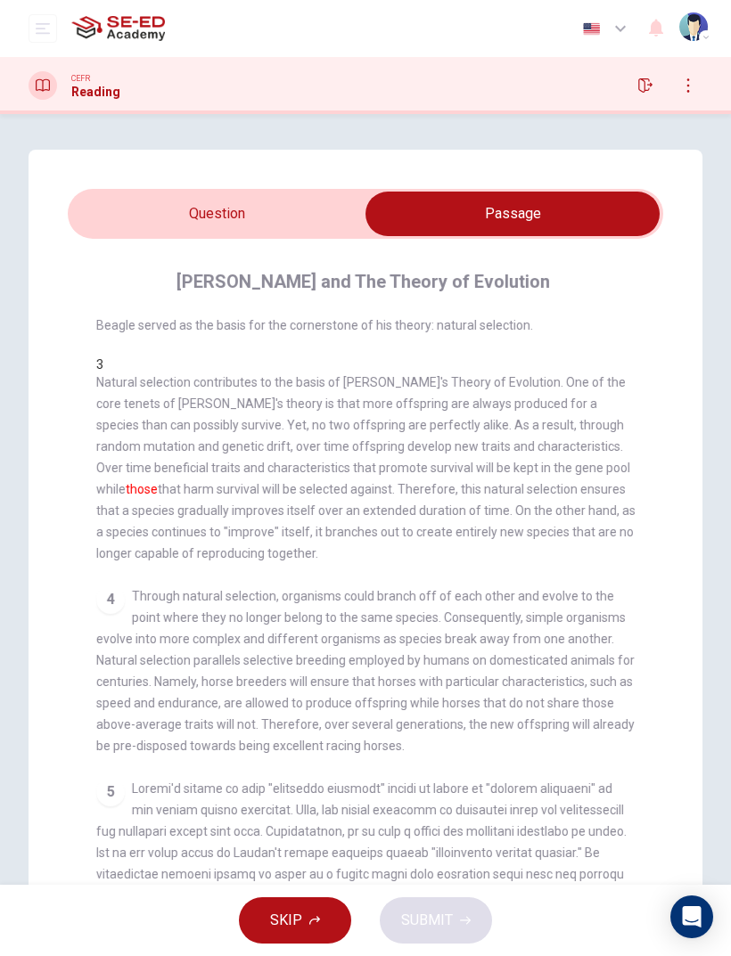
click at [158, 212] on input "checkbox" at bounding box center [512, 214] width 893 height 45
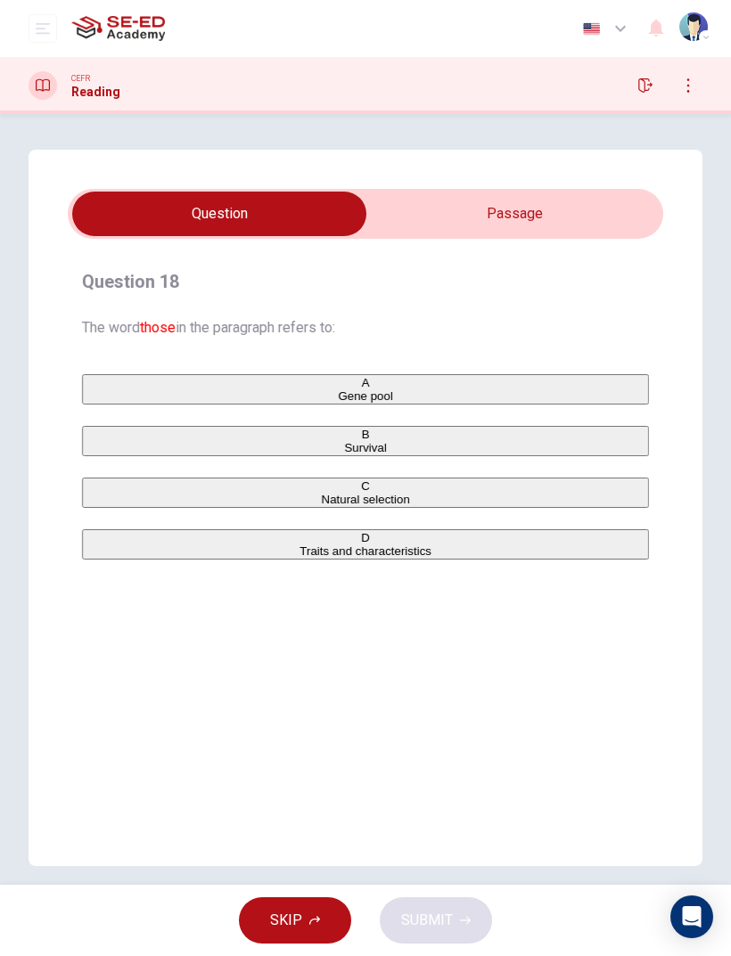
click at [97, 560] on button "D Traits and characteristics" at bounding box center [365, 544] width 567 height 30
click at [444, 634] on span "SUBMIT" at bounding box center [427, 920] width 52 height 25
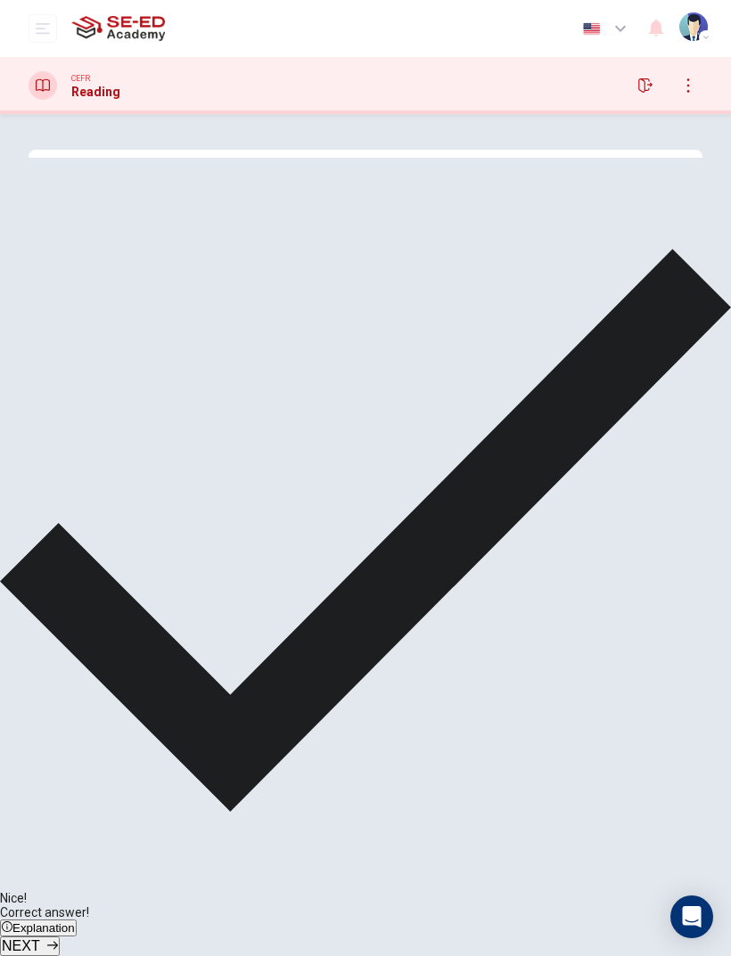
click at [40, 634] on span "NEXT" at bounding box center [21, 945] width 38 height 15
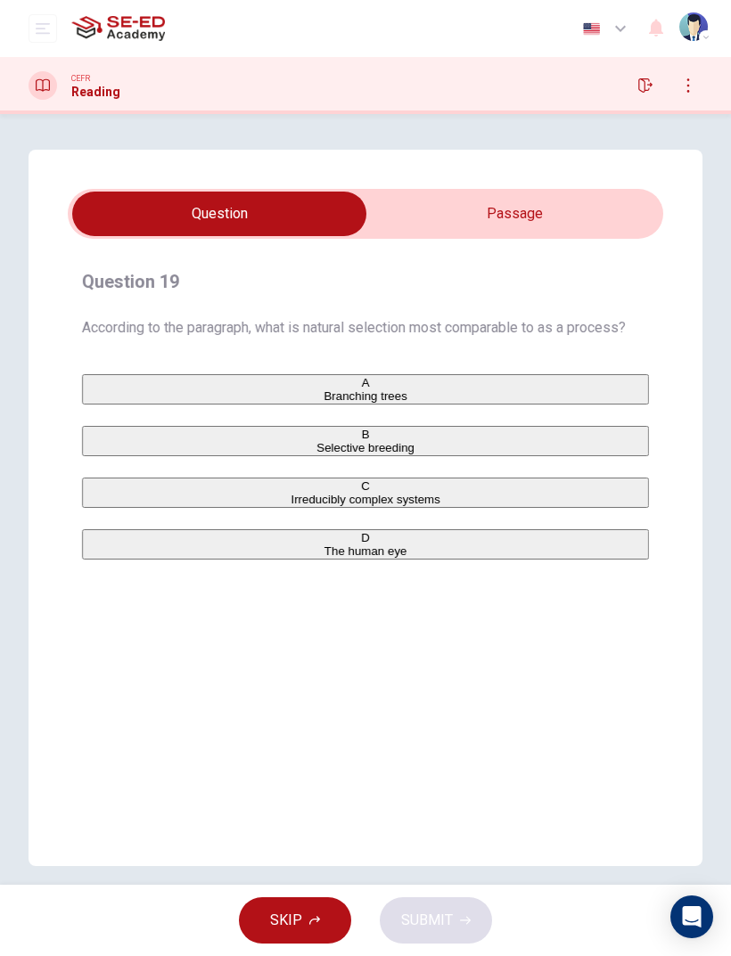
click at [558, 222] on input "checkbox" at bounding box center [219, 214] width 893 height 45
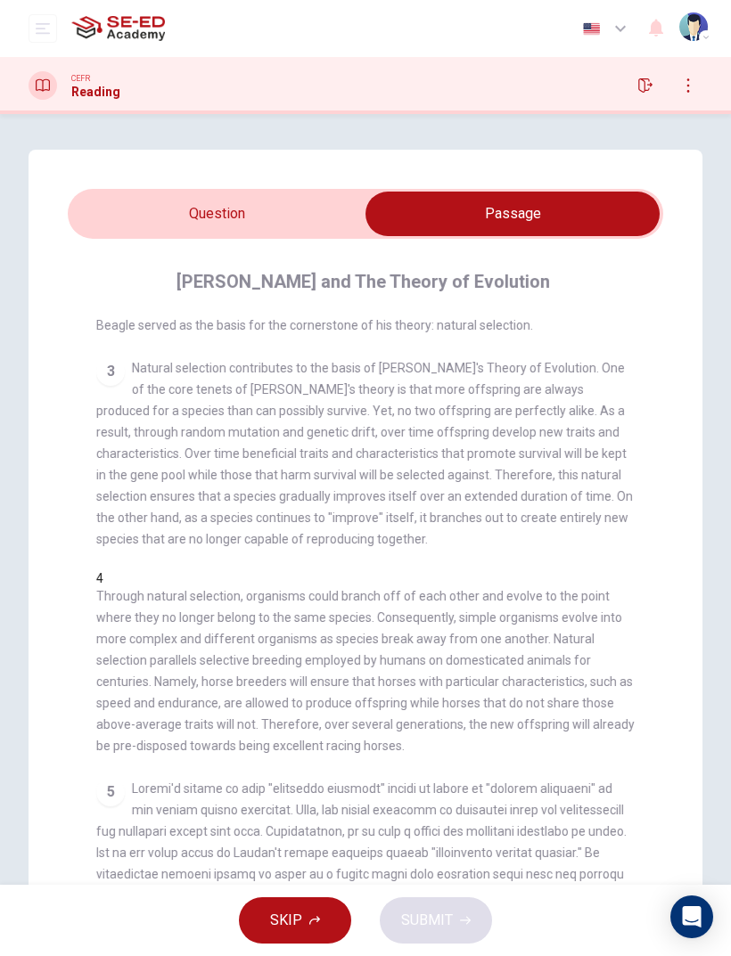
click at [239, 187] on div "Question 19 According to the paragraph, what is natural selection most comparab…" at bounding box center [366, 572] width 674 height 845
click at [108, 129] on div "Question 19 According to the paragraph, what is natural selection most comparab…" at bounding box center [365, 499] width 731 height 771
click at [190, 225] on input "checkbox" at bounding box center [512, 214] width 893 height 45
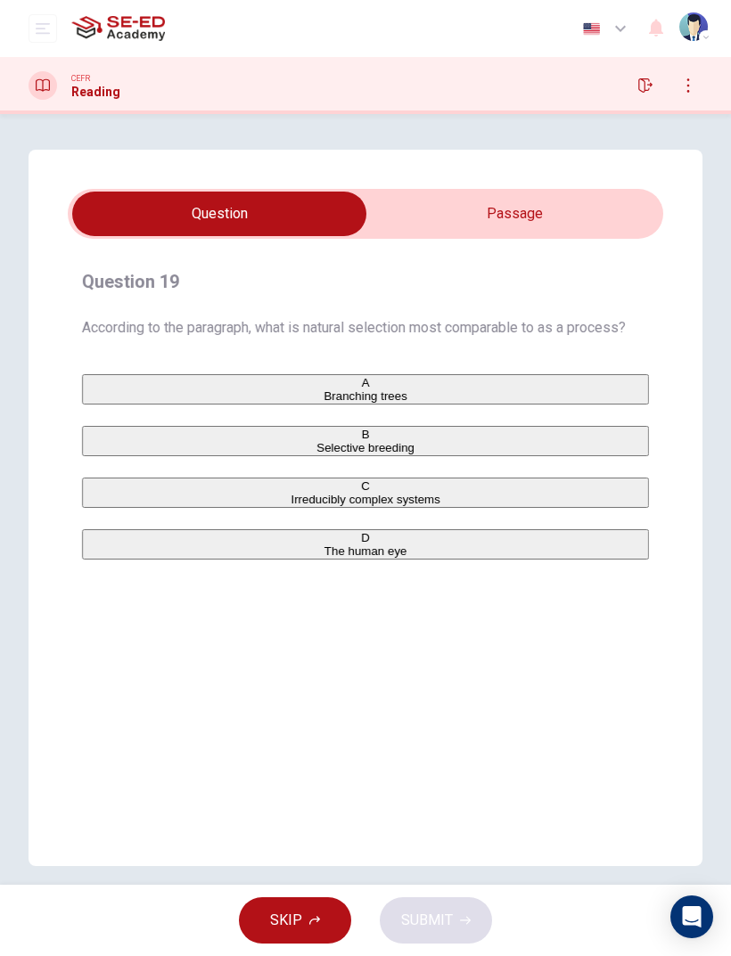
click at [87, 456] on button "B Selective breeding" at bounding box center [365, 441] width 567 height 30
click at [471, 634] on button "SUBMIT" at bounding box center [436, 920] width 112 height 46
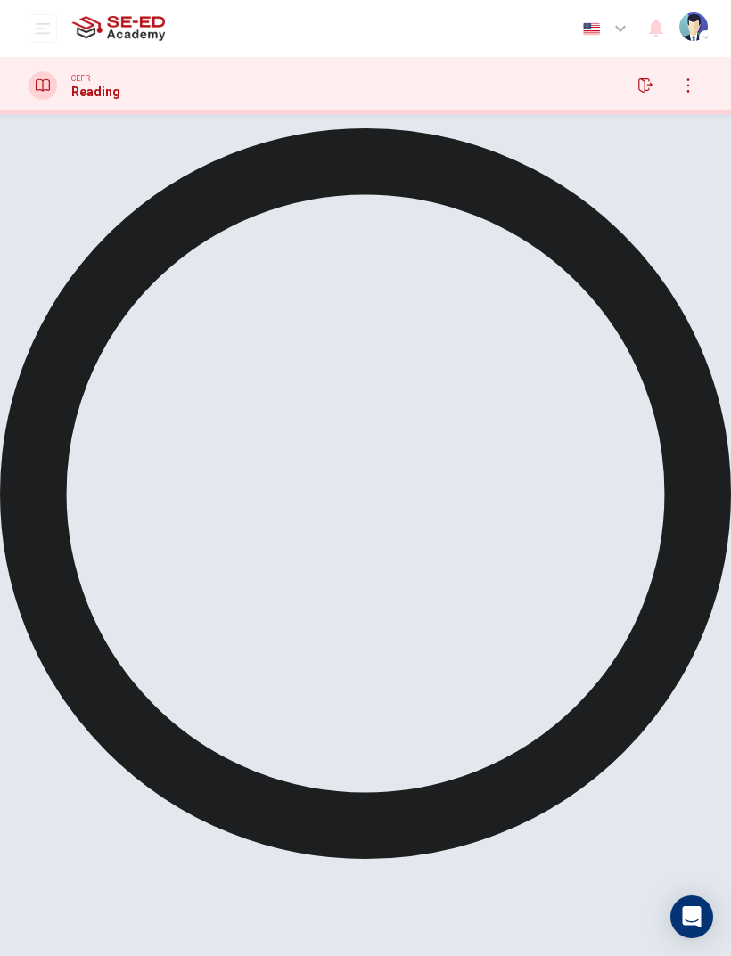
click at [448, 634] on div "Processing your response..." at bounding box center [365, 859] width 731 height 1490
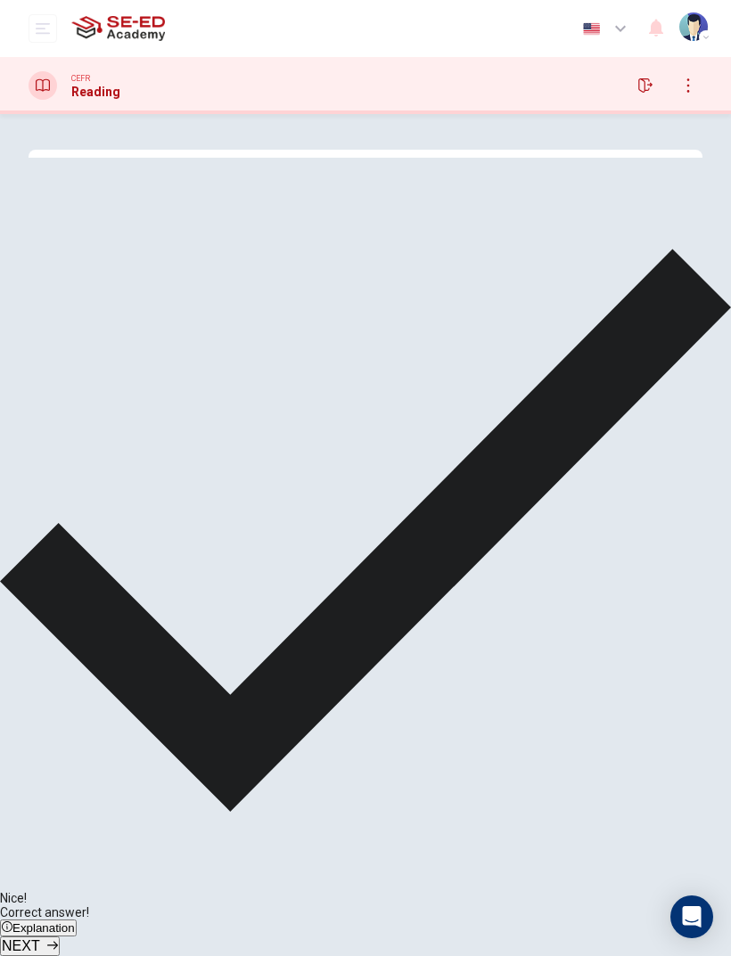
click at [60, 634] on button "NEXT" at bounding box center [30, 947] width 60 height 20
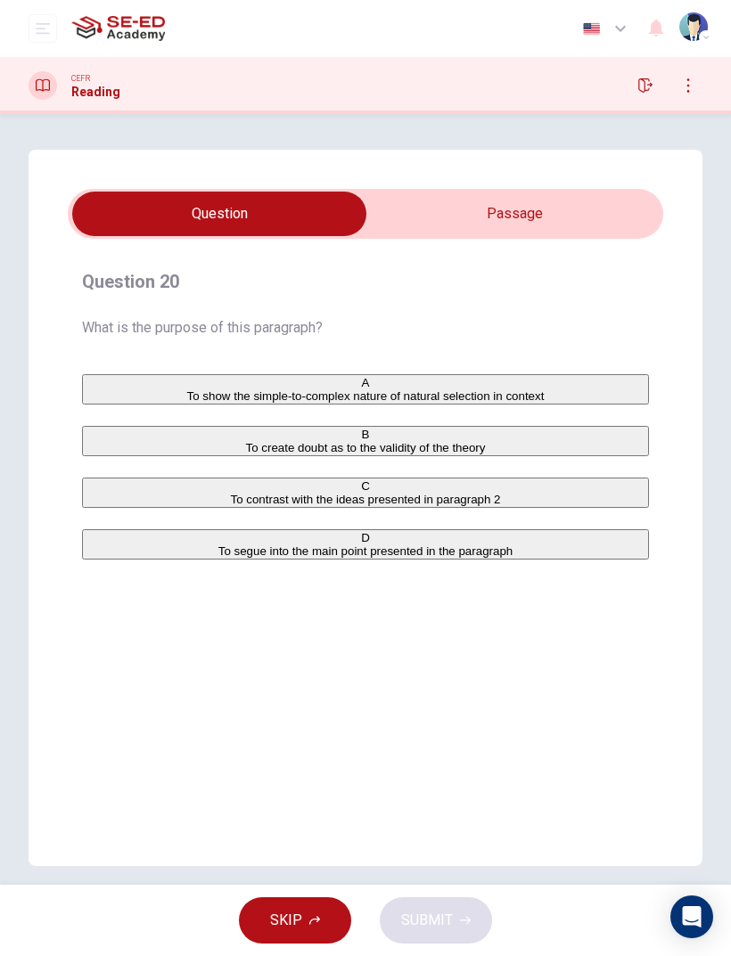
click at [601, 207] on input "checkbox" at bounding box center [219, 214] width 893 height 45
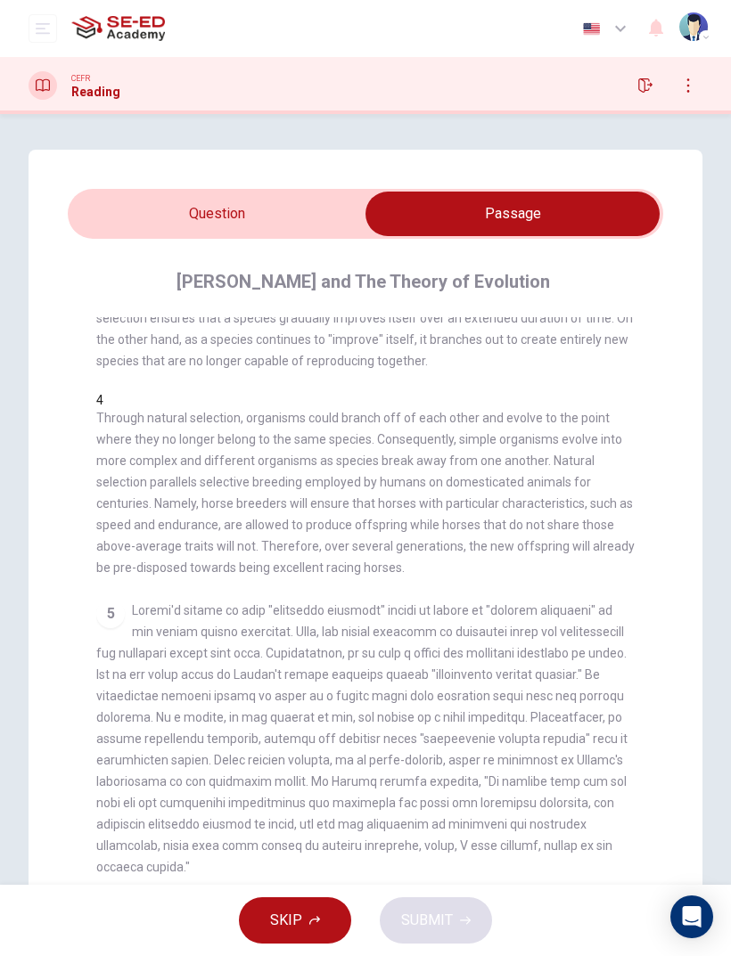
scroll to position [559, 0]
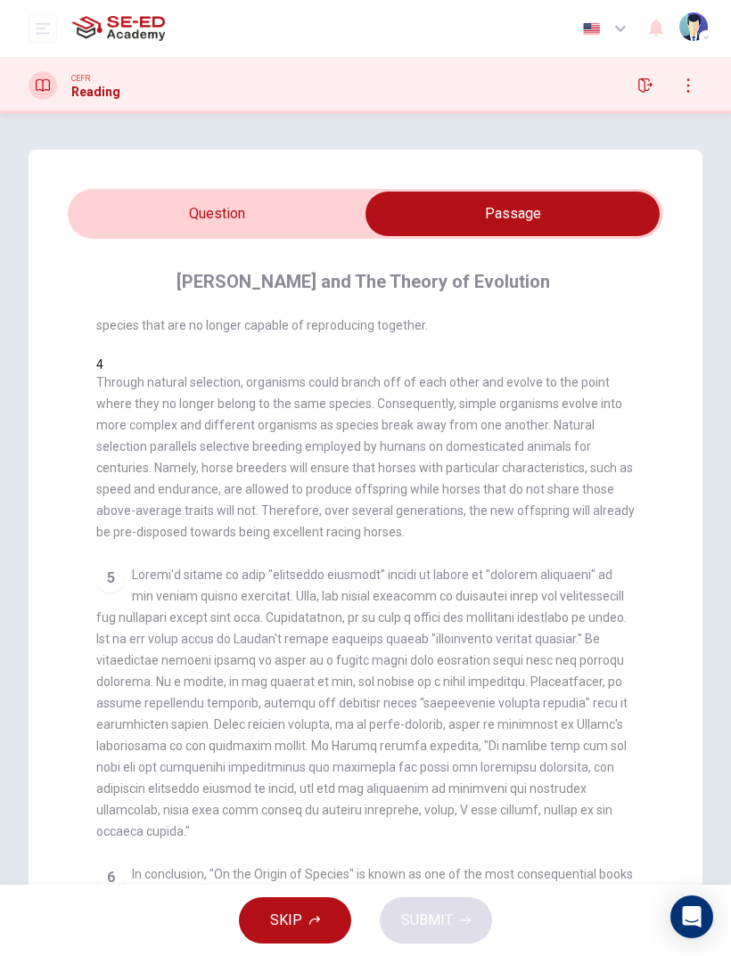
click at [206, 196] on input "checkbox" at bounding box center [512, 214] width 893 height 45
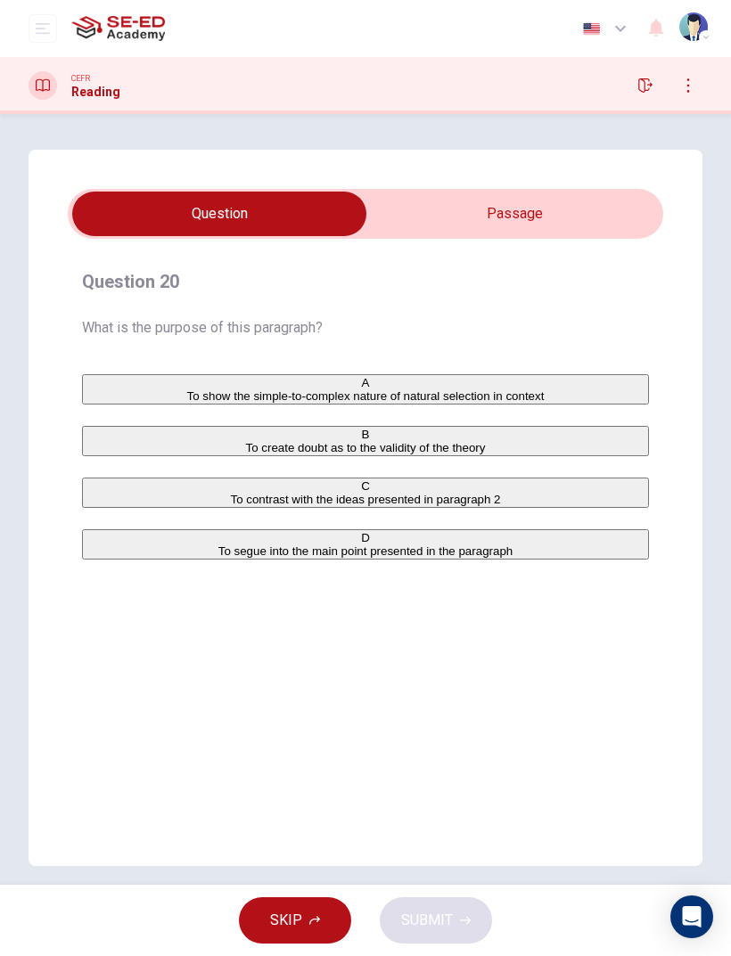
click at [82, 414] on div "A To show the simple-to-complex nature of natural selection in context B To cre…" at bounding box center [365, 466] width 567 height 185
click at [187, 395] on span "To show the simple-to-complex nature of natural selection in context" at bounding box center [365, 395] width 357 height 13
click at [446, 634] on button "SUBMIT" at bounding box center [436, 920] width 112 height 46
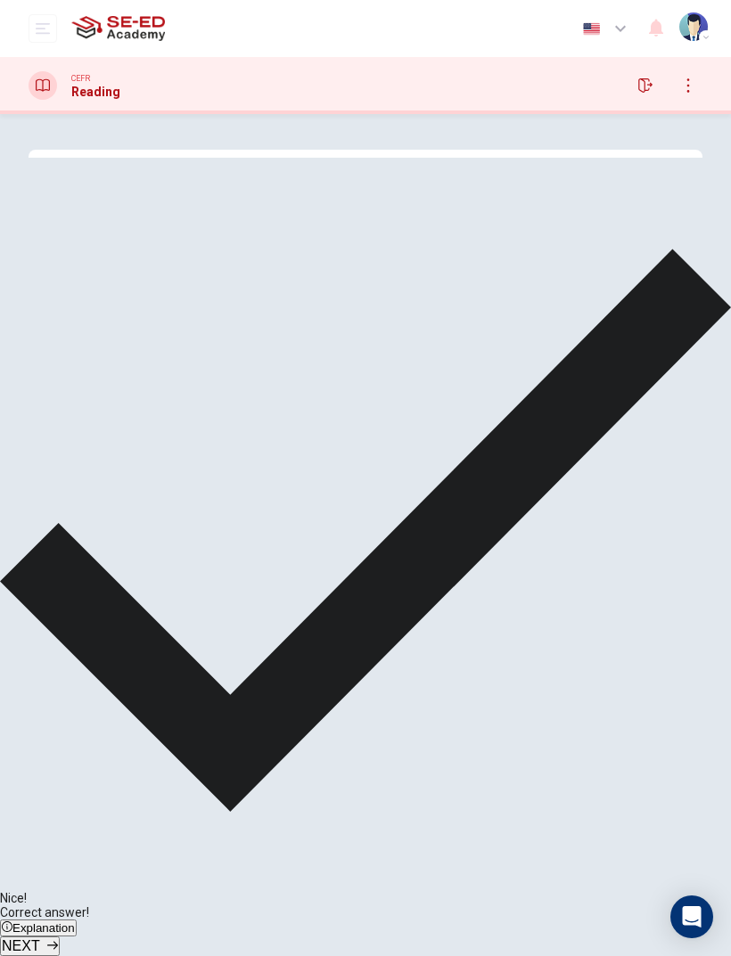
click at [40, 634] on span "NEXT" at bounding box center [21, 945] width 38 height 15
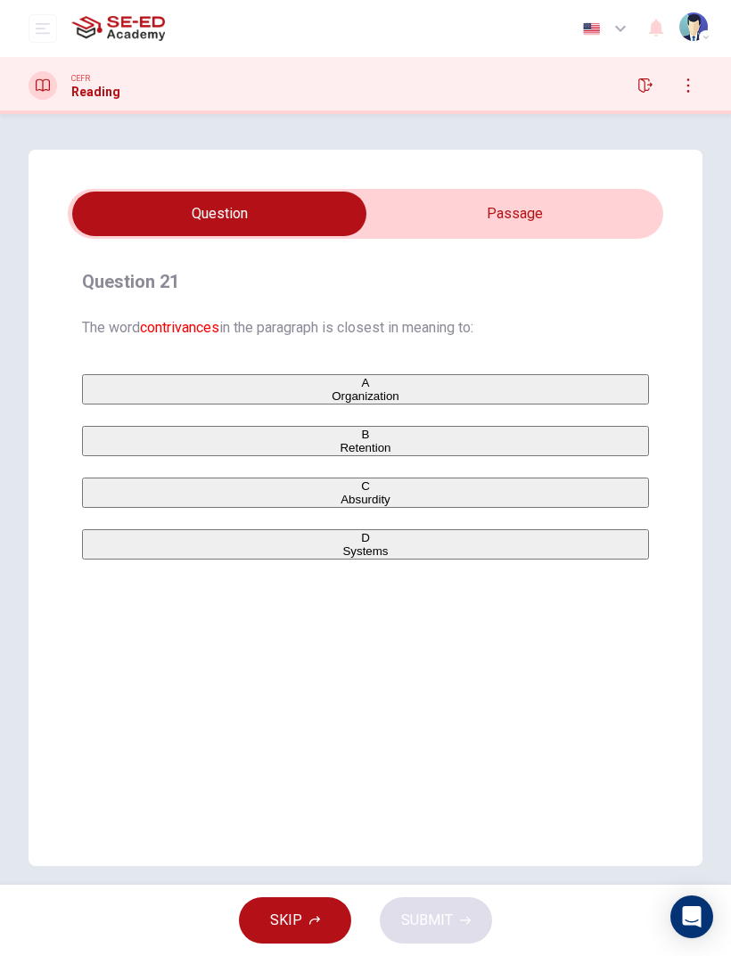
click at [561, 204] on input "checkbox" at bounding box center [219, 214] width 893 height 45
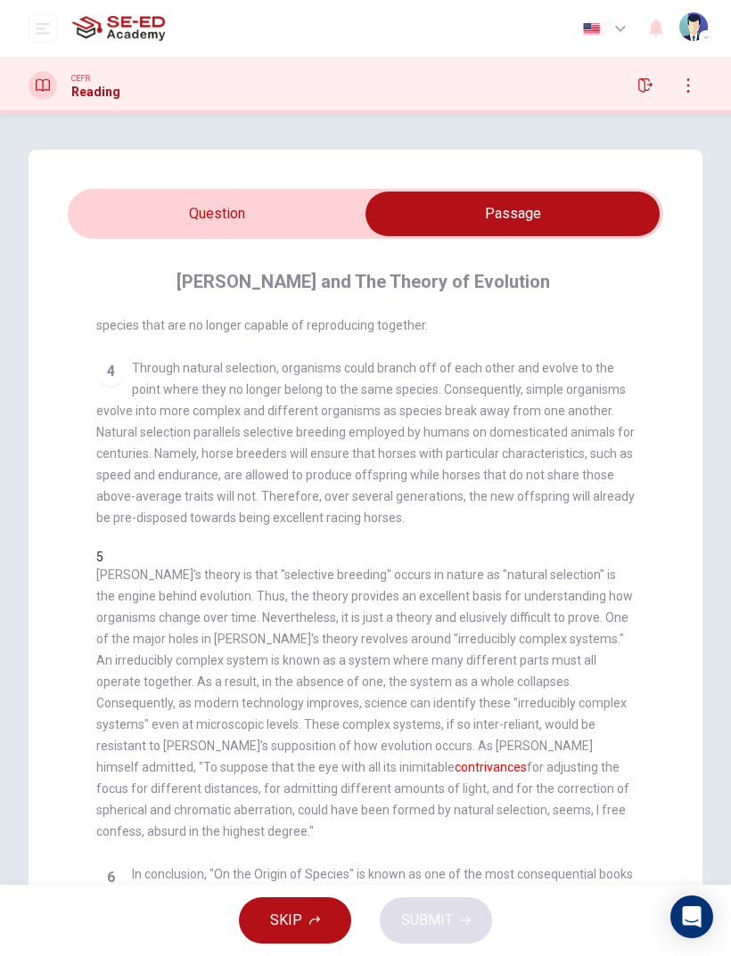
click at [108, 75] on div "CEFR" at bounding box center [95, 78] width 49 height 12
click at [130, 206] on input "checkbox" at bounding box center [512, 214] width 893 height 45
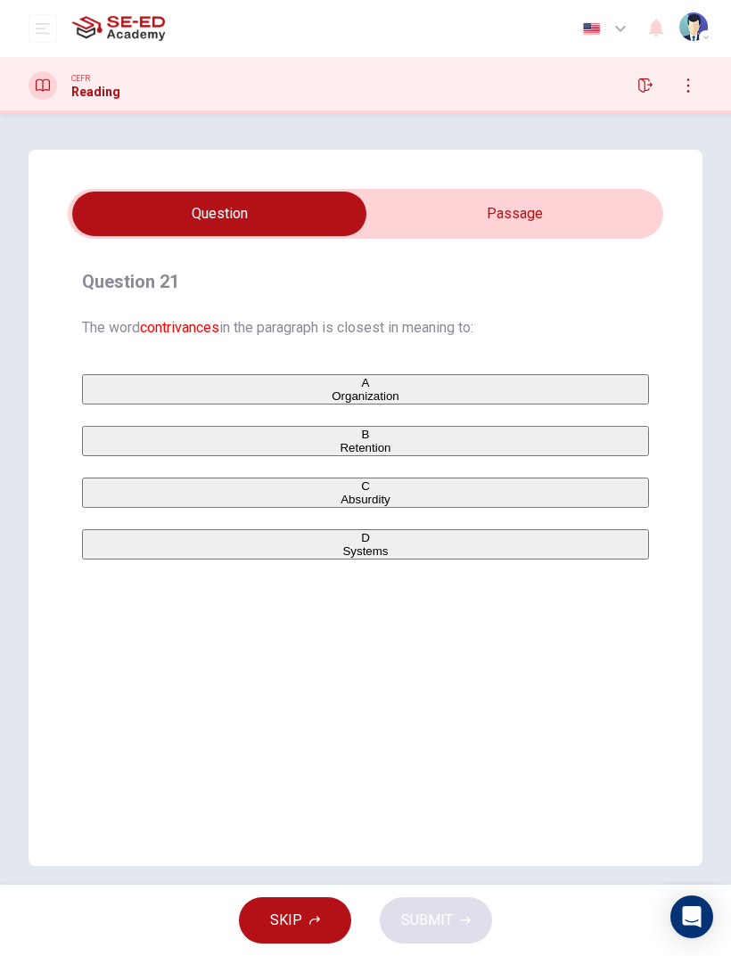
click at [118, 508] on button "C Absurdity" at bounding box center [365, 493] width 567 height 30
click at [112, 544] on div "D" at bounding box center [365, 537] width 563 height 13
click at [469, 634] on button "SUBMIT" at bounding box center [436, 920] width 112 height 46
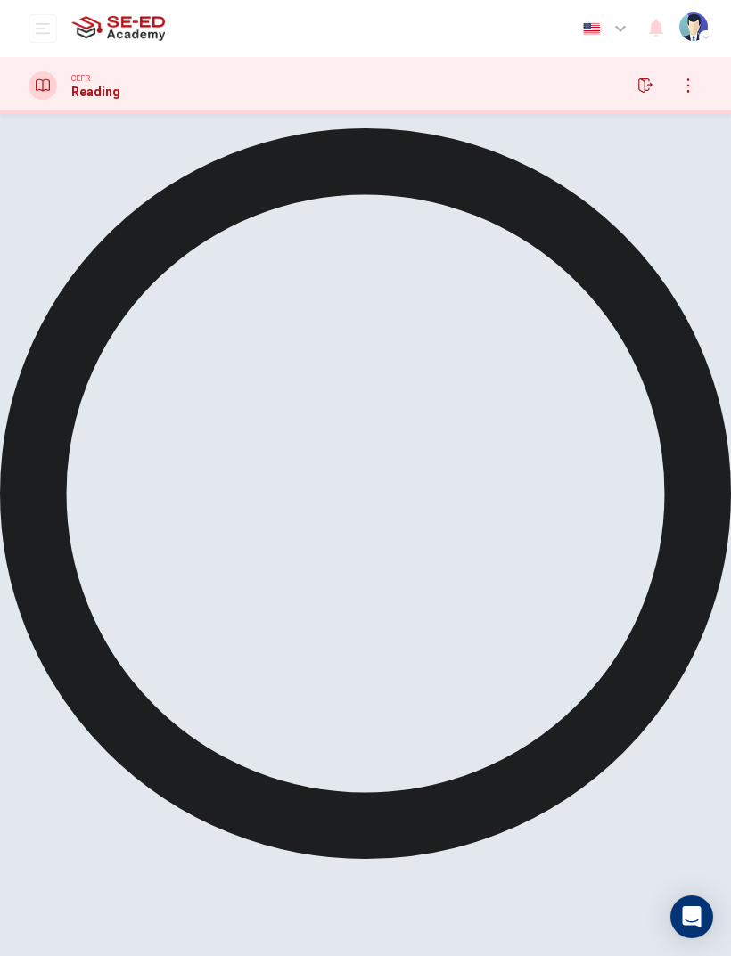
click at [468, 634] on div "Processing your response..." at bounding box center [365, 859] width 731 height 1490
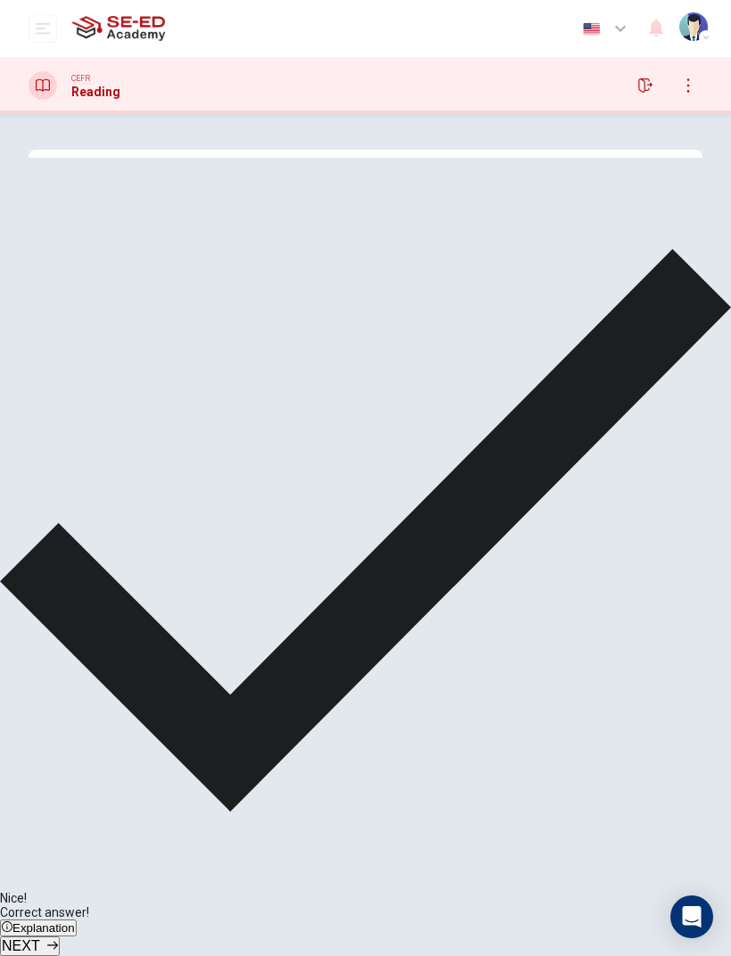
click at [40, 634] on span "NEXT" at bounding box center [21, 945] width 38 height 15
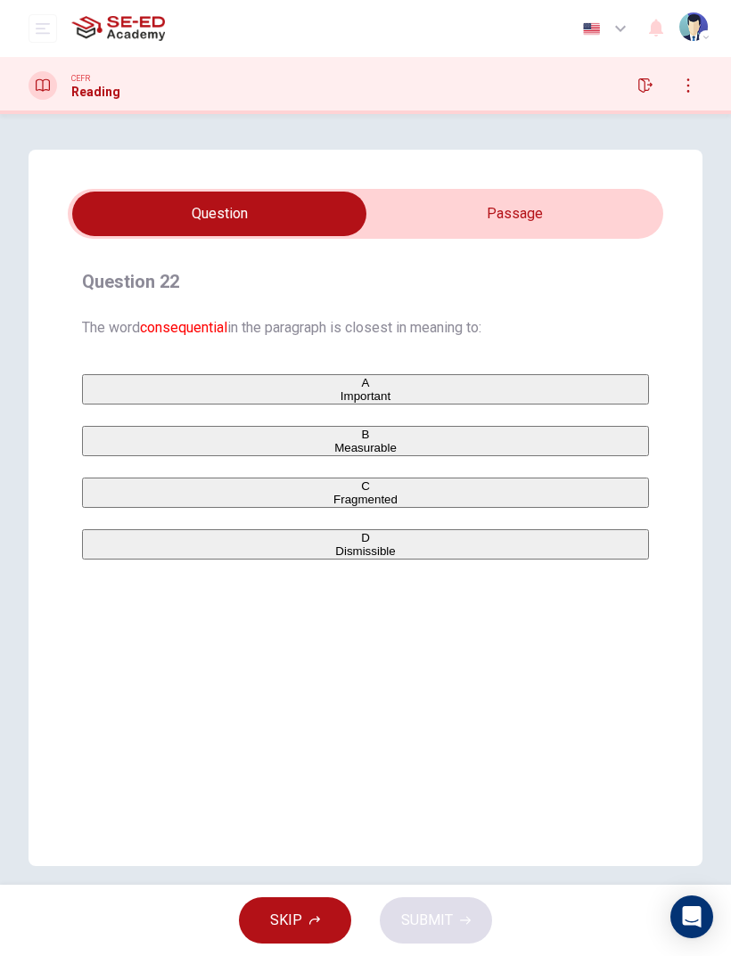
click at [583, 226] on input "checkbox" at bounding box center [219, 214] width 893 height 45
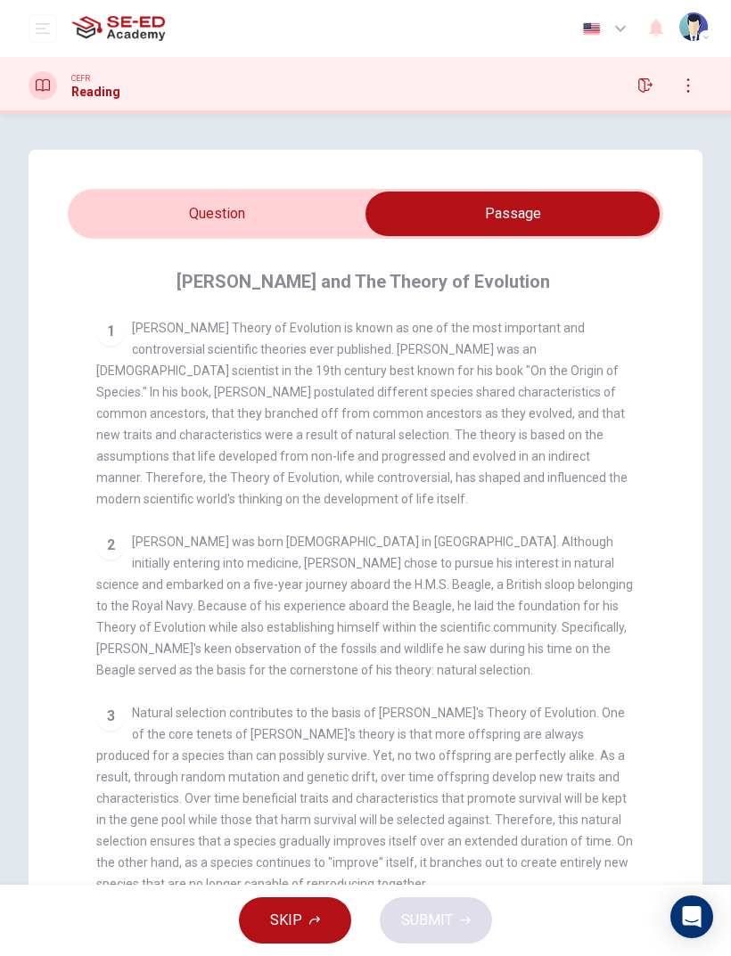
scroll to position [0, 0]
click at [212, 214] on input "checkbox" at bounding box center [512, 214] width 893 height 45
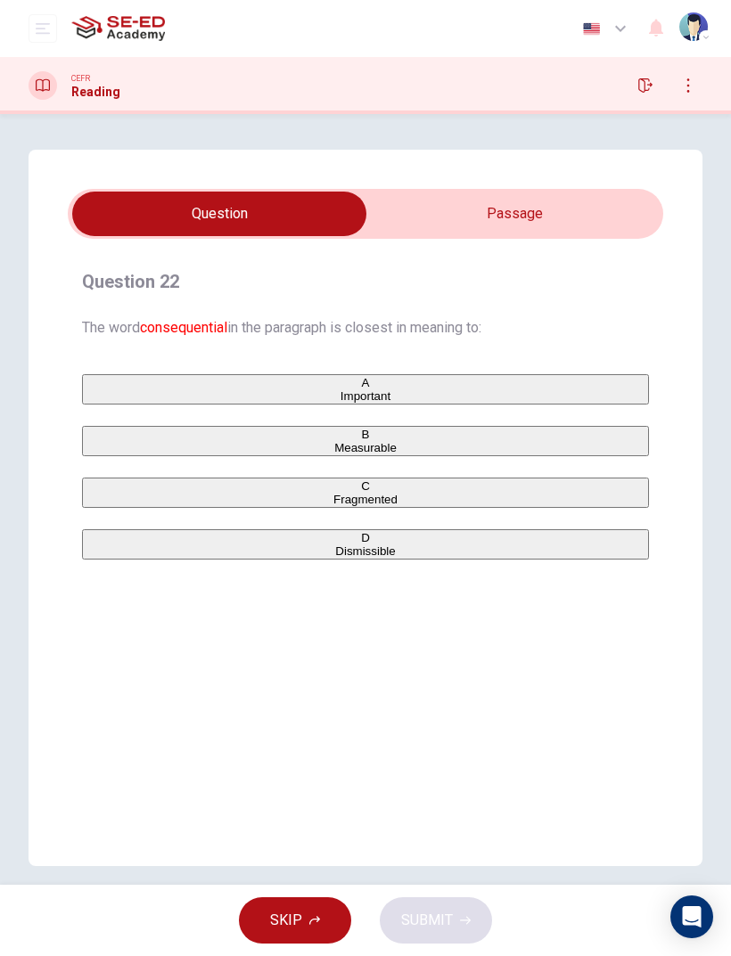
click at [120, 399] on button "A Important" at bounding box center [365, 389] width 567 height 30
click at [463, 634] on button "SUBMIT" at bounding box center [436, 920] width 112 height 46
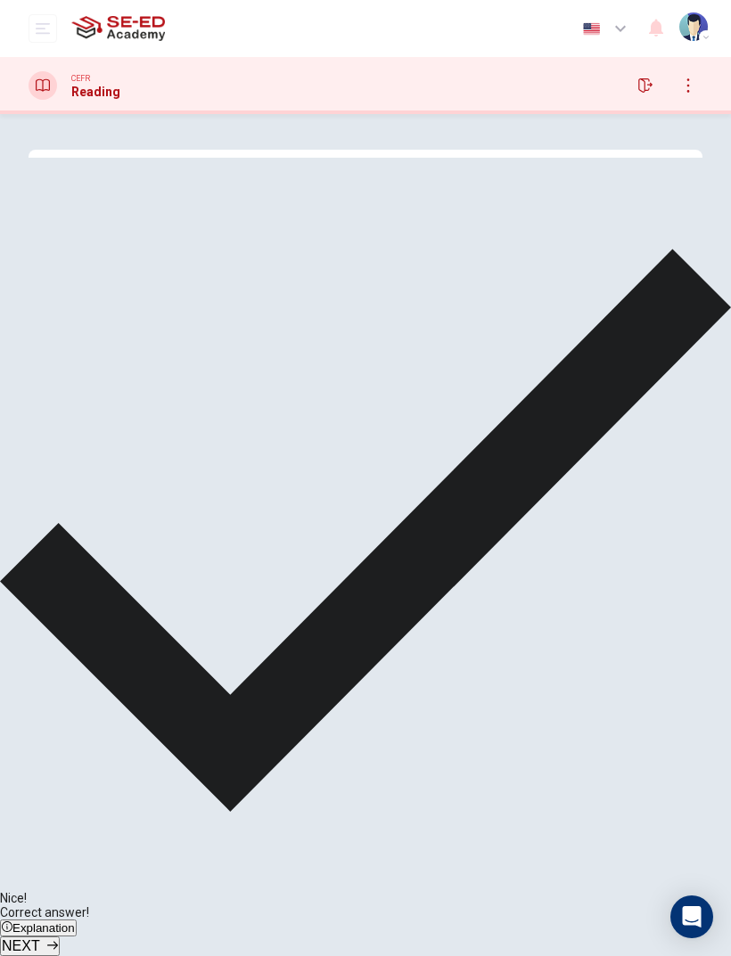
click at [40, 634] on span "NEXT" at bounding box center [21, 945] width 38 height 15
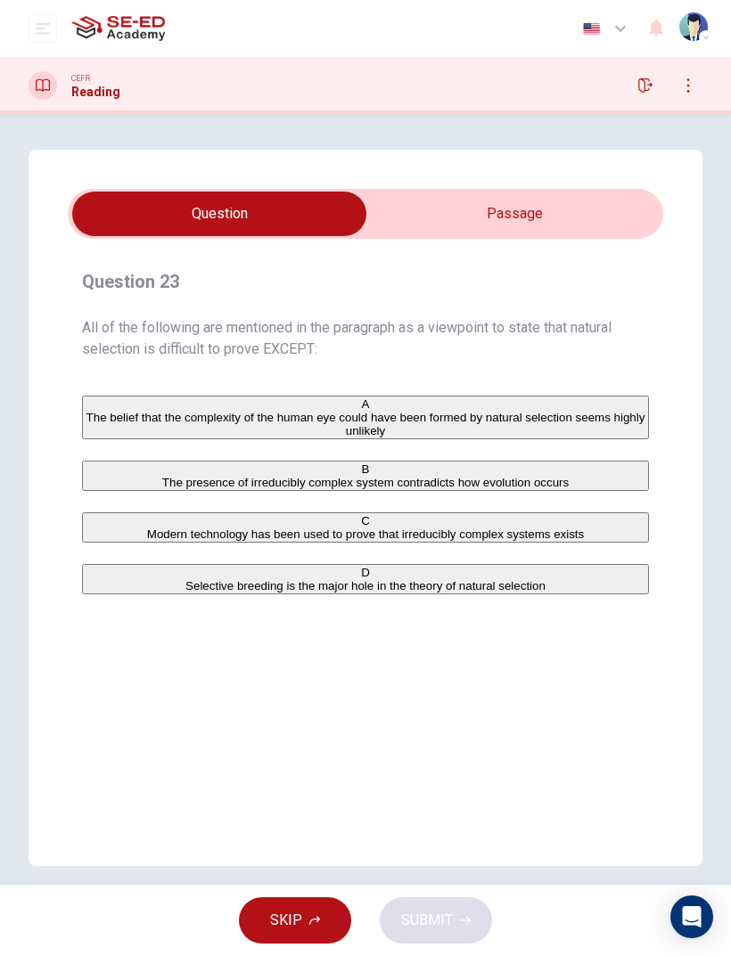
click at [613, 230] on input "checkbox" at bounding box center [219, 214] width 893 height 45
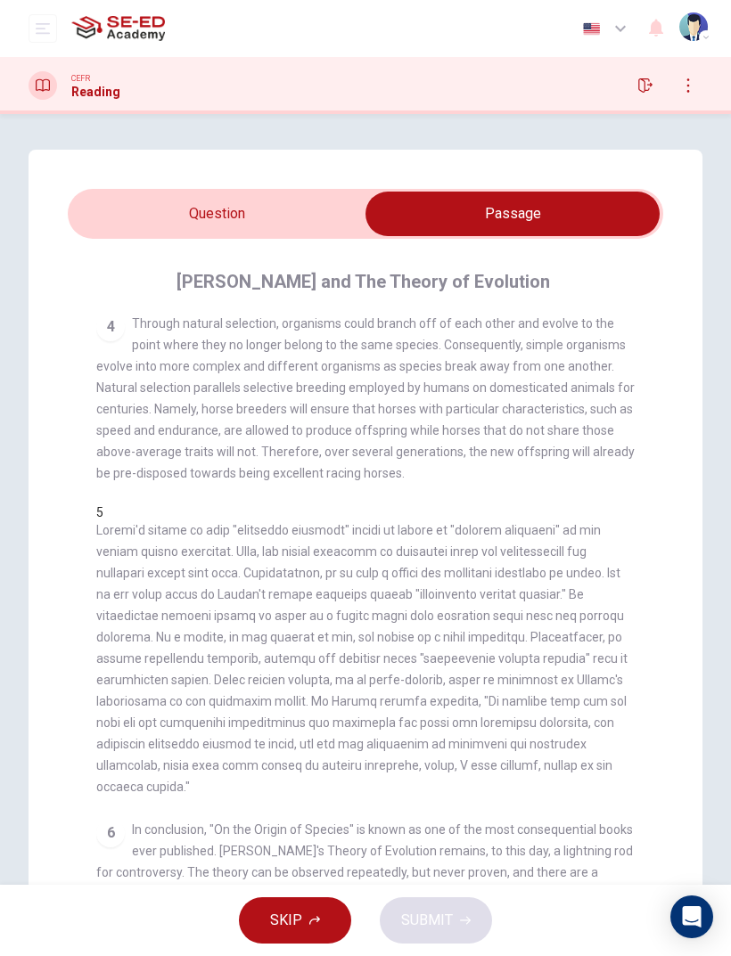
scroll to position [602, 0]
click at [178, 231] on input "checkbox" at bounding box center [512, 214] width 893 height 45
checkbox input "false"
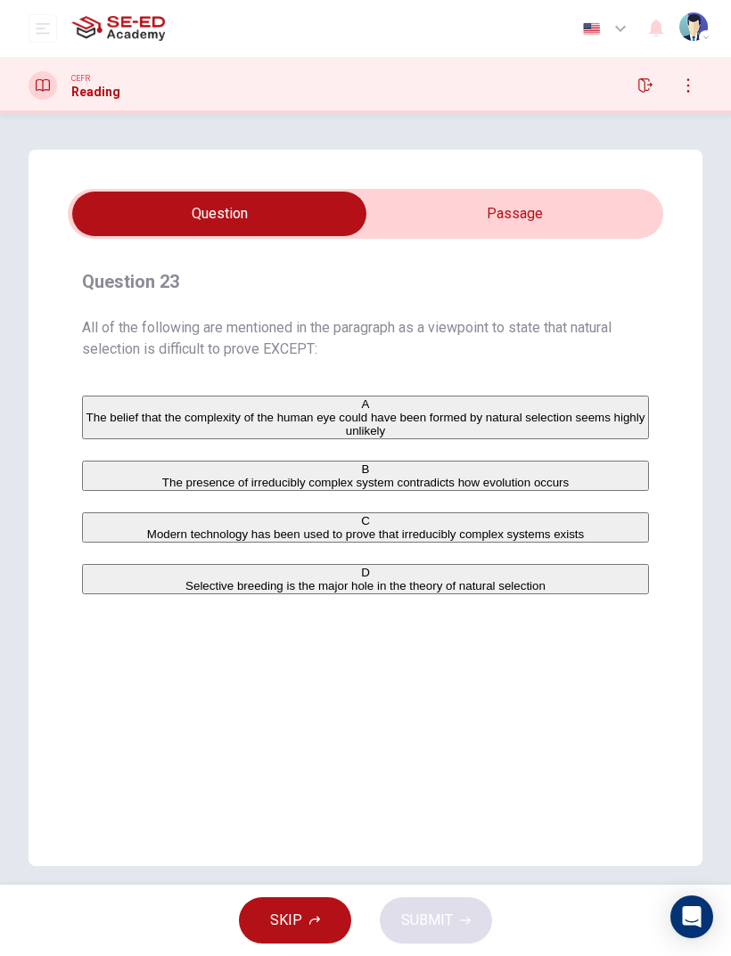
click at [99, 579] on div "D" at bounding box center [365, 572] width 563 height 13
click at [461, 634] on button "SUBMIT" at bounding box center [436, 920] width 112 height 46
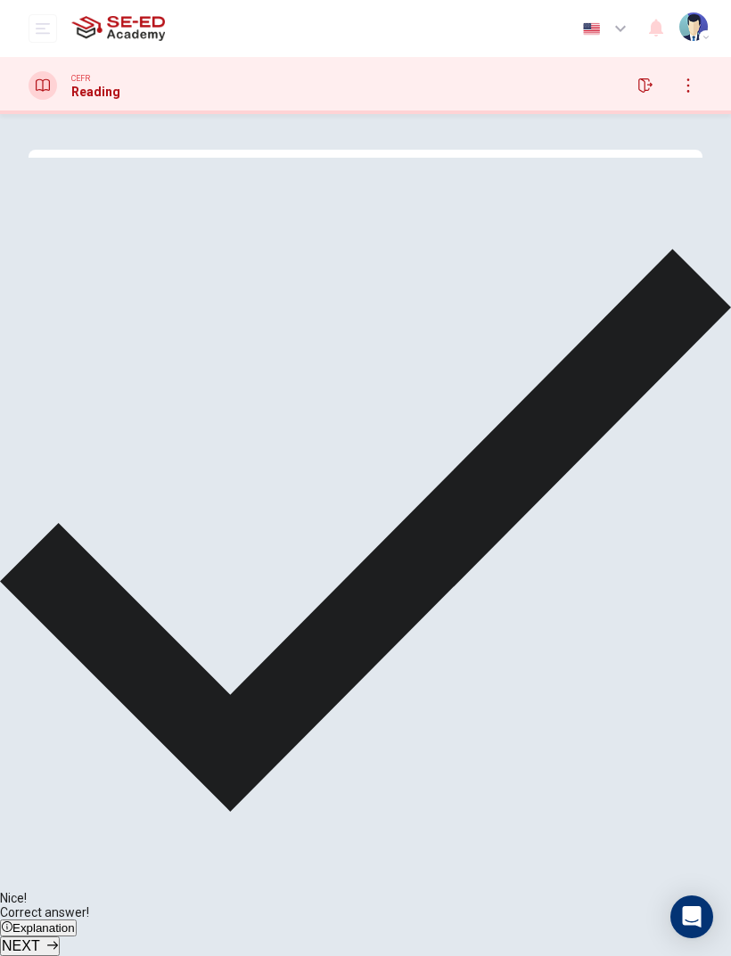
click at [40, 634] on span "NEXT" at bounding box center [21, 945] width 38 height 15
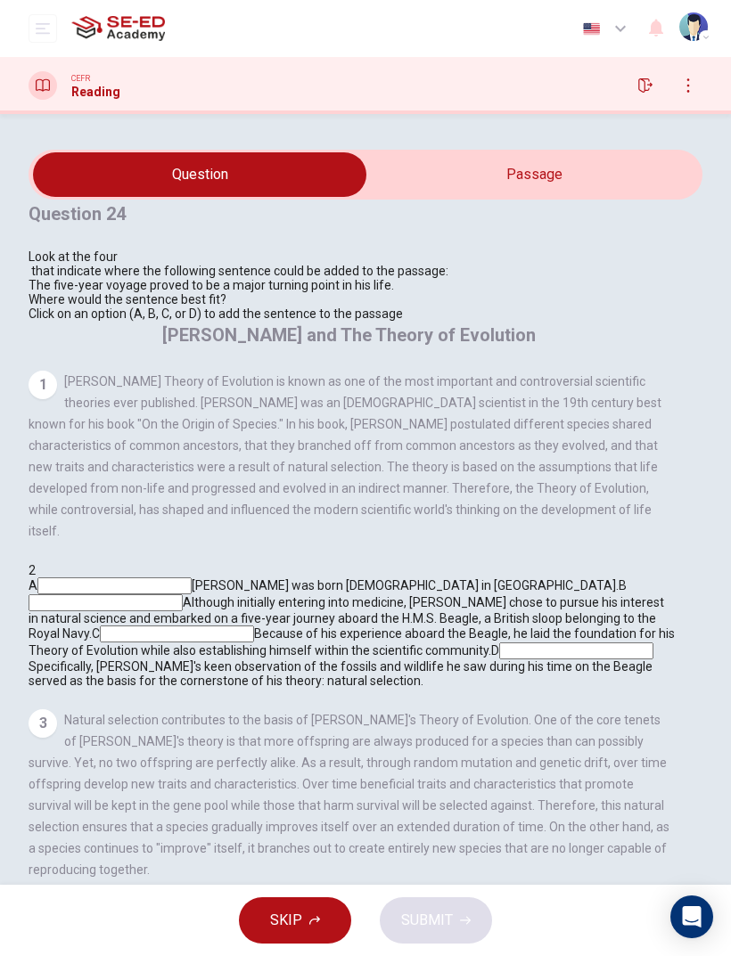
scroll to position [0, 0]
click at [184, 264] on div at bounding box center [239, 264] width 420 height 0
click at [223, 307] on span "Where would the sentence best fit?" at bounding box center [129, 299] width 201 height 14
click at [252, 292] on span "The five-year voyage proved to be a major turning point in his life." at bounding box center [211, 285] width 365 height 14
click at [251, 321] on div "Where would the sentence best fit? Click on an option (A, B, C, or D) to add th…" at bounding box center [239, 306] width 420 height 29
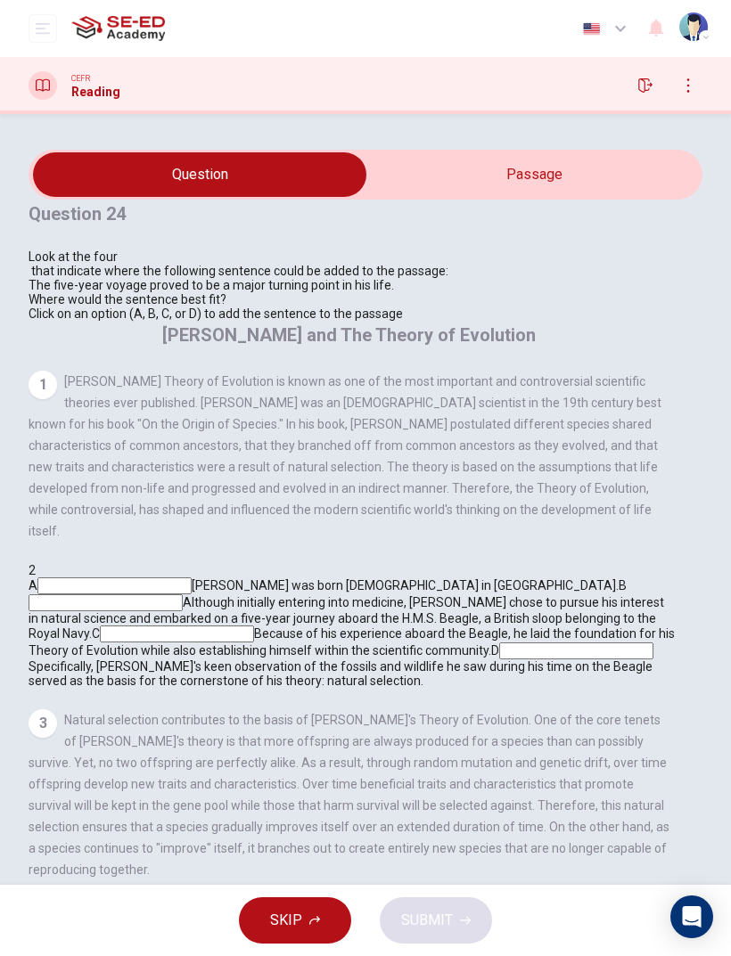
click at [247, 321] on div "Question 24 Look at the four that indicate where the following sentence could b…" at bounding box center [239, 260] width 420 height 121
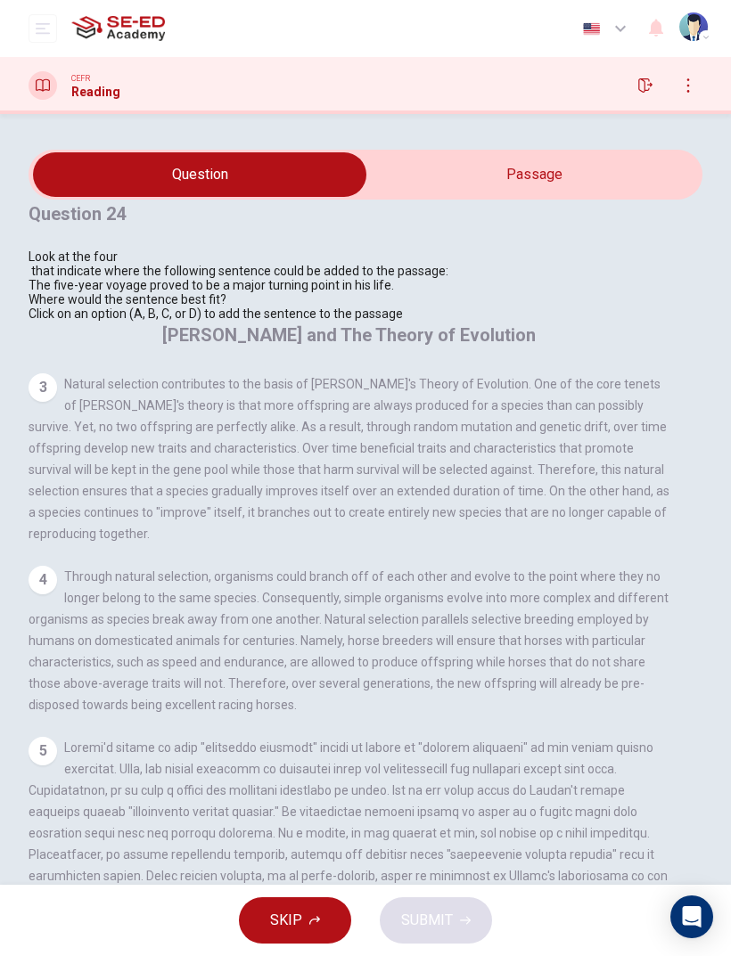
click at [254, 307] on input at bounding box center [177, 298] width 154 height 17
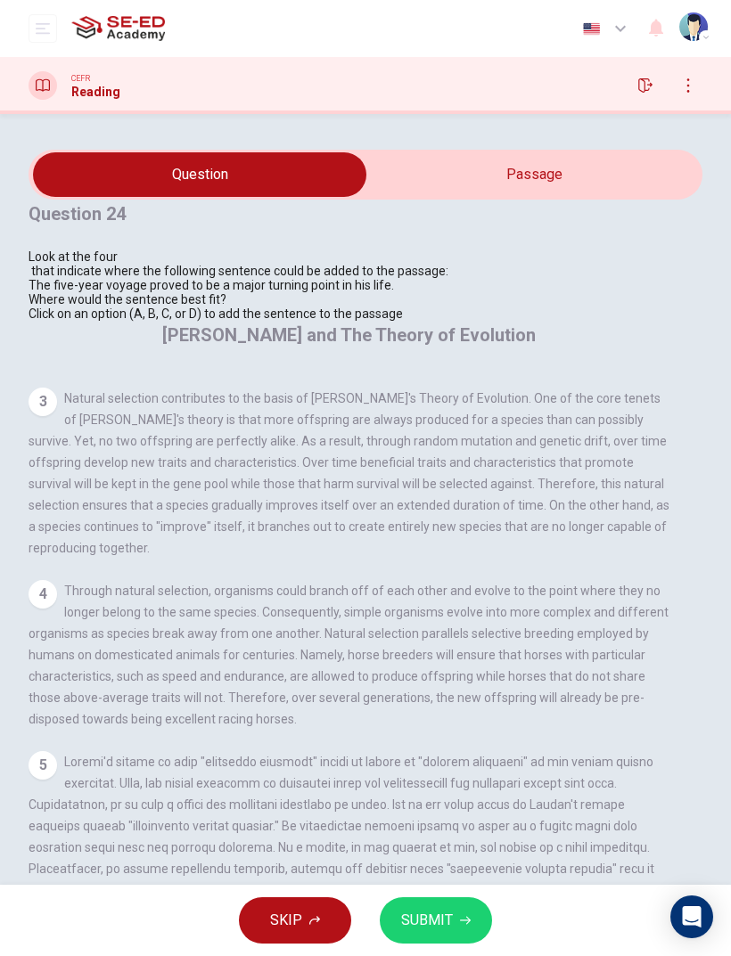
click at [474, 634] on button "SUBMIT" at bounding box center [436, 920] width 112 height 46
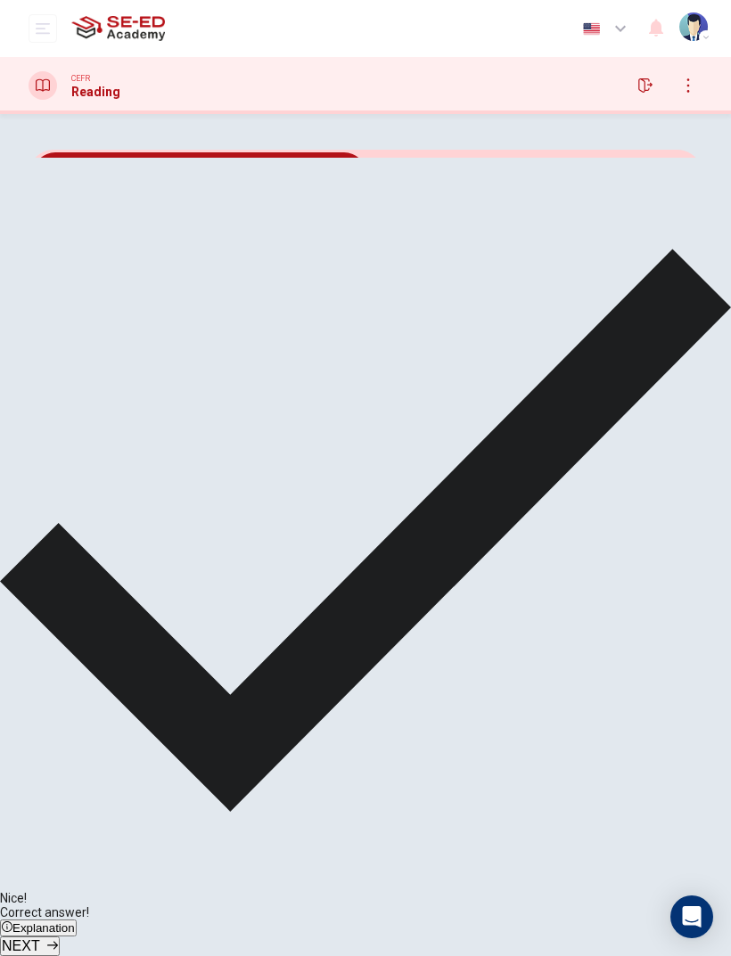
click at [60, 634] on button "NEXT" at bounding box center [30, 947] width 60 height 20
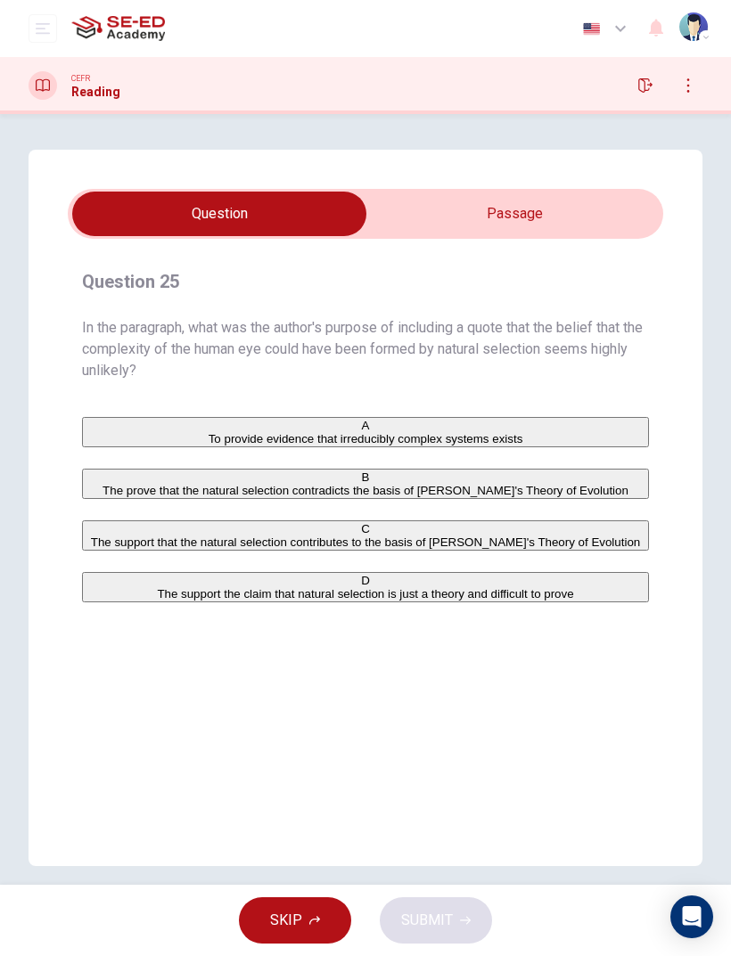
click at [434, 225] on input "checkbox" at bounding box center [219, 214] width 893 height 45
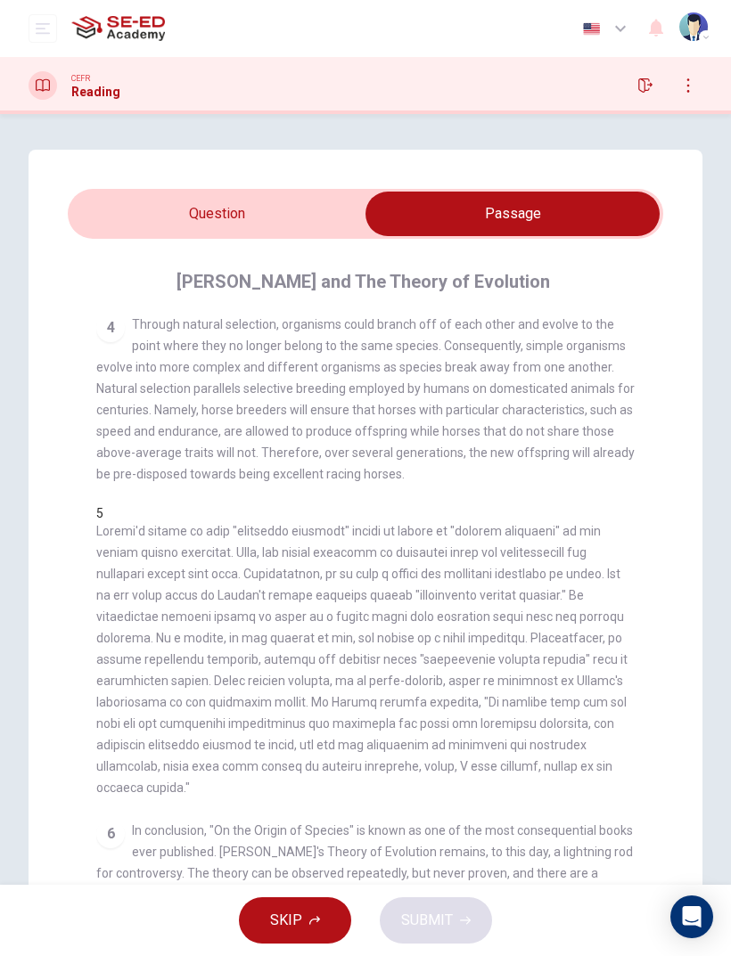
scroll to position [602, 0]
click at [185, 217] on input "checkbox" at bounding box center [512, 214] width 893 height 45
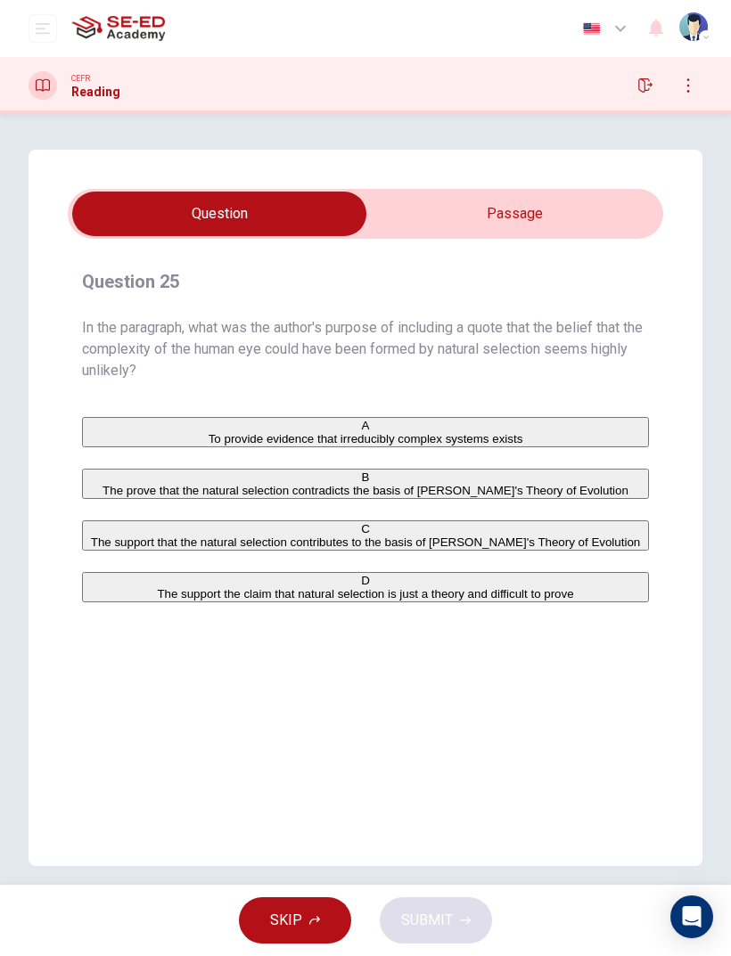
click at [116, 551] on button "C The support that the natural selection contributes to the basis of [PERSON_NA…" at bounding box center [365, 535] width 567 height 30
click at [102, 587] on div "D" at bounding box center [365, 580] width 563 height 13
click at [477, 634] on button "SUBMIT" at bounding box center [436, 920] width 112 height 46
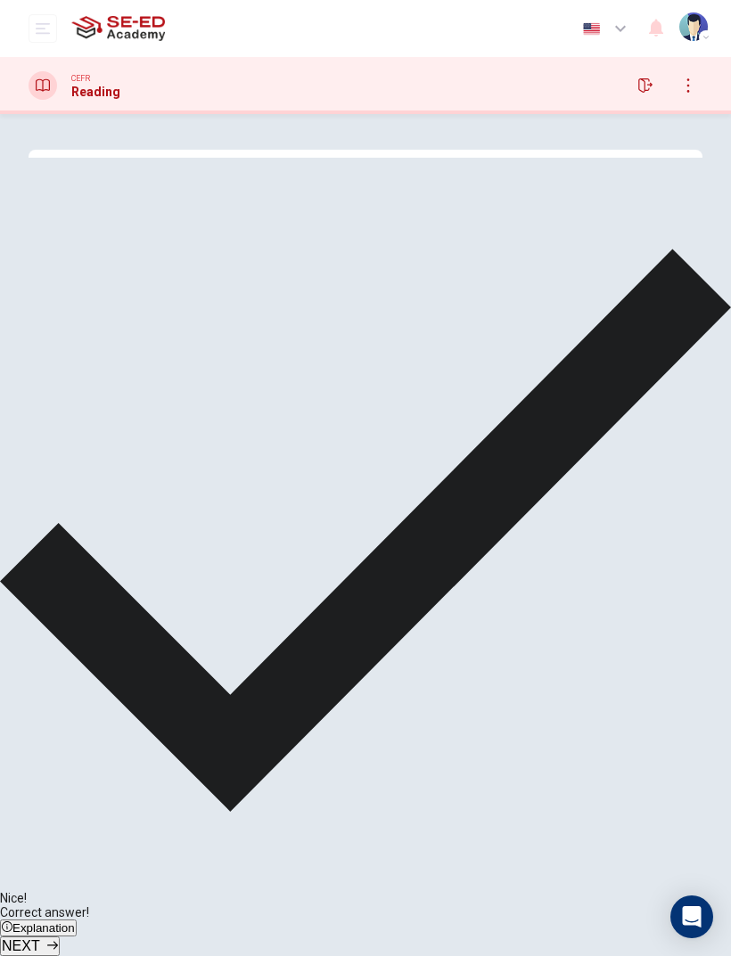
click at [40, 634] on span "NEXT" at bounding box center [21, 945] width 38 height 15
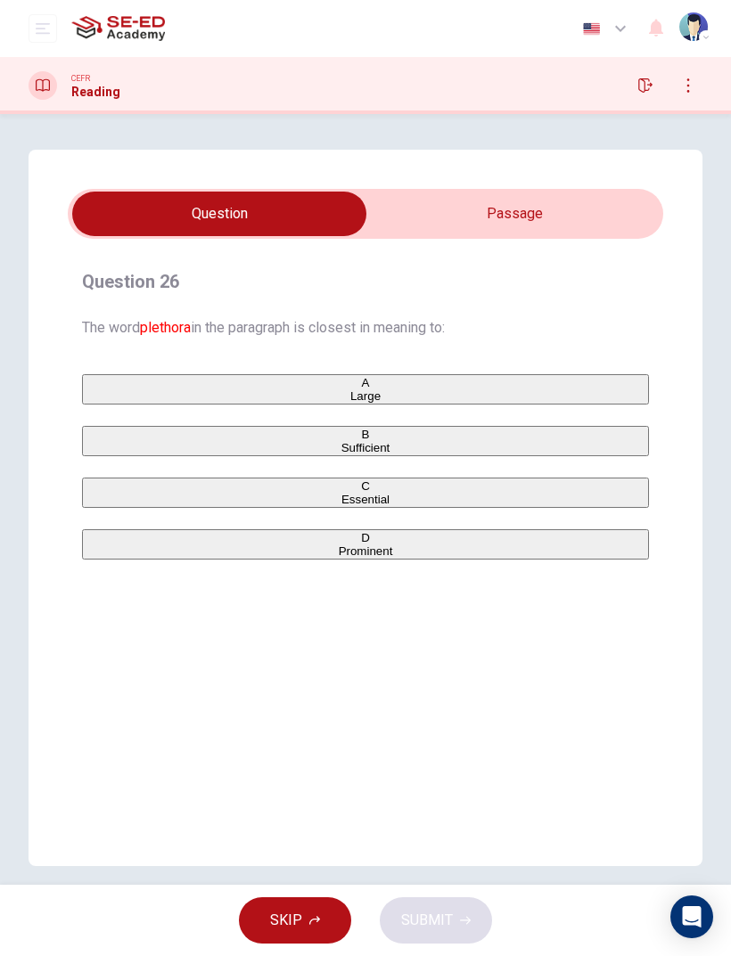
click at [612, 193] on input "checkbox" at bounding box center [219, 214] width 893 height 45
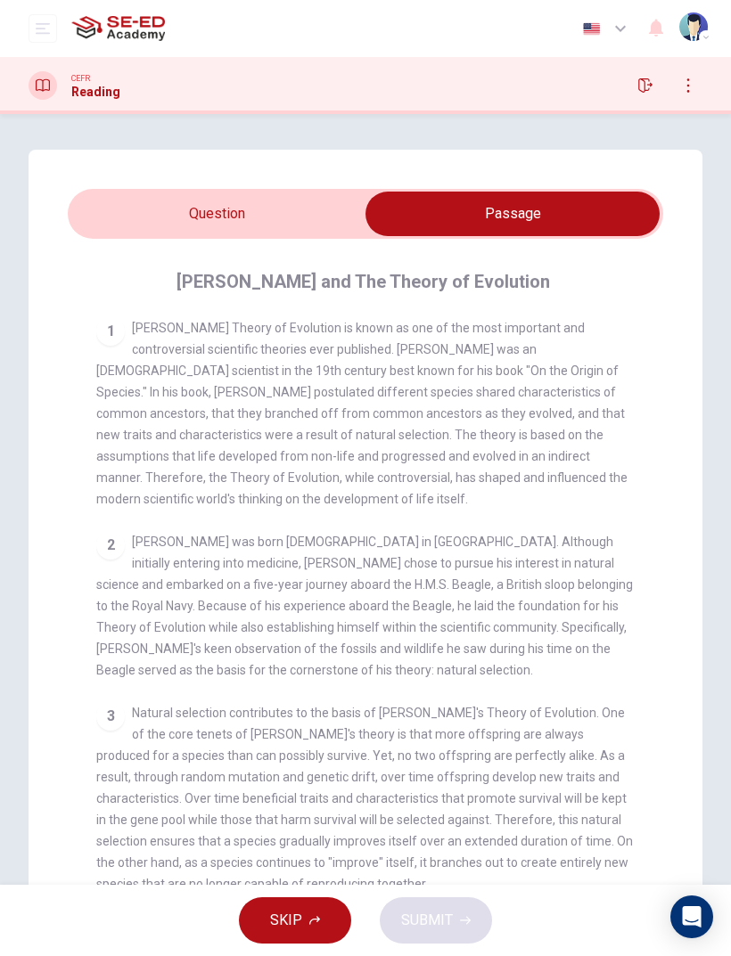
scroll to position [0, 0]
click at [157, 210] on input "checkbox" at bounding box center [512, 214] width 893 height 45
checkbox input "false"
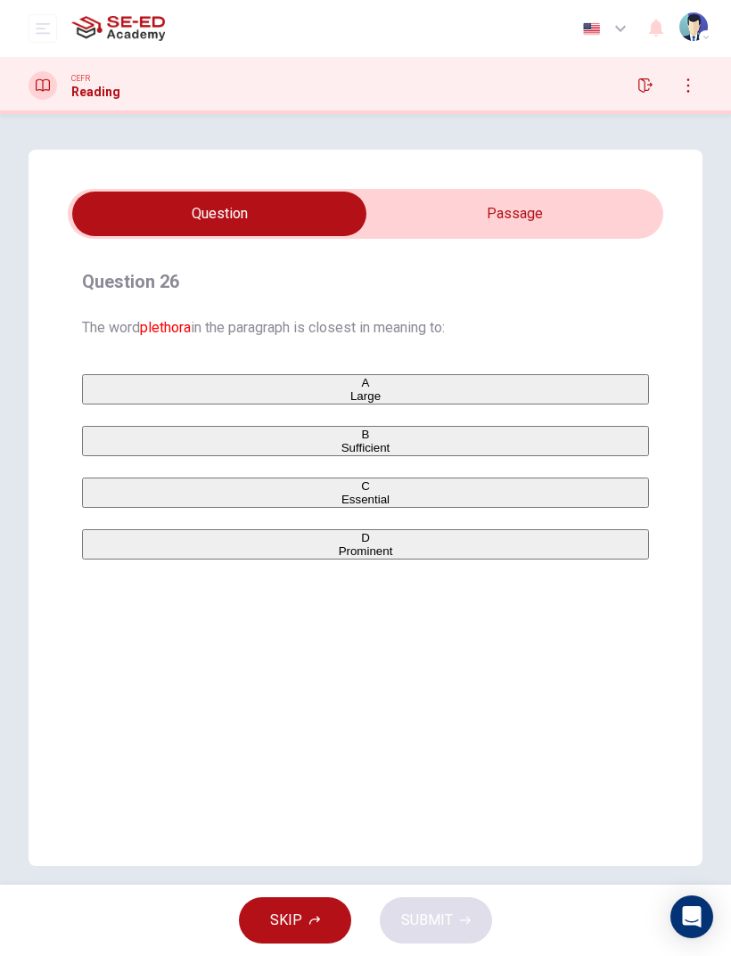
click at [114, 389] on div "A" at bounding box center [365, 382] width 563 height 13
click at [467, 634] on button "SUBMIT" at bounding box center [436, 920] width 112 height 46
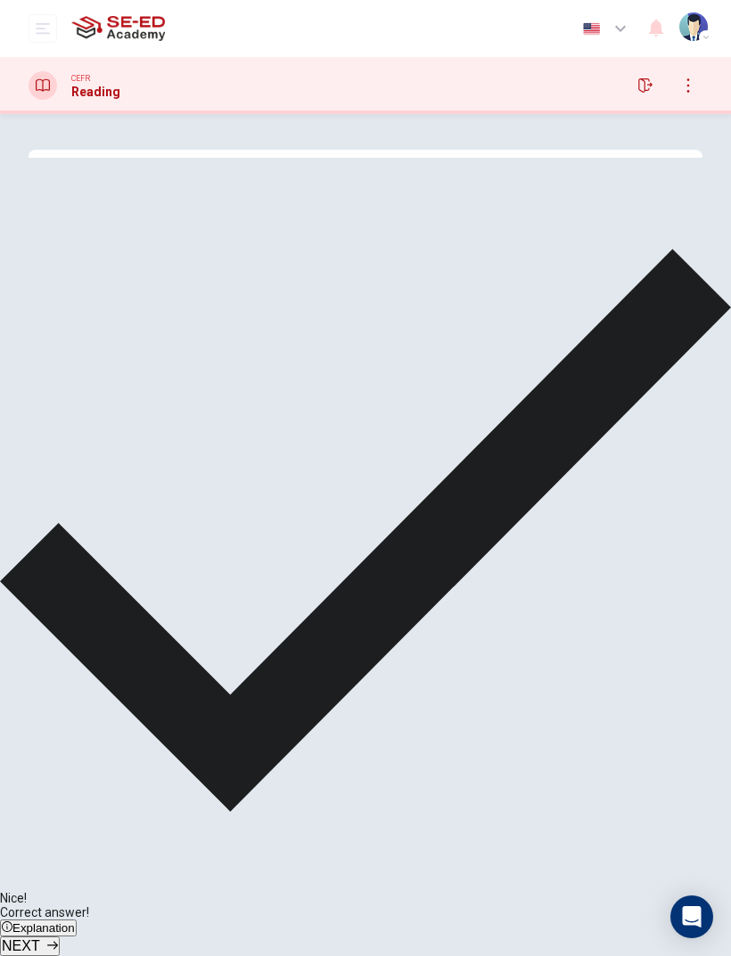
click at [40, 634] on span "NEXT" at bounding box center [21, 945] width 38 height 15
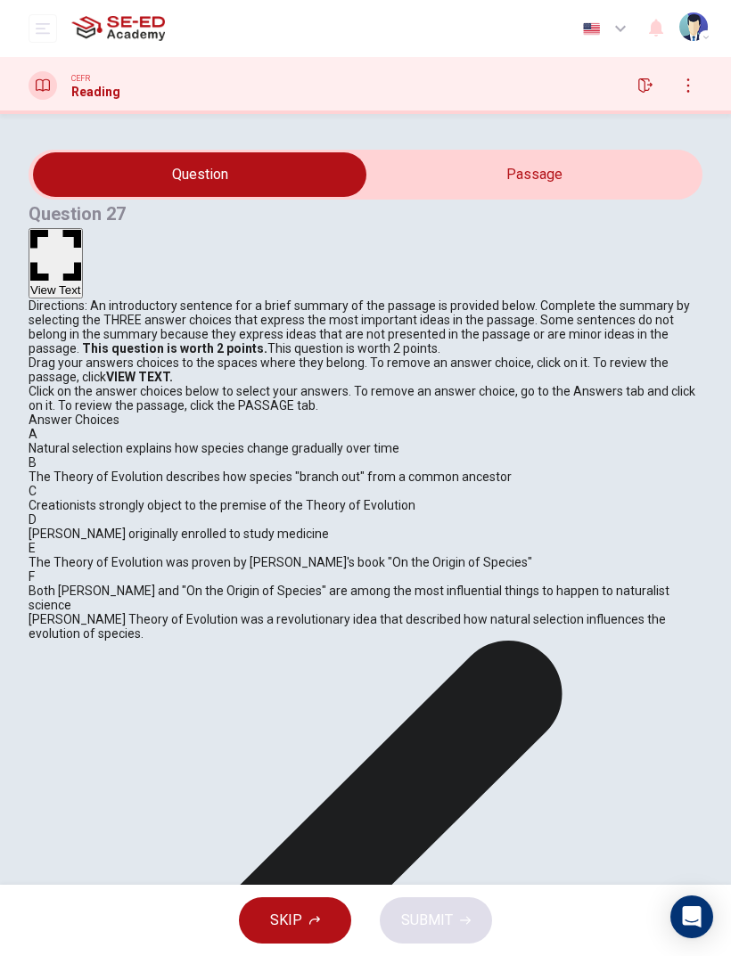
click at [104, 455] on div "A Natural selection explains how species change gradually over time" at bounding box center [366, 441] width 674 height 29
click at [103, 455] on div "A Natural selection explains how species change gradually over time" at bounding box center [366, 441] width 674 height 29
click at [90, 441] on div "A" at bounding box center [366, 434] width 674 height 14
click at [87, 441] on div "A" at bounding box center [366, 434] width 674 height 14
click at [83, 441] on div "A" at bounding box center [366, 434] width 674 height 14
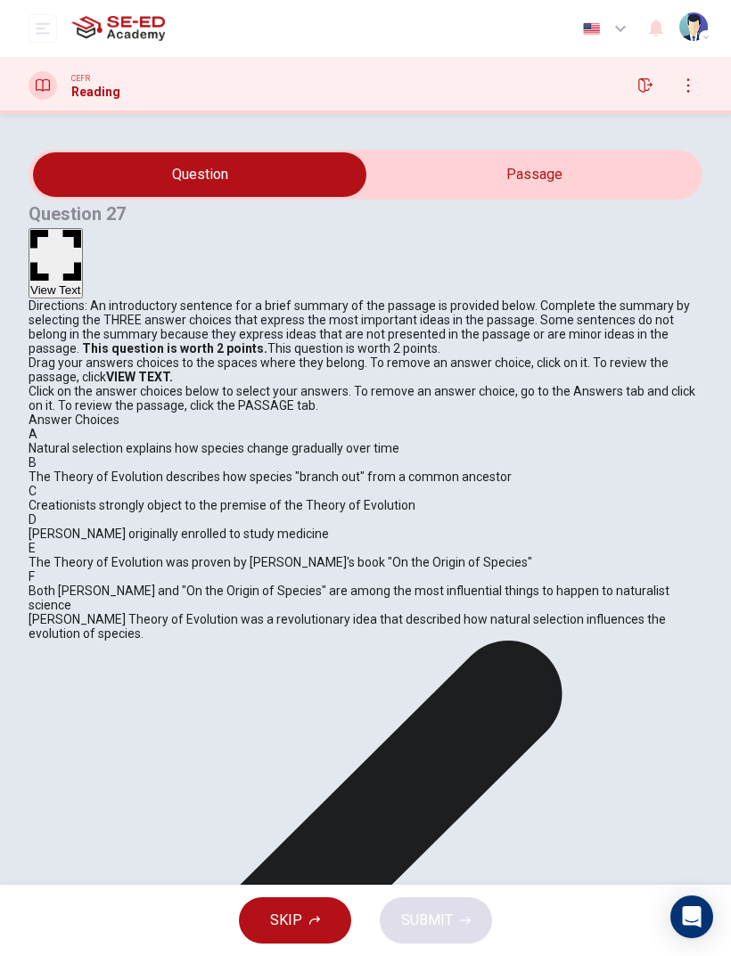
click at [83, 441] on div "A" at bounding box center [366, 434] width 674 height 14
click at [74, 441] on div "A" at bounding box center [366, 434] width 674 height 14
click at [73, 441] on div "A" at bounding box center [366, 434] width 674 height 14
click at [92, 441] on div "A" at bounding box center [366, 434] width 674 height 14
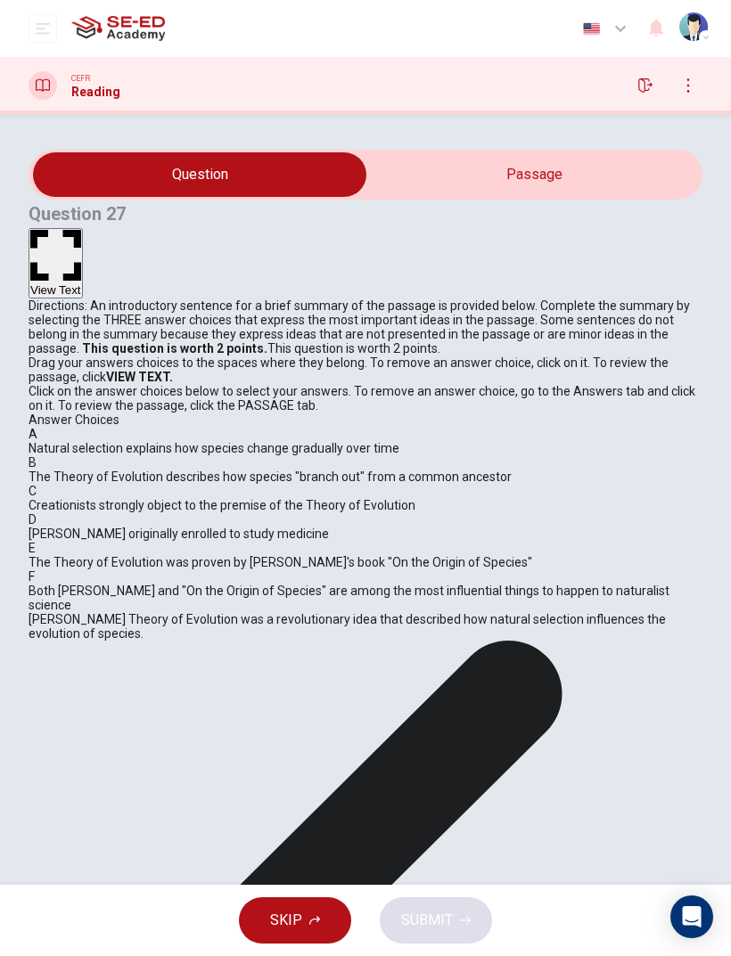
click at [79, 441] on div "A" at bounding box center [366, 434] width 674 height 14
click at [75, 441] on div "A" at bounding box center [366, 434] width 674 height 14
click at [74, 441] on div "A" at bounding box center [366, 434] width 674 height 14
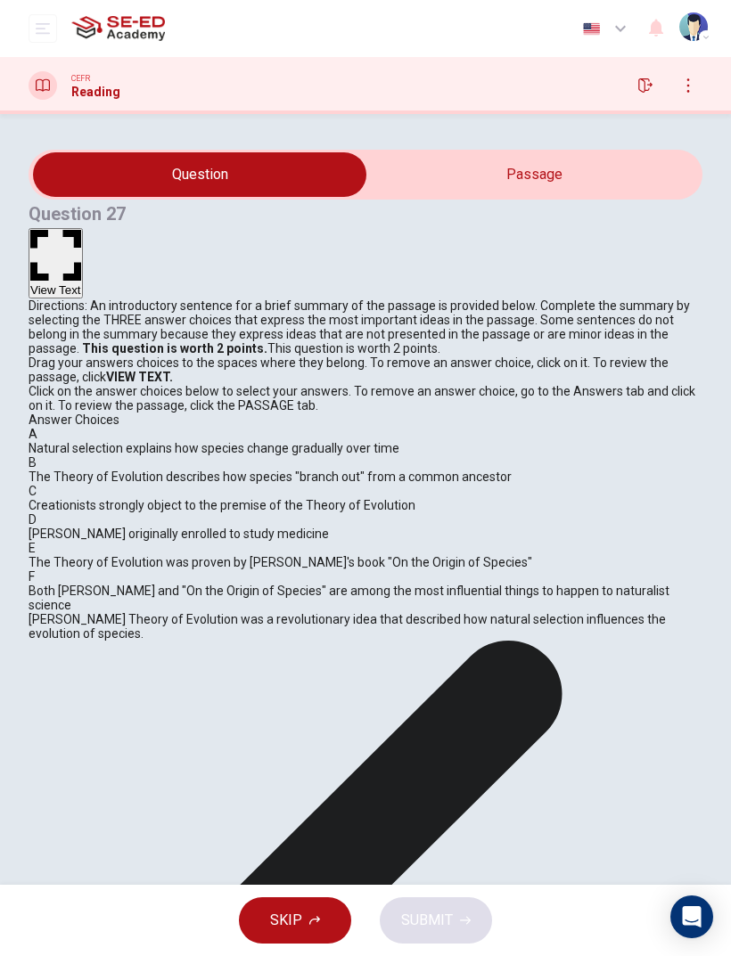
click at [80, 584] on div "F" at bounding box center [366, 576] width 674 height 14
click at [106, 384] on p "Drag your answers choices to the spaces where they belong. To remove an answer …" at bounding box center [366, 370] width 674 height 29
click at [274, 612] on span "[PERSON_NAME] Theory of Evolution was a revolutionary idea that described how n…" at bounding box center [347, 626] width 637 height 29
click at [81, 584] on div "F" at bounding box center [366, 576] width 674 height 14
click at [75, 584] on div "F" at bounding box center [366, 576] width 674 height 14
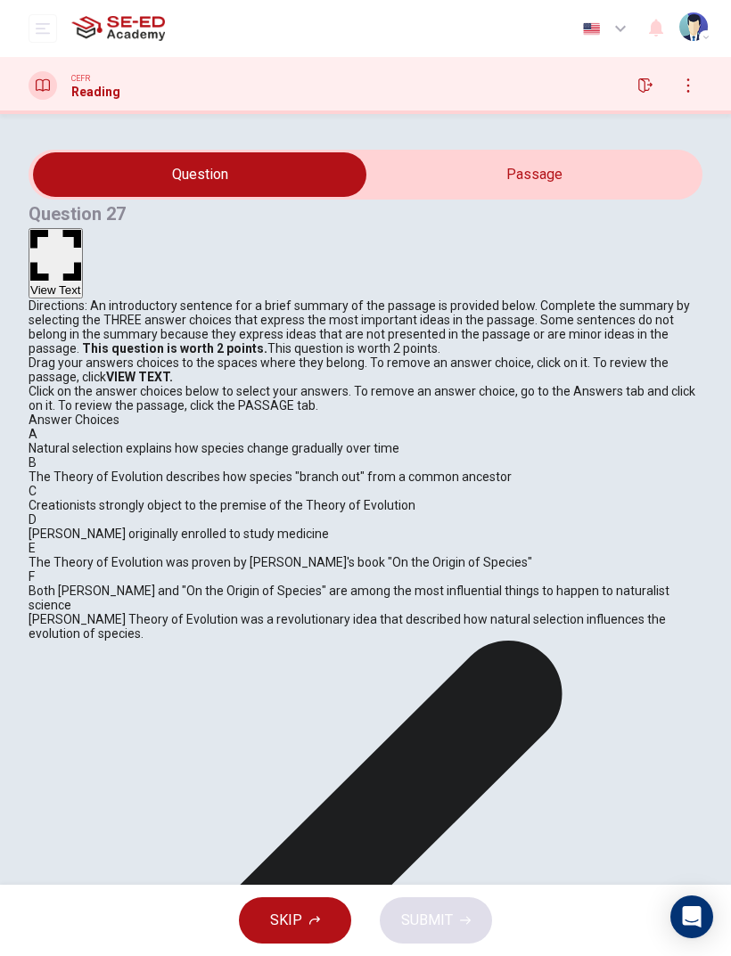
click at [74, 584] on div "F" at bounding box center [366, 576] width 674 height 14
click at [76, 584] on div "F" at bounding box center [366, 576] width 674 height 14
click at [74, 584] on div "F" at bounding box center [366, 576] width 674 height 14
click at [79, 555] on div "E" at bounding box center [366, 548] width 674 height 14
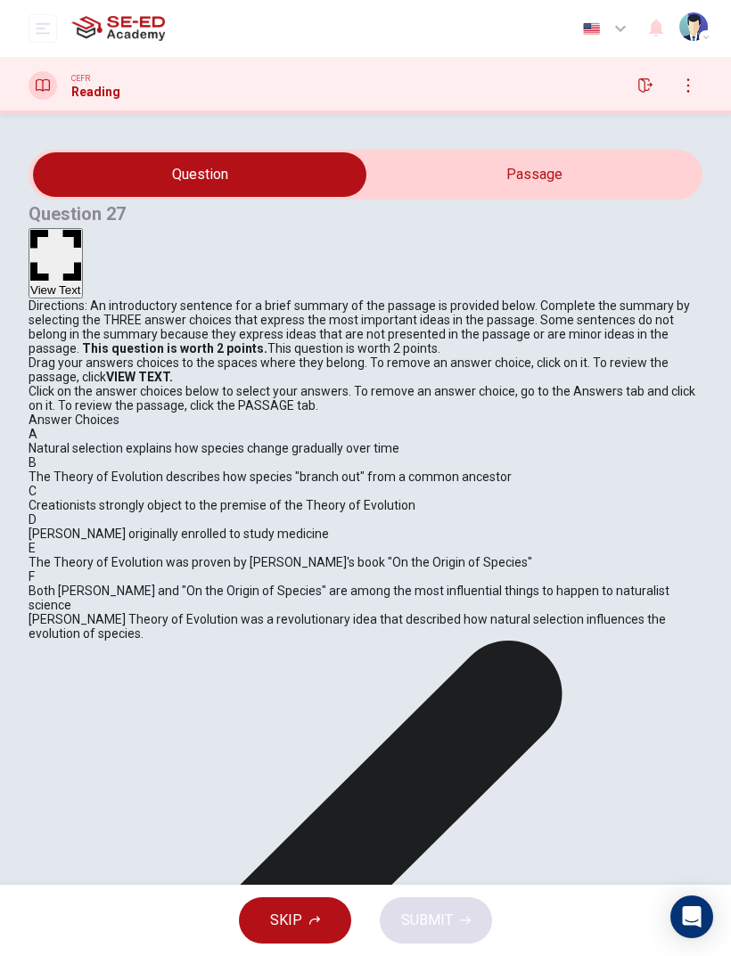
click at [78, 555] on div "E" at bounding box center [366, 548] width 674 height 14
click at [74, 441] on div "A" at bounding box center [366, 434] width 674 height 14
click at [73, 441] on div "A" at bounding box center [366, 434] width 674 height 14
click at [75, 441] on div "A" at bounding box center [366, 434] width 674 height 14
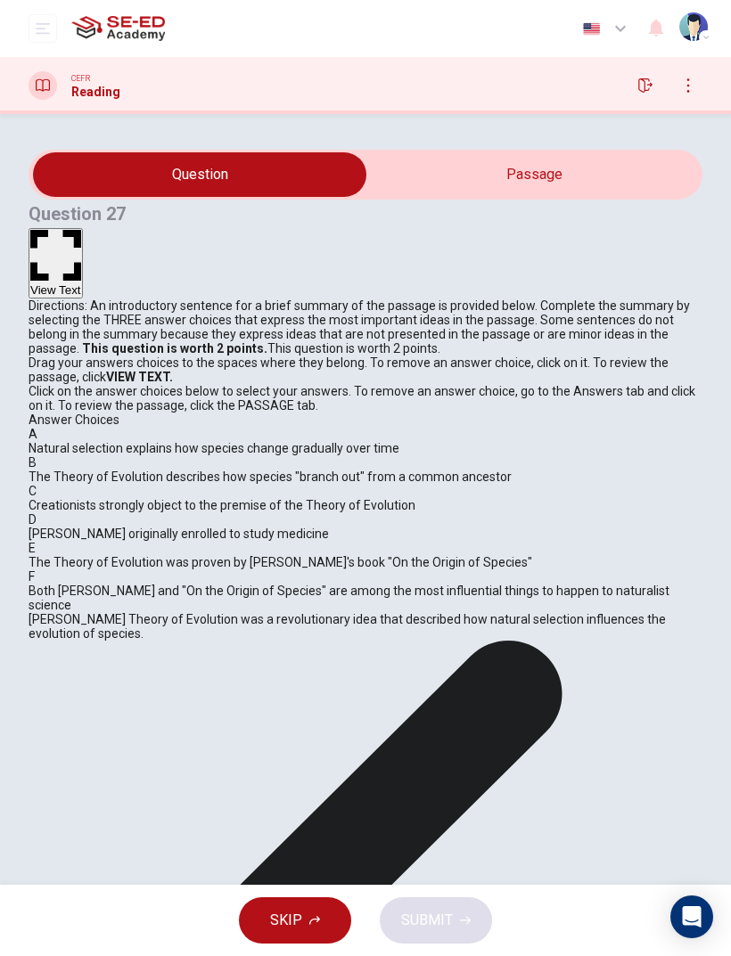
click at [74, 441] on div "A" at bounding box center [366, 434] width 674 height 14
click at [503, 413] on div "Drag your answers choices to the spaces where they belong. To remove an answer …" at bounding box center [366, 384] width 674 height 57
click at [544, 389] on div "Drag your answers choices to the spaces where they belong. To remove an answer …" at bounding box center [366, 384] width 674 height 57
click at [267, 341] on strong "This question is worth 2 points." at bounding box center [173, 348] width 188 height 14
click at [452, 634] on div "SKIP SUBMIT" at bounding box center [365, 920] width 731 height 71
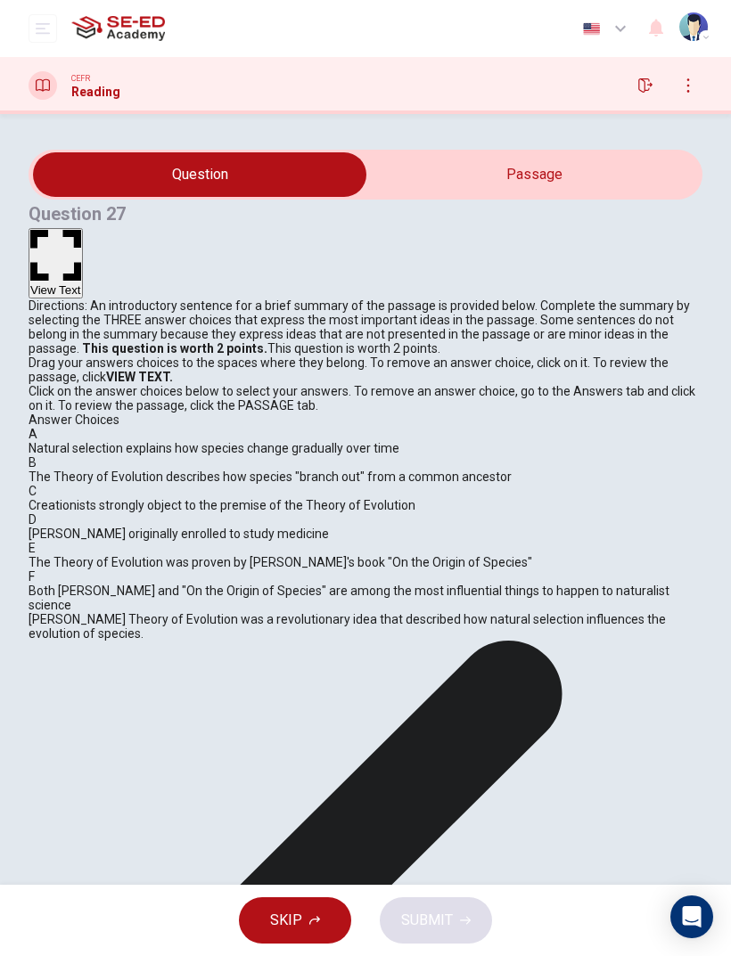
click at [316, 634] on button "SKIP" at bounding box center [295, 920] width 112 height 46
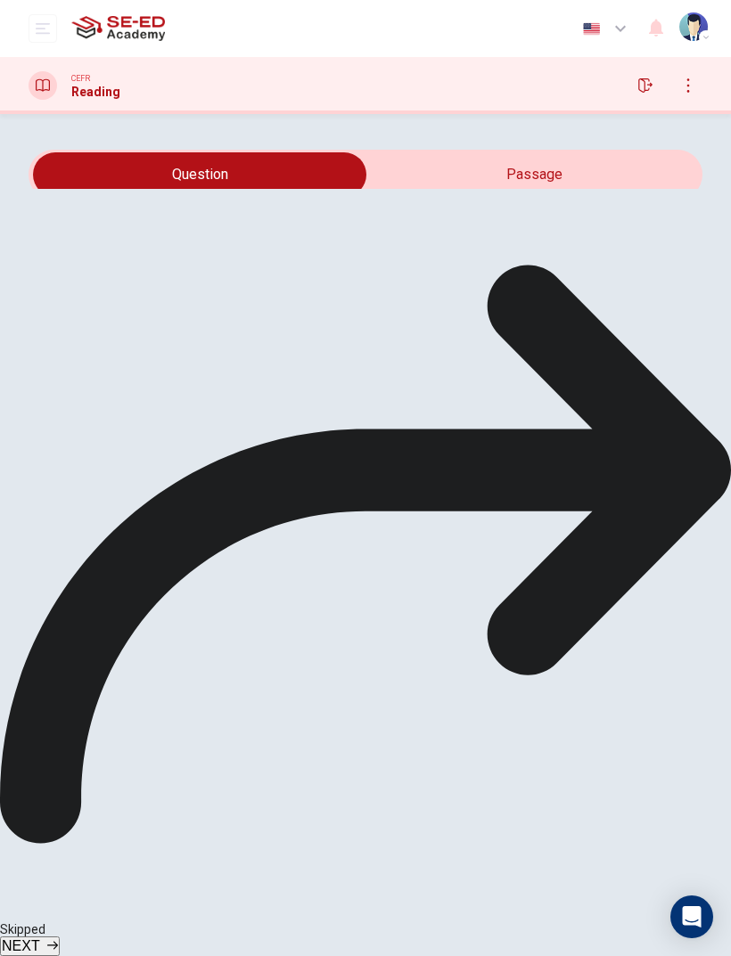
scroll to position [421, 0]
click at [111, 612] on span "Both [PERSON_NAME] and "On the Origin of Species" are among the most influentia…" at bounding box center [349, 598] width 641 height 29
click at [94, 569] on div "E The Theory of Evolution was proven by [PERSON_NAME]'s book "On the Origin of …" at bounding box center [366, 555] width 674 height 29
click at [40, 634] on span "NEXT" at bounding box center [21, 945] width 38 height 15
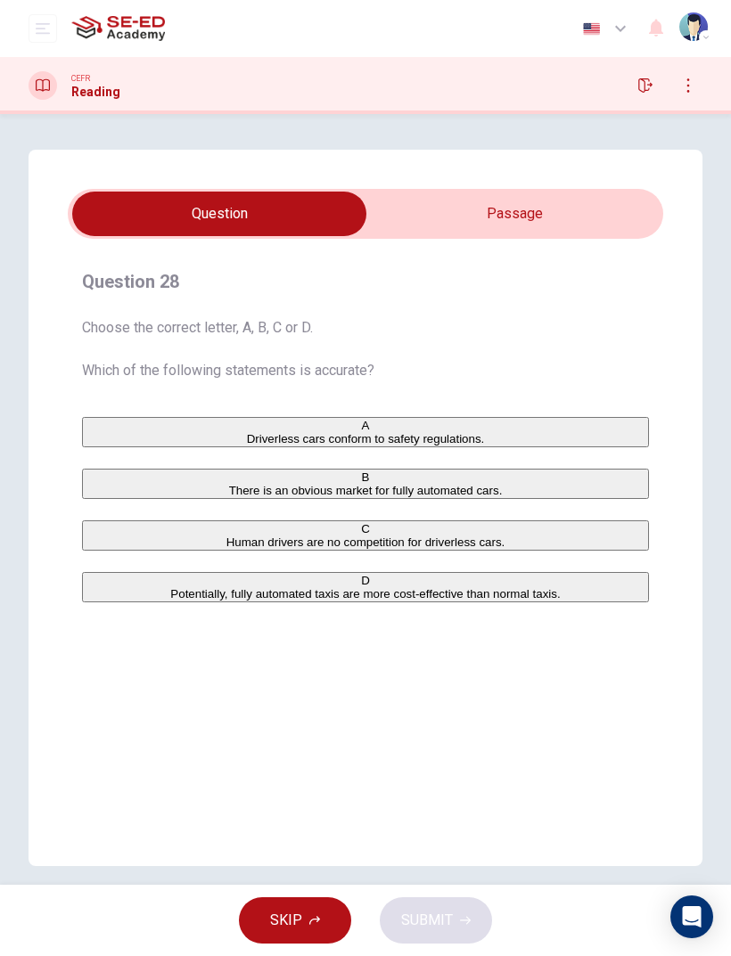
click at [522, 235] on input "checkbox" at bounding box center [219, 214] width 893 height 45
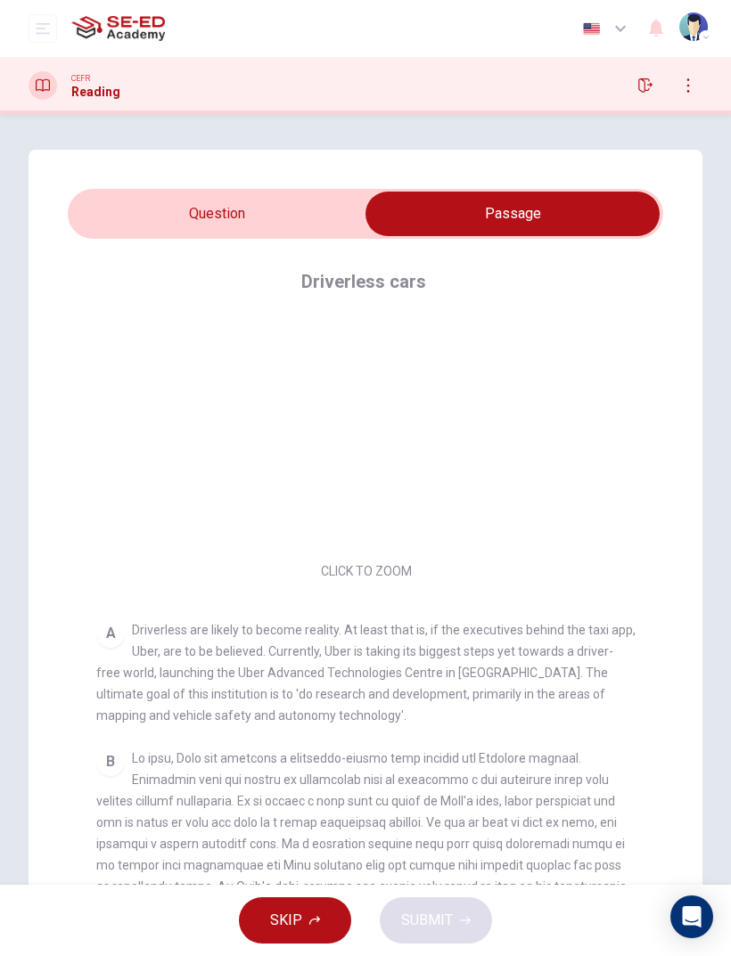
scroll to position [-61, 0]
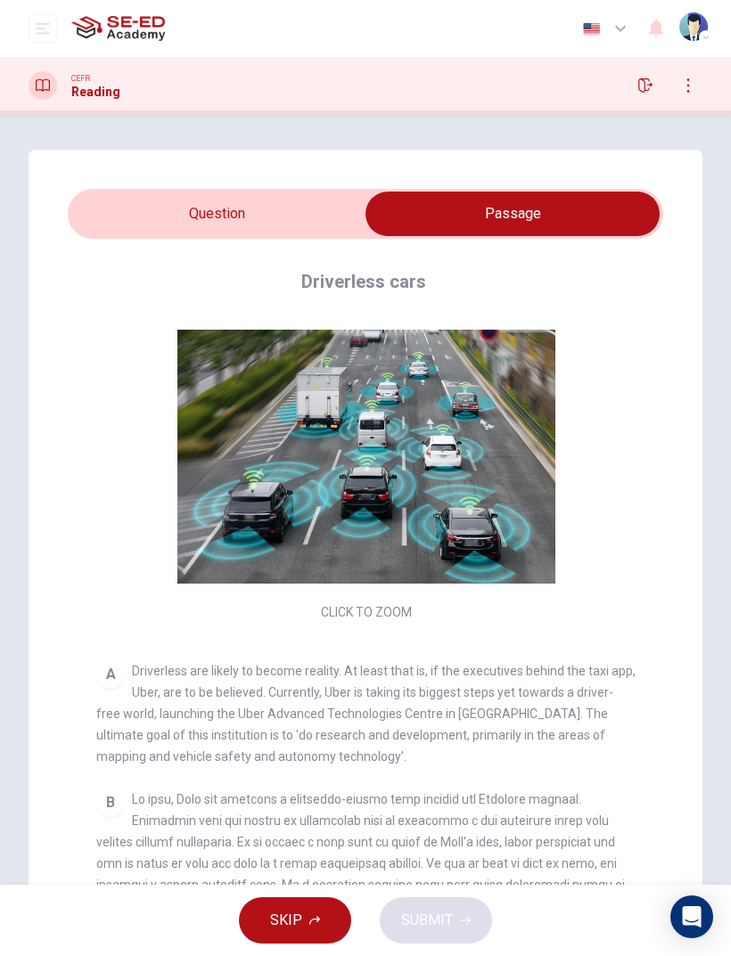
click at [275, 202] on input "checkbox" at bounding box center [512, 214] width 893 height 45
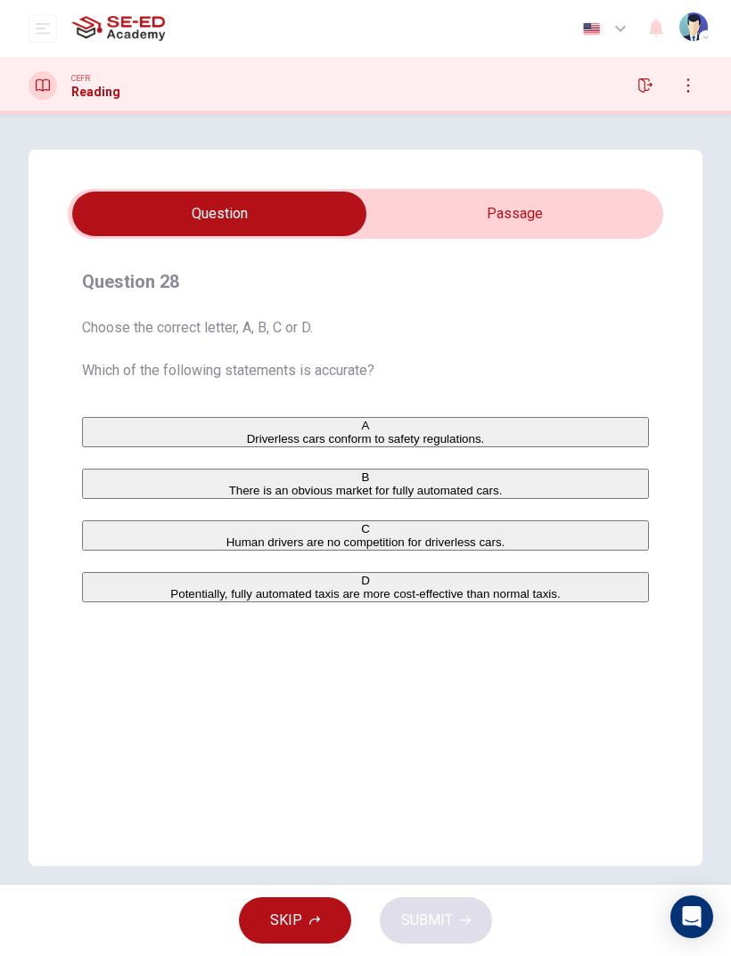
click at [602, 201] on input "checkbox" at bounding box center [219, 214] width 893 height 45
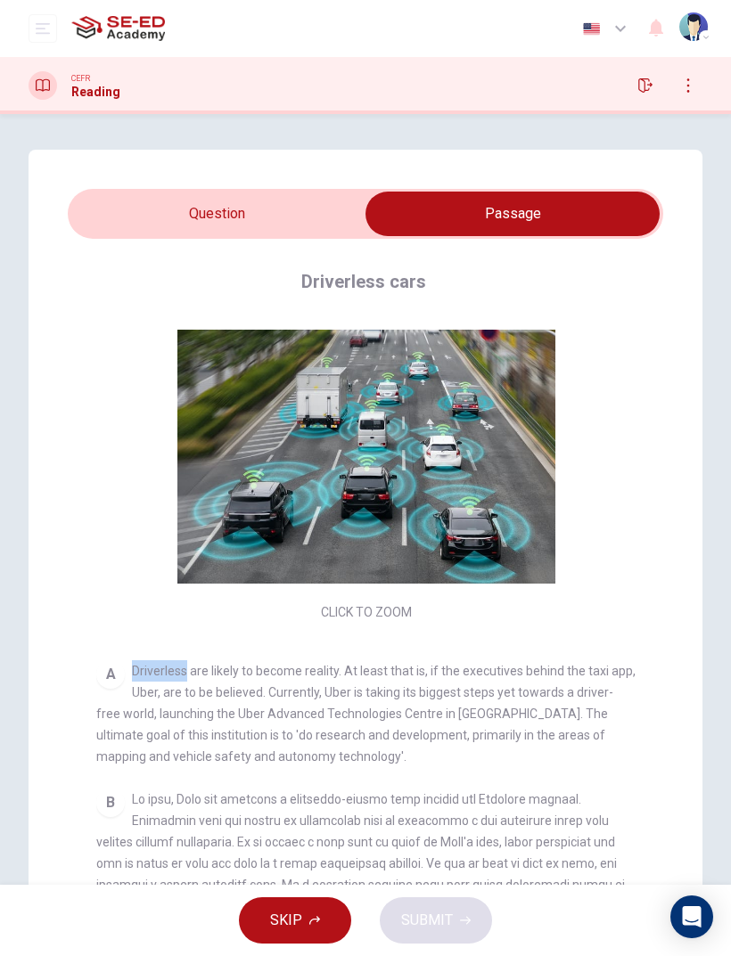
click at [183, 634] on span "Driverless are likely to become reality. At least that is, if the executives be…" at bounding box center [365, 714] width 539 height 100
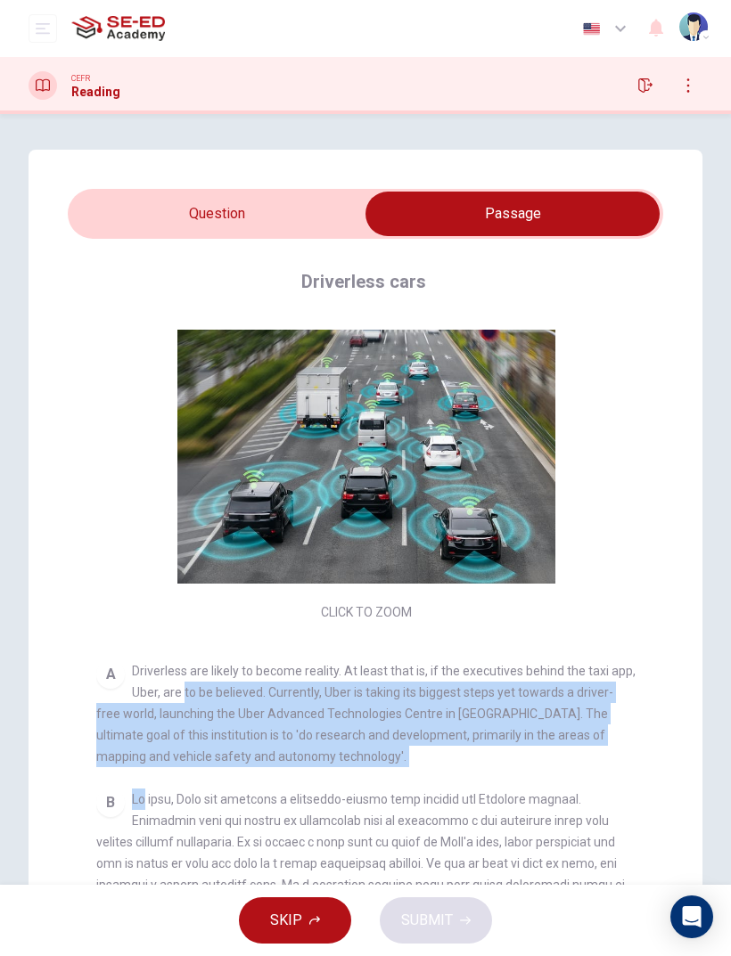
click at [55, 596] on div "Question 28 Choose the correct letter, A, B, C or D. Which of the following sta…" at bounding box center [366, 572] width 674 height 845
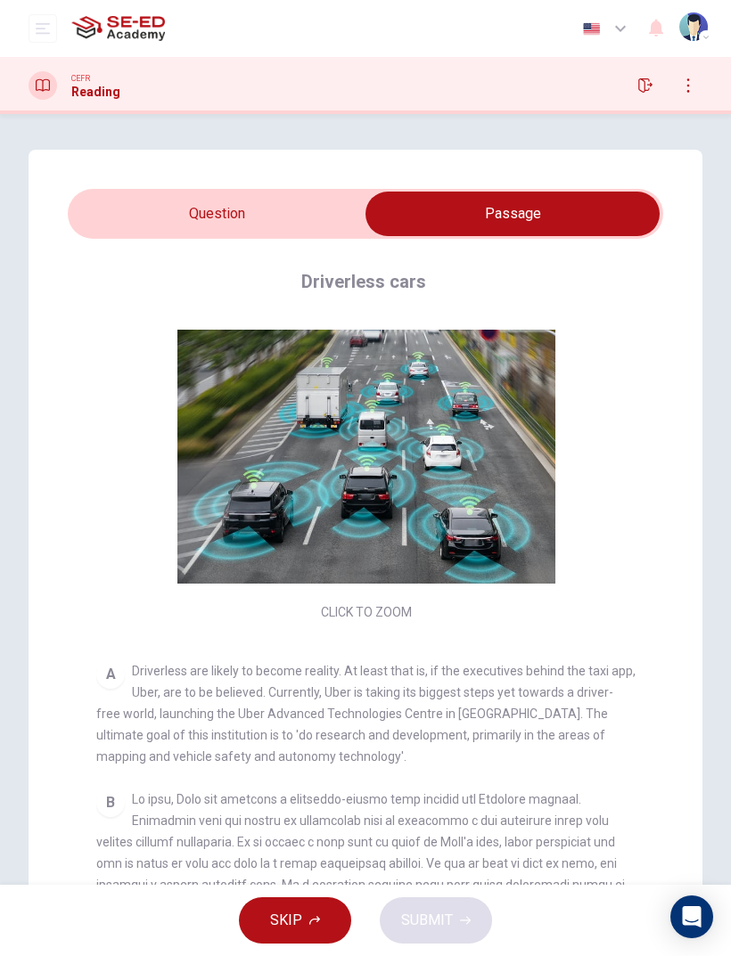
click at [70, 577] on div "Driverless cars CLICK TO ZOOM Click to Zoom A Driverless are likely to become r…" at bounding box center [365, 611] width 595 height 745
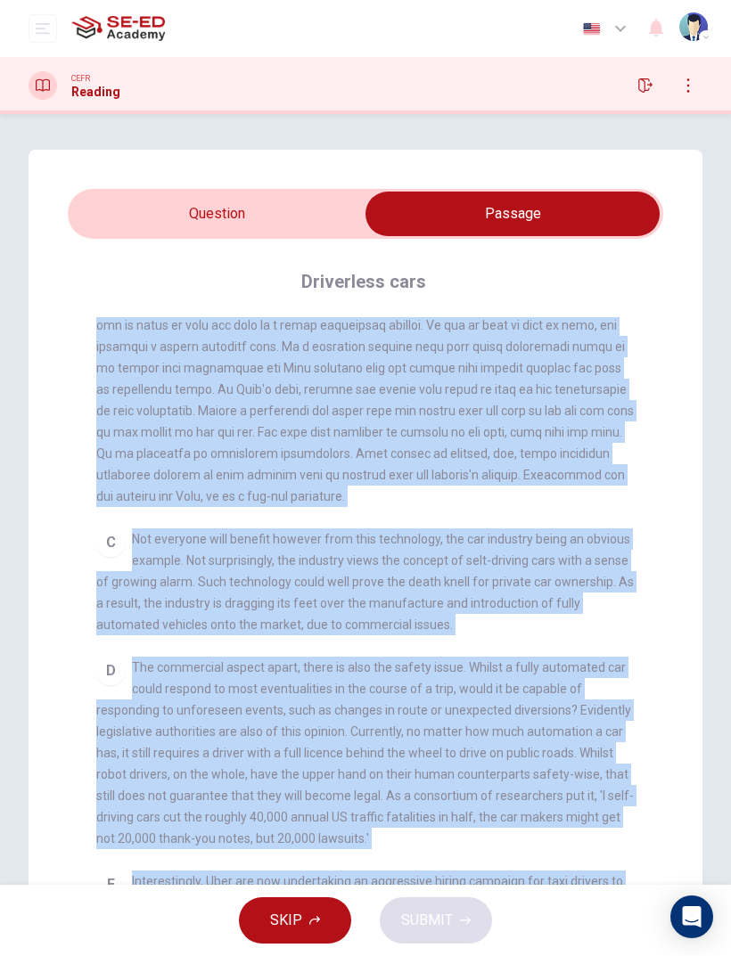
click at [724, 323] on div "Question 28 Choose the correct letter, A, B, C or D. Which of the following sta…" at bounding box center [365, 572] width 731 height 845
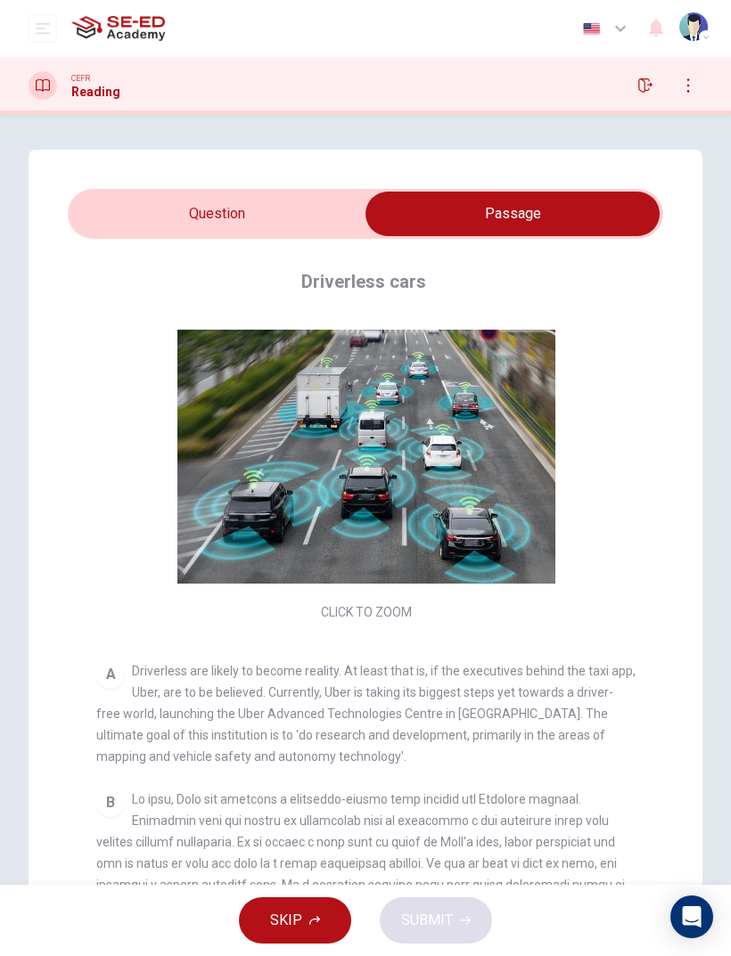
click at [202, 204] on input "checkbox" at bounding box center [512, 214] width 893 height 45
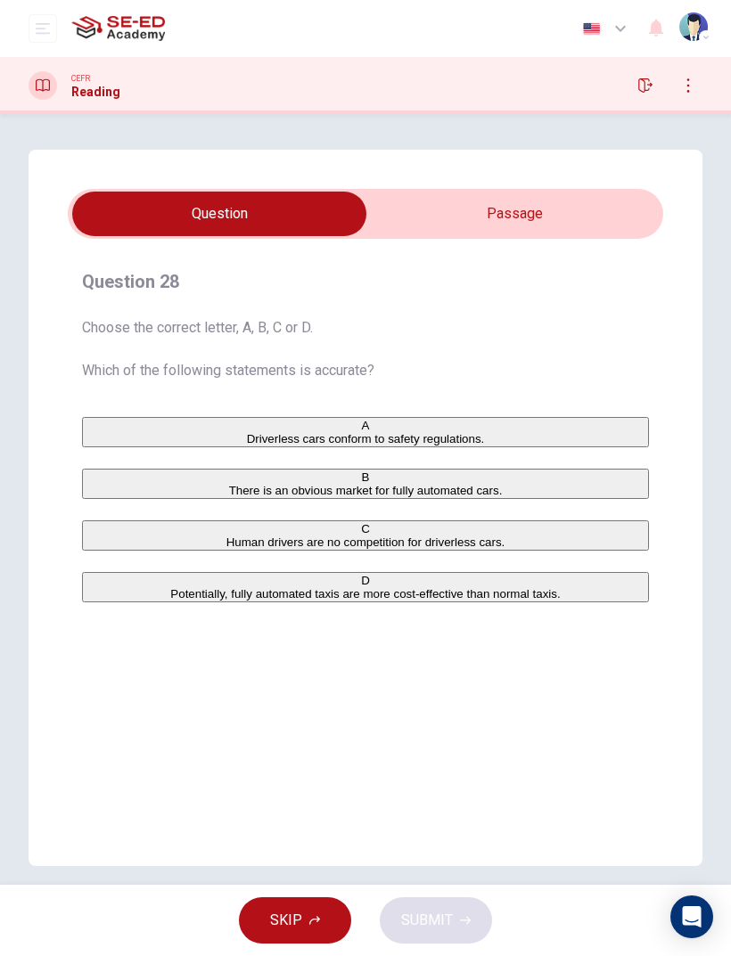
click at [103, 587] on div "D" at bounding box center [365, 580] width 563 height 13
click at [464, 634] on button "SUBMIT" at bounding box center [436, 920] width 112 height 46
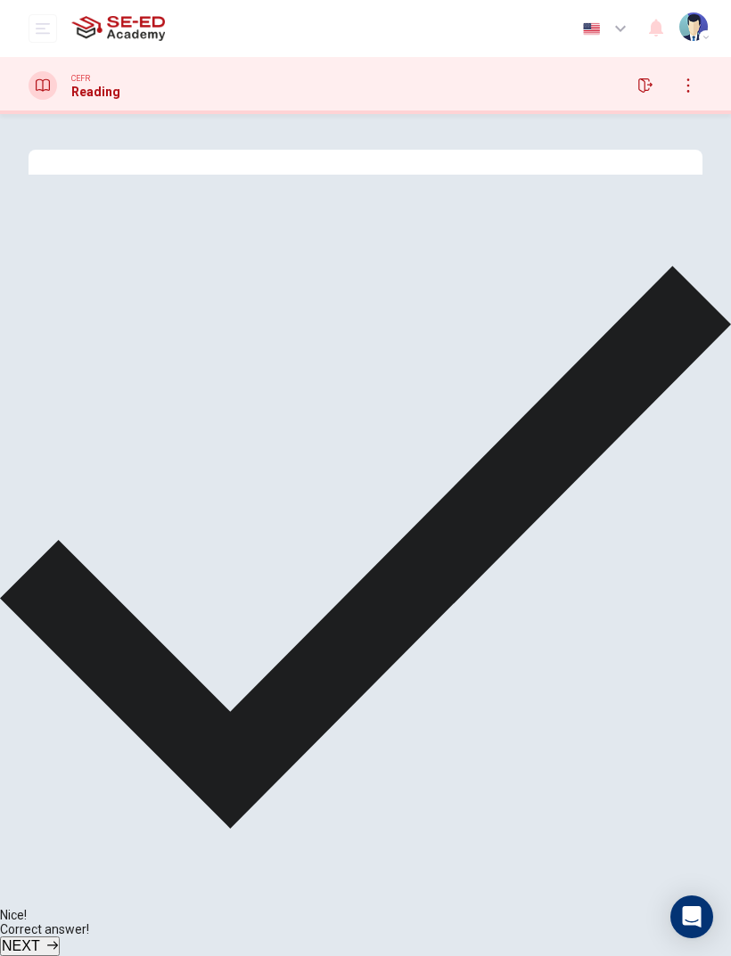
click at [40, 634] on span "NEXT" at bounding box center [21, 945] width 38 height 15
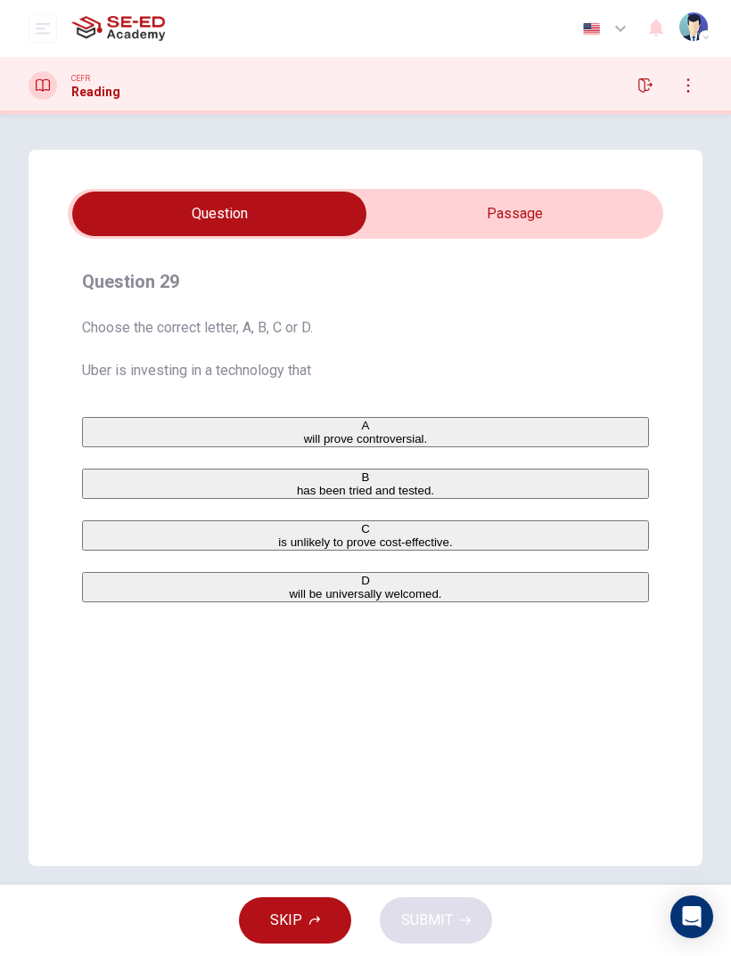
click at [610, 230] on input "checkbox" at bounding box center [219, 214] width 893 height 45
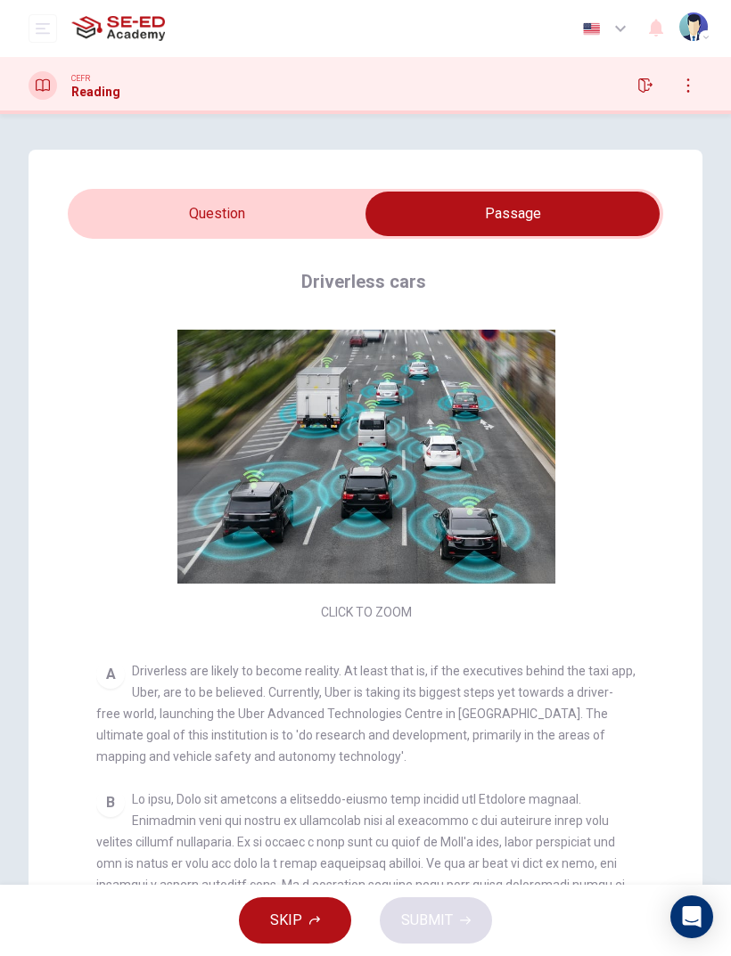
click at [151, 192] on input "checkbox" at bounding box center [512, 214] width 893 height 45
checkbox input "false"
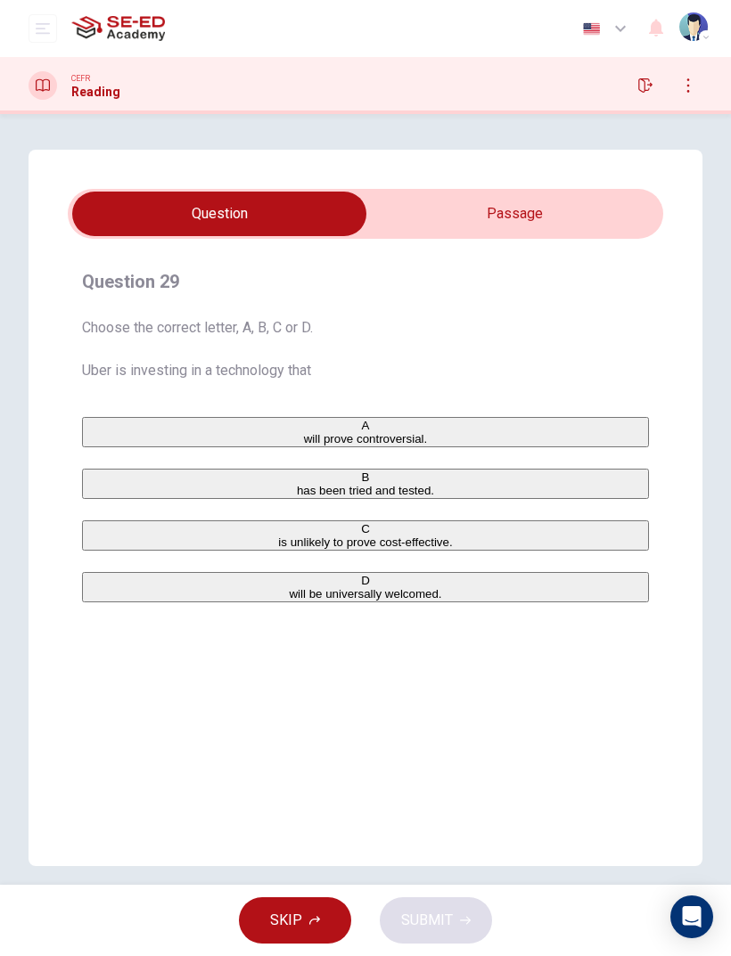
click at [114, 432] on div "A" at bounding box center [365, 425] width 563 height 13
click at [103, 536] on div "C" at bounding box center [365, 528] width 563 height 13
click at [454, 634] on button "SUBMIT" at bounding box center [436, 920] width 112 height 46
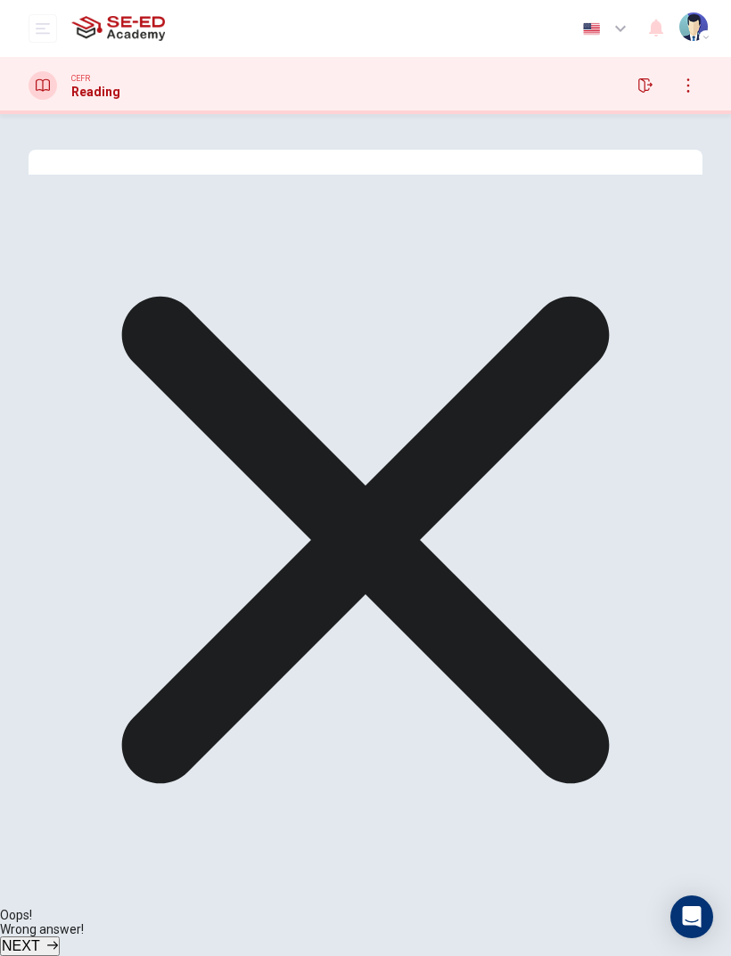
click at [40, 634] on span "NEXT" at bounding box center [21, 945] width 38 height 15
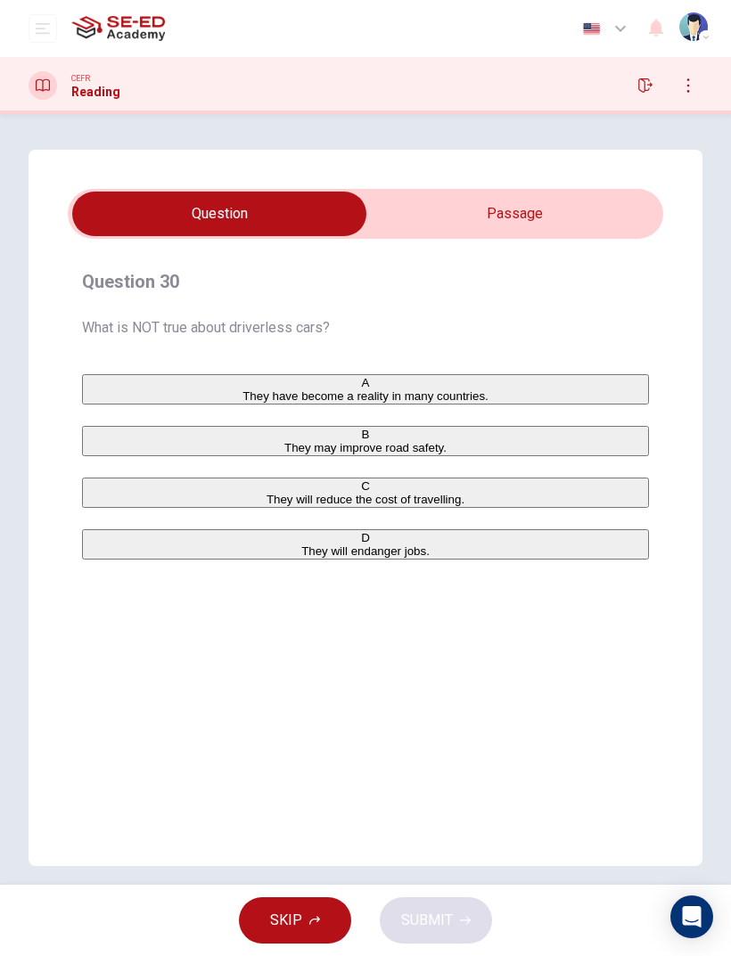
click at [118, 493] on div "C" at bounding box center [365, 485] width 563 height 13
click at [468, 634] on button "SUBMIT" at bounding box center [436, 920] width 112 height 46
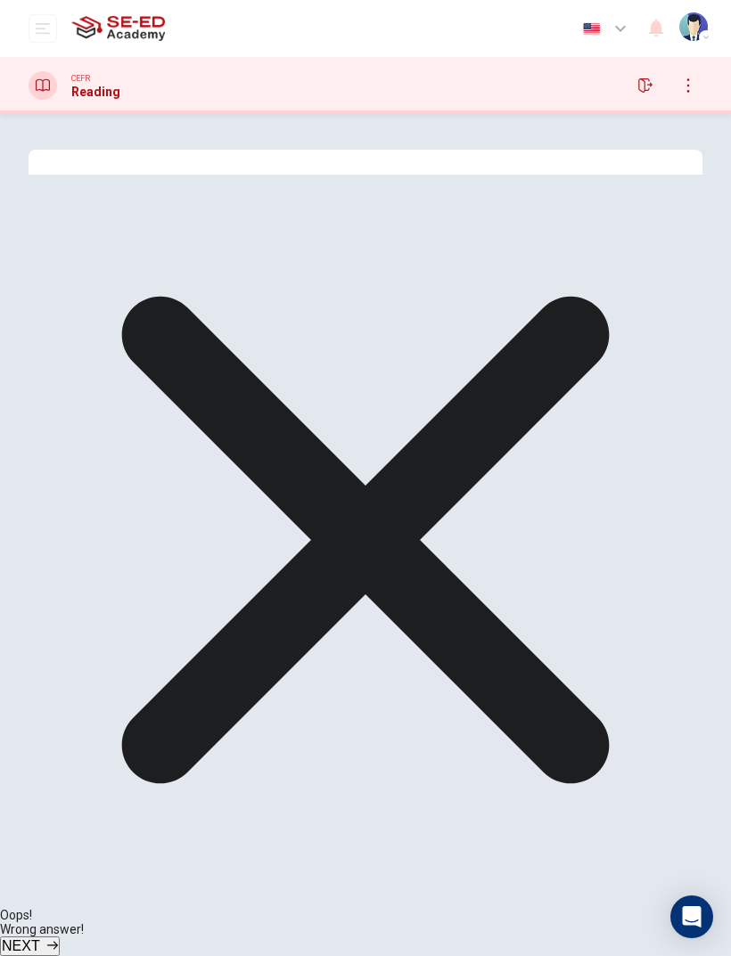
click at [637, 86] on button "button" at bounding box center [645, 85] width 29 height 29
click at [60, 634] on button "NEXT" at bounding box center [30, 947] width 60 height 20
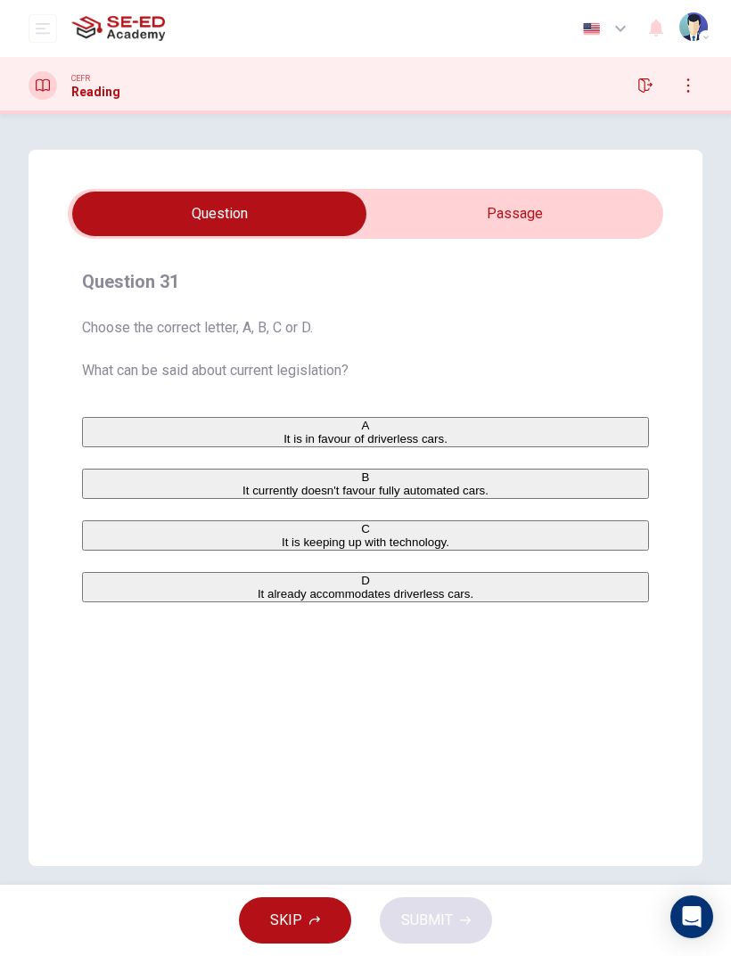
click at [643, 94] on button "button" at bounding box center [645, 85] width 29 height 29
